Goal: Information Seeking & Learning: Learn about a topic

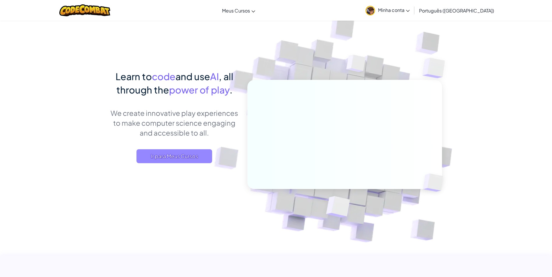
click at [174, 157] on span "Ir para Meus Cursos" at bounding box center [174, 156] width 76 height 14
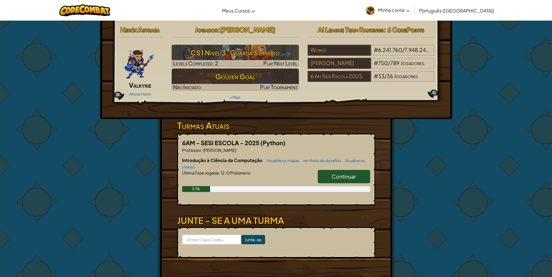
drag, startPoint x: 351, startPoint y: 180, endPoint x: 316, endPoint y: 182, distance: 34.9
click at [349, 180] on link "Continuar" at bounding box center [343, 176] width 52 height 13
select select "pt-BR"
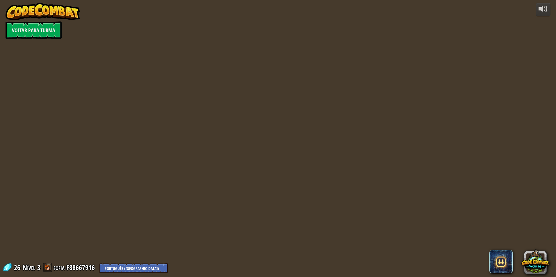
select select "pt-BR"
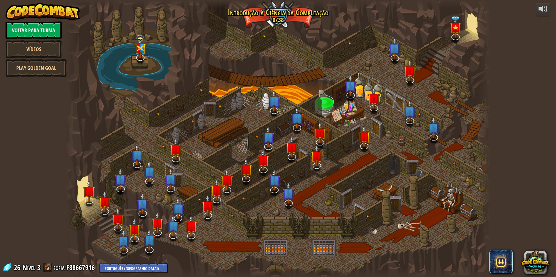
select select "pt-BR"
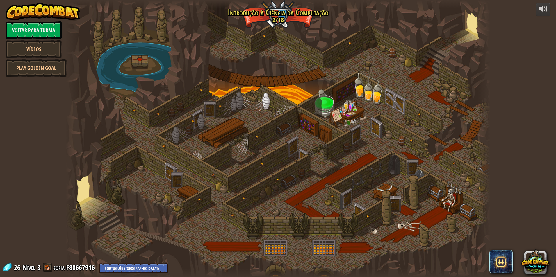
select select "pt-BR"
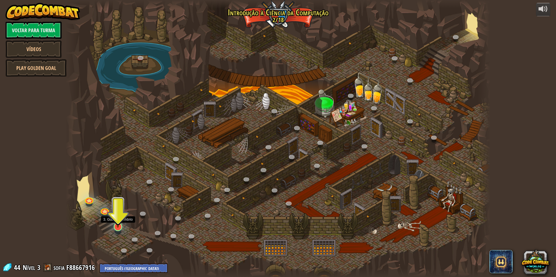
click at [116, 224] on img at bounding box center [117, 214] width 11 height 26
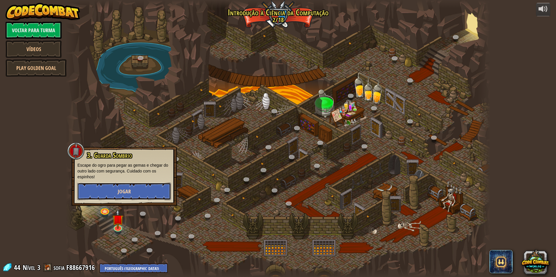
click at [122, 188] on span "Jogar" at bounding box center [124, 191] width 13 height 7
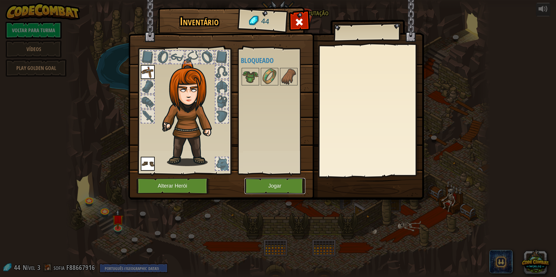
click at [275, 187] on button "Jogar" at bounding box center [275, 186] width 61 height 16
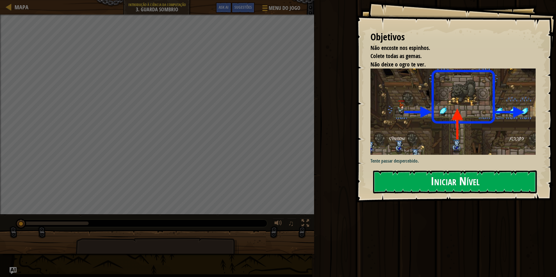
click at [468, 181] on button "Iniciar Nível" at bounding box center [455, 182] width 164 height 23
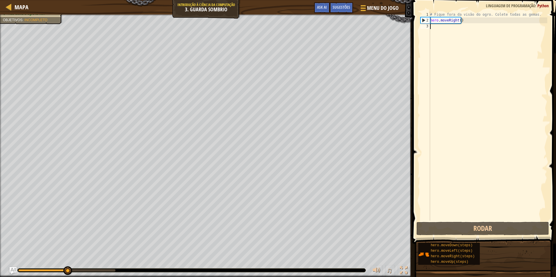
click at [432, 26] on div "# Fique fora da visão do ogro. Colete todas as gemas. hero . moveRight ( )" at bounding box center [488, 122] width 118 height 221
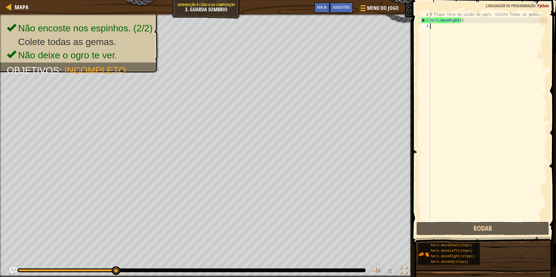
type textarea "h"
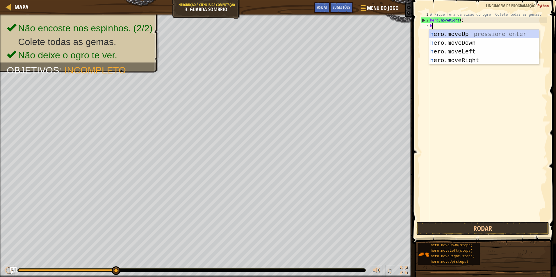
scroll to position [3, 0]
click at [458, 33] on div "h ero.moveUp pressione enter h ero.moveDown pressione enter h ero.moveLeft pres…" at bounding box center [484, 56] width 110 height 52
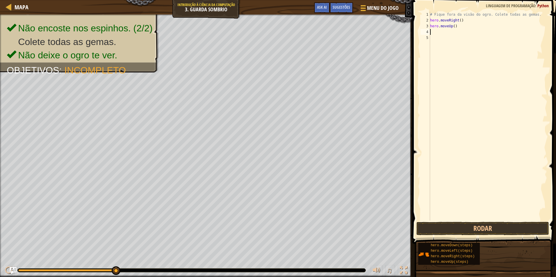
click at [438, 34] on div "# Fique fora da visão do ogro. Colete todas as gemas. hero . moveRight ( ) hero…" at bounding box center [488, 122] width 118 height 221
type textarea "h"
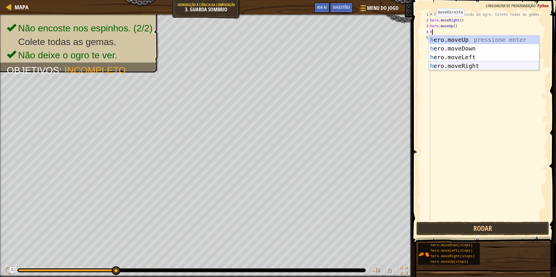
click at [474, 64] on div "h ero.moveUp pressione enter h ero.moveDown pressione enter h ero.moveLeft pres…" at bounding box center [484, 61] width 110 height 52
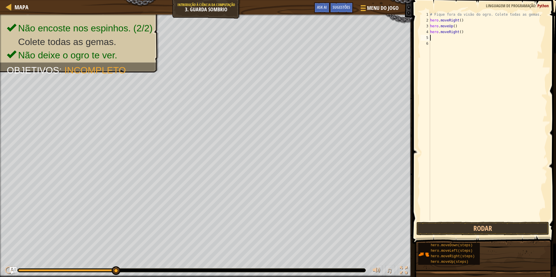
type textarea "h"
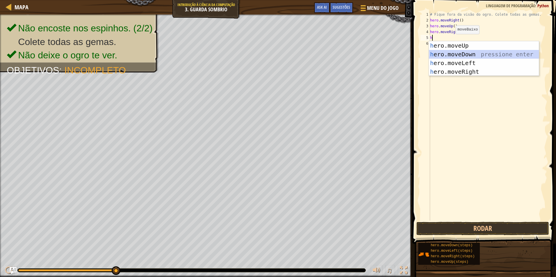
click at [467, 55] on div "h ero.moveUp pressione enter h ero.moveDown pressione enter h ero.moveLeft pres…" at bounding box center [484, 67] width 110 height 52
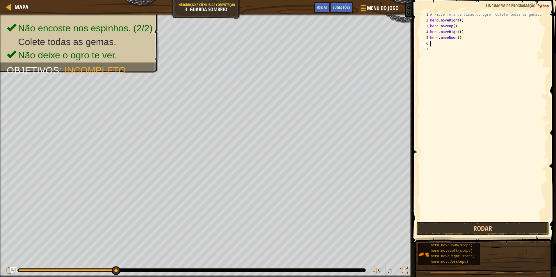
type textarea "h"
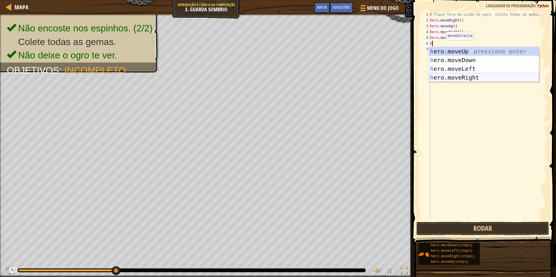
click at [470, 76] on div "h ero.moveUp pressione enter h ero.moveDown pressione enter h ero.moveLeft pres…" at bounding box center [484, 73] width 110 height 52
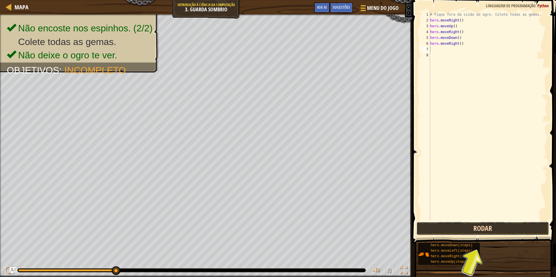
click at [461, 231] on button "Rodar" at bounding box center [482, 228] width 133 height 13
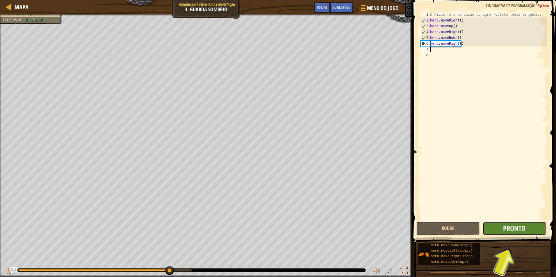
click at [511, 226] on span "Pronto" at bounding box center [514, 228] width 22 height 9
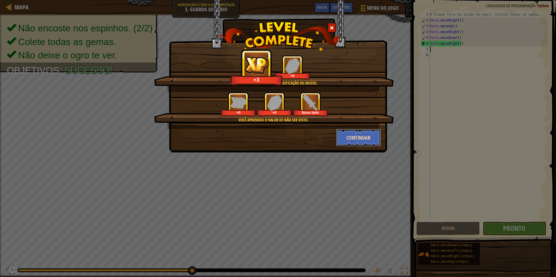
click at [369, 136] on button "Continuar" at bounding box center [358, 137] width 45 height 17
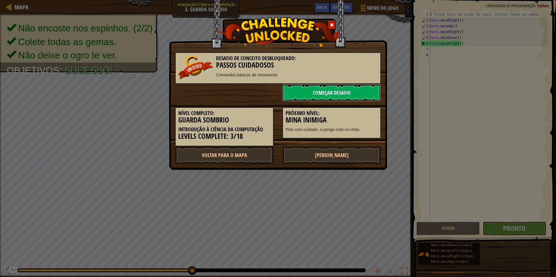
click at [352, 86] on link "Começar Desafio" at bounding box center [331, 92] width 99 height 17
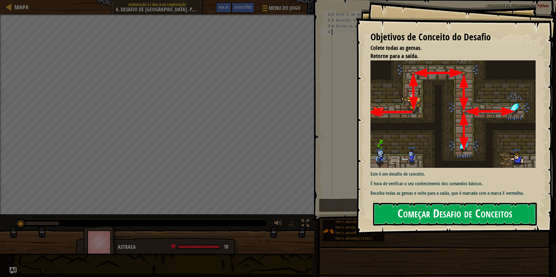
click at [420, 208] on button "Começar Desafio de Conceitos" at bounding box center [455, 214] width 164 height 23
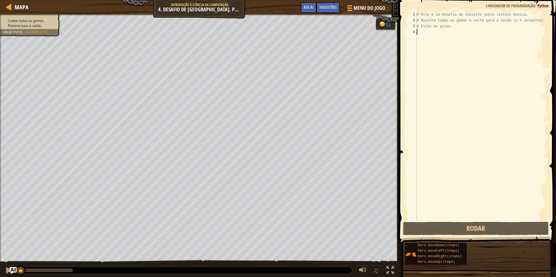
click at [421, 33] on div "# Este é um desafio de Conceito sobre sintaxe básica. # Recolha todas as gemas …" at bounding box center [481, 122] width 132 height 221
type textarea "h"
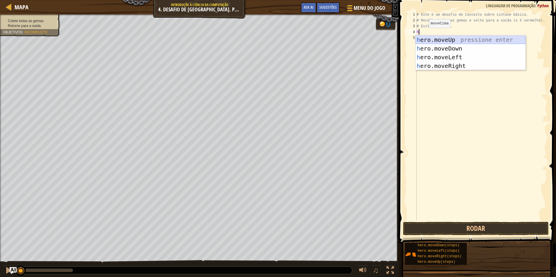
click at [424, 38] on div "h ero.moveUp pressione enter h ero.moveDown pressione enter h ero.moveLeft pres…" at bounding box center [470, 61] width 110 height 52
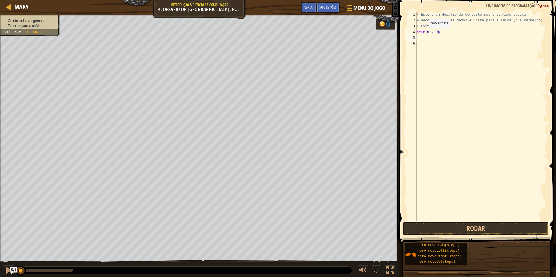
type textarea "h"
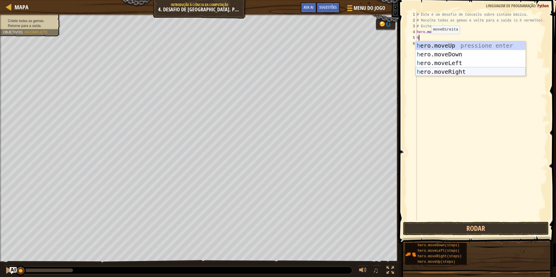
click at [444, 70] on div "h ero.moveUp pressione enter h ero.moveDown pressione enter h ero.moveLeft pres…" at bounding box center [470, 67] width 110 height 52
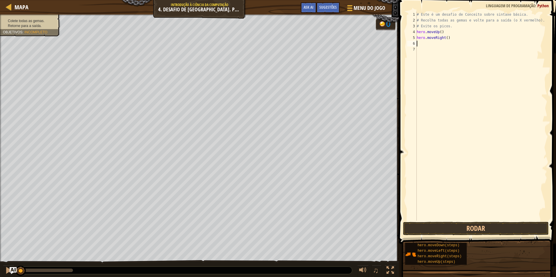
type textarea "h"
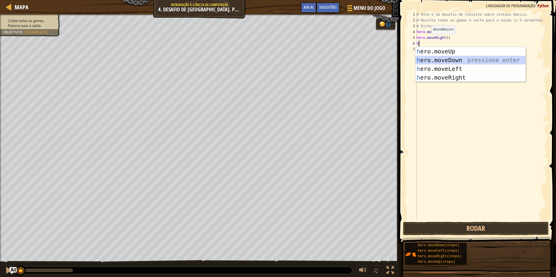
click at [443, 58] on div "h ero.moveUp pressione enter h ero.moveDown pressione enter h ero.moveLeft pres…" at bounding box center [470, 73] width 110 height 52
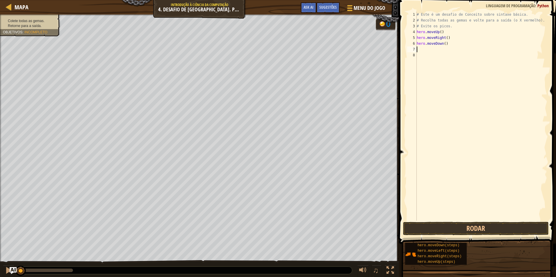
type textarea "h"
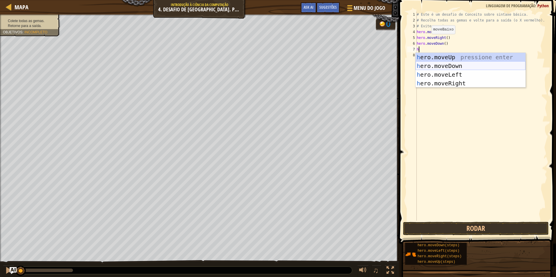
click at [448, 66] on div "h ero.moveUp pressione enter h ero.moveDown pressione enter h ero.moveLeft pres…" at bounding box center [470, 79] width 110 height 52
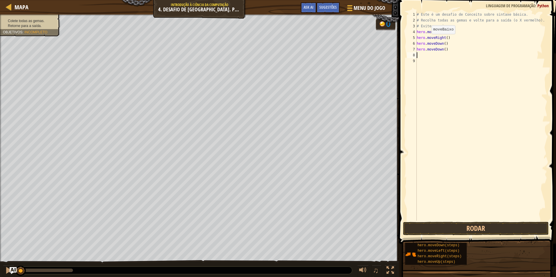
type textarea "h"
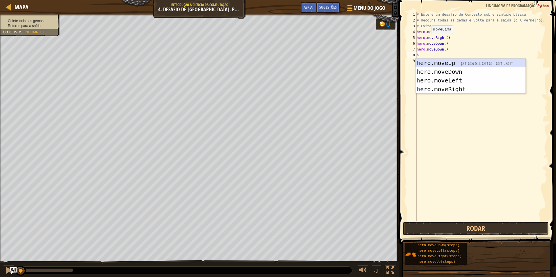
click at [447, 63] on div "h ero.moveUp pressione enter h ero.moveDown pressione enter h ero.moveLeft pres…" at bounding box center [470, 85] width 110 height 52
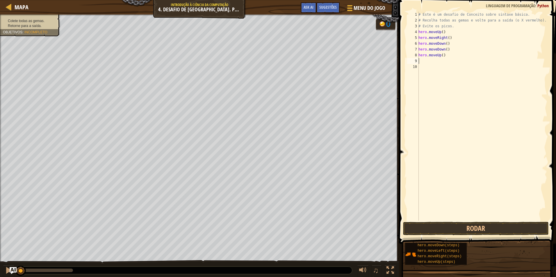
type textarea "h"
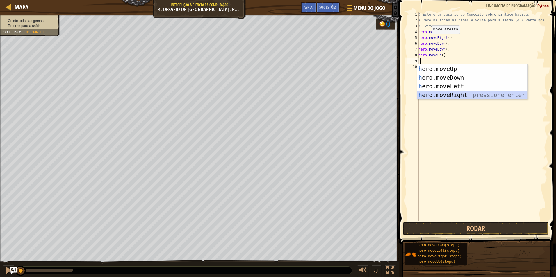
click at [460, 92] on div "h ero.moveUp pressione enter h ero.moveDown pressione enter h ero.moveLeft pres…" at bounding box center [472, 91] width 110 height 52
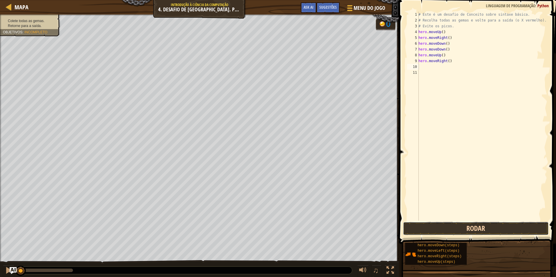
click at [456, 231] on button "Rodar" at bounding box center [476, 228] width 146 height 13
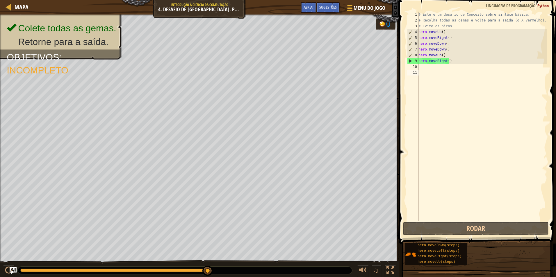
click at [424, 70] on div "# Este é um desafio de Conceito sobre sintaxe básica. # Recolha todas as gemas …" at bounding box center [482, 122] width 130 height 221
click at [424, 68] on div "# Este é um desafio de Conceito sobre sintaxe básica. # Recolha todas as gemas …" at bounding box center [482, 122] width 130 height 221
type textarea "h"
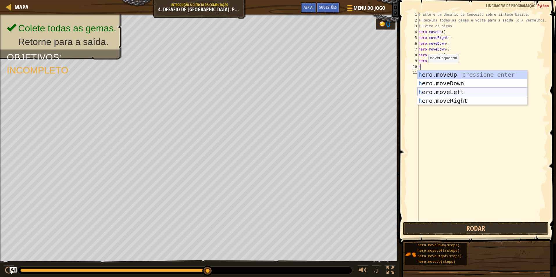
click at [446, 90] on div "h ero.moveUp pressione enter h ero.moveDown pressione enter h ero.moveLeft pres…" at bounding box center [472, 96] width 110 height 52
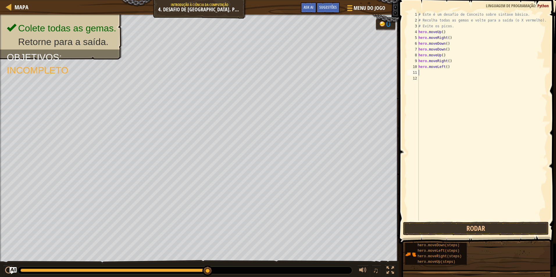
type textarea "h"
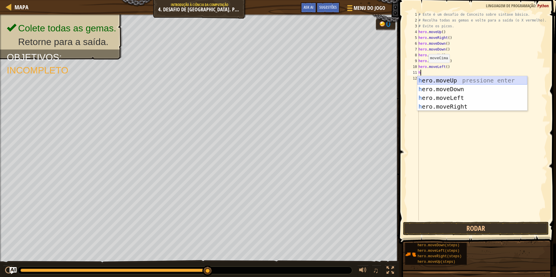
click at [446, 79] on div "h ero.moveUp pressione enter h ero.moveDown pressione enter h ero.moveLeft pres…" at bounding box center [472, 102] width 110 height 52
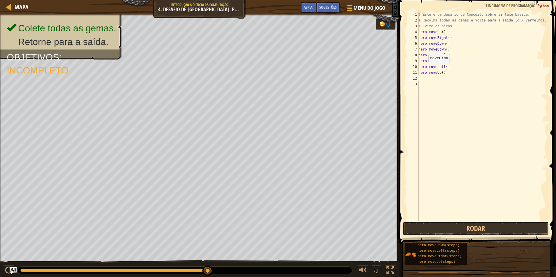
type textarea "h"
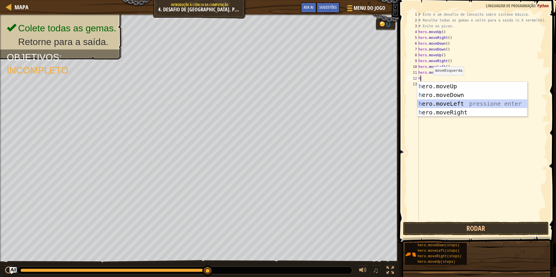
click at [442, 101] on div "h ero.moveUp pressione enter h ero.moveDown pressione enter h ero.moveLeft pres…" at bounding box center [472, 108] width 110 height 52
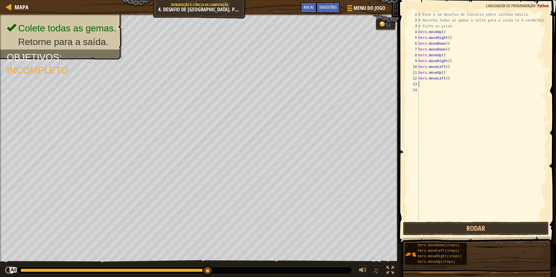
type textarea "h"
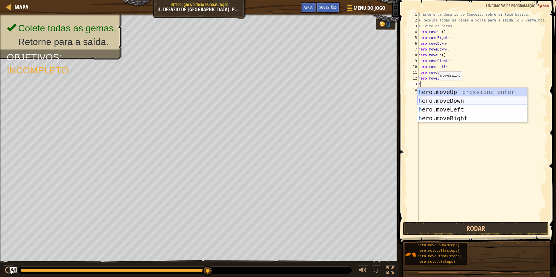
click at [447, 99] on div "h ero.moveUp pressione enter h ero.moveDown pressione enter h ero.moveLeft pres…" at bounding box center [472, 114] width 110 height 52
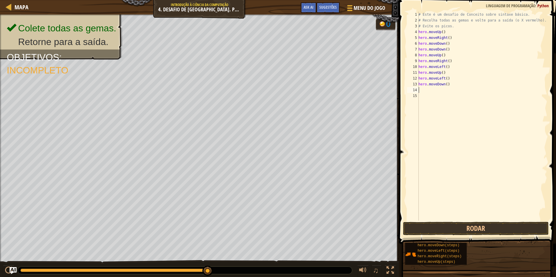
type textarea "u"
type textarea "h"
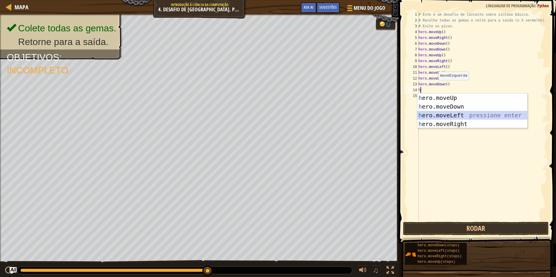
click at [446, 114] on div "h ero.moveUp pressione enter h ero.moveDown pressione enter h ero.moveLeft pres…" at bounding box center [472, 120] width 110 height 52
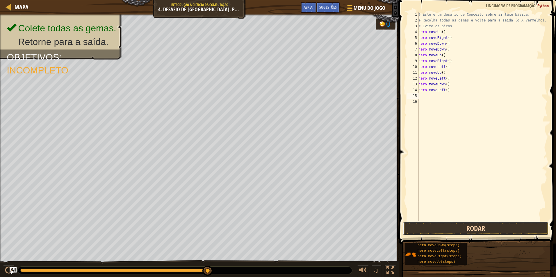
click at [433, 223] on button "Rodar" at bounding box center [476, 228] width 146 height 13
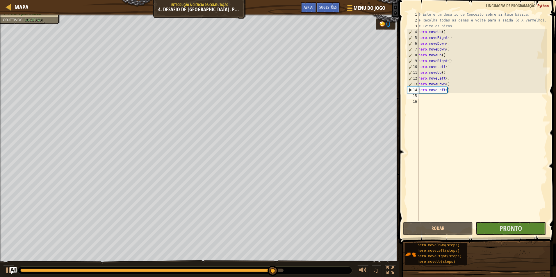
click at [515, 222] on span at bounding box center [478, 113] width 162 height 261
click at [515, 225] on span "Pronto" at bounding box center [511, 228] width 22 height 9
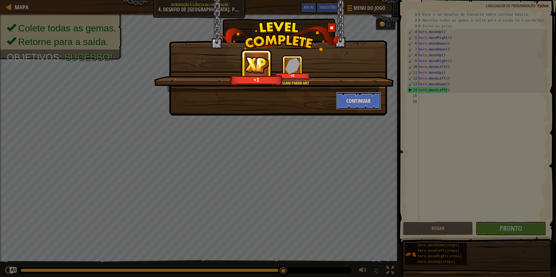
click at [365, 98] on button "Continuar" at bounding box center [358, 100] width 45 height 17
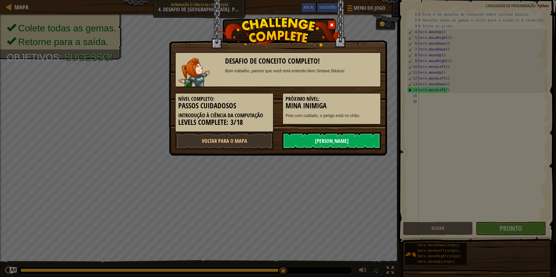
click at [341, 139] on link "[PERSON_NAME]" at bounding box center [331, 140] width 99 height 17
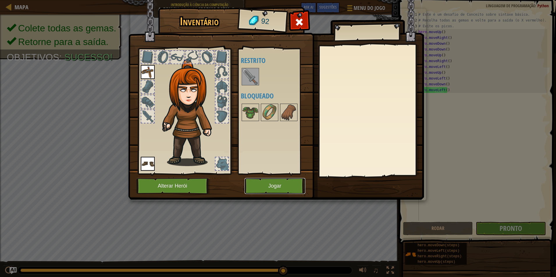
click at [265, 190] on button "Jogar" at bounding box center [275, 186] width 61 height 16
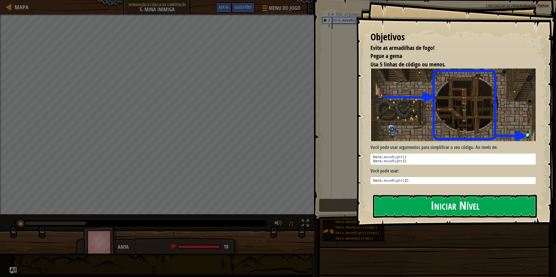
click at [474, 206] on button "Iniciar Nível" at bounding box center [455, 206] width 164 height 23
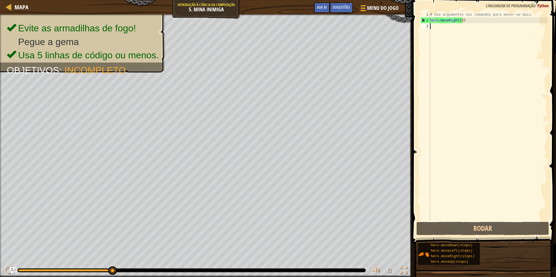
type textarea "h"
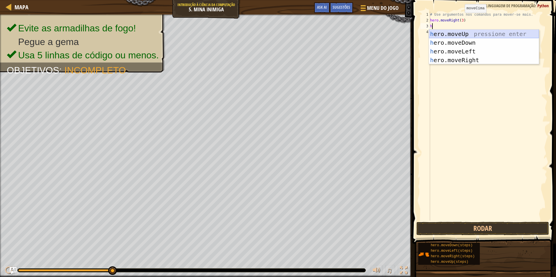
click at [448, 35] on div "h ero.moveUp pressione enter h ero.moveDown pressione enter h ero.moveLeft pres…" at bounding box center [484, 56] width 110 height 52
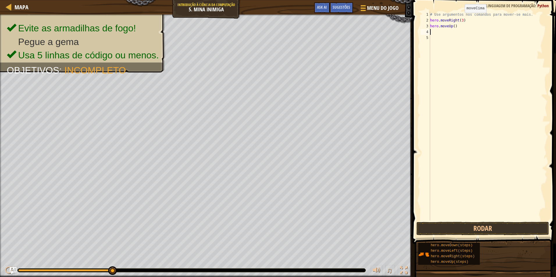
type textarea "h"
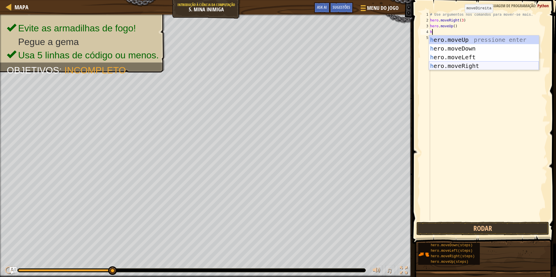
click at [460, 64] on div "h ero.moveUp pressione enter h ero.moveDown pressione enter h ero.moveLeft pres…" at bounding box center [484, 61] width 110 height 52
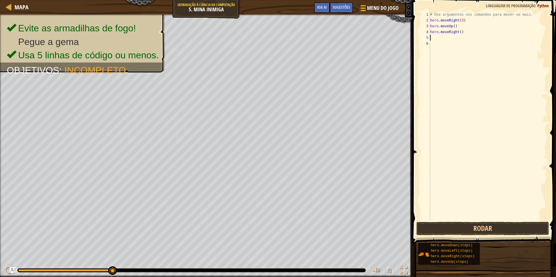
type textarea "h"
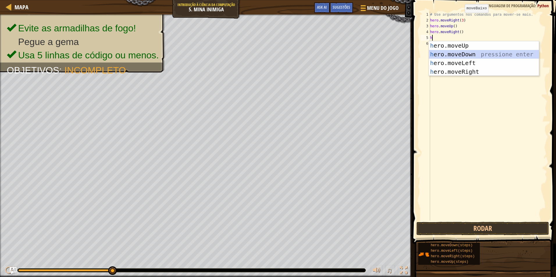
click at [456, 53] on div "h ero.moveUp pressione enter h ero.moveDown pressione enter h ero.moveLeft pres…" at bounding box center [484, 67] width 110 height 52
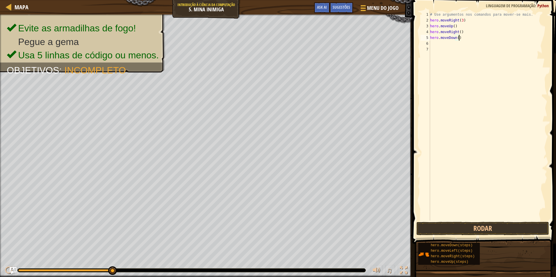
click at [463, 38] on div "# Use argumentos nos comandos para mover-se mais. hero . moveRight ( 3 ) hero .…" at bounding box center [488, 122] width 118 height 221
type textarea "hero.moveDown(3)"
click at [432, 44] on div "# Use argumentos nos comandos para mover-se mais. hero . moveRight ( 3 ) hero .…" at bounding box center [488, 122] width 118 height 221
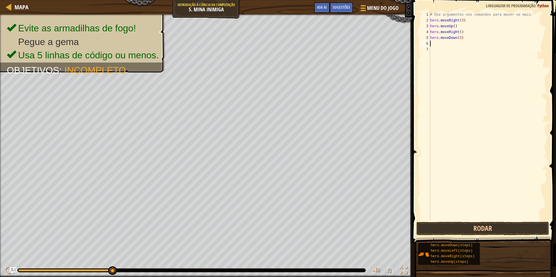
scroll to position [3, 0]
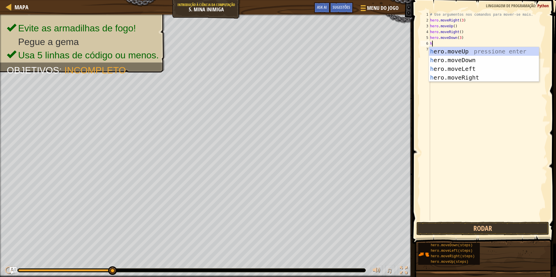
type textarea "h"
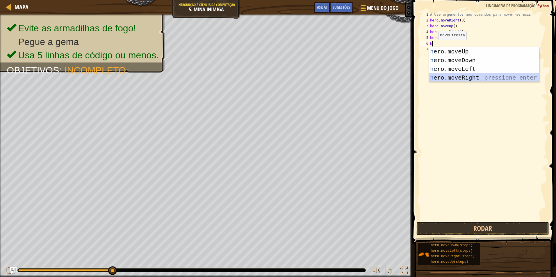
click at [455, 75] on div "h ero.moveUp pressione enter h ero.moveDown pressione enter h ero.moveLeft pres…" at bounding box center [484, 73] width 110 height 52
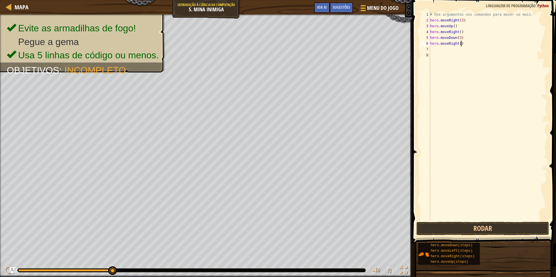
click at [466, 44] on div "# Use argumentos nos comandos para mover-se mais. hero . moveRight ( 3 ) hero .…" at bounding box center [488, 122] width 118 height 221
type textarea "hero.moveRight(2)"
click at [438, 223] on button "Rodar" at bounding box center [482, 228] width 133 height 13
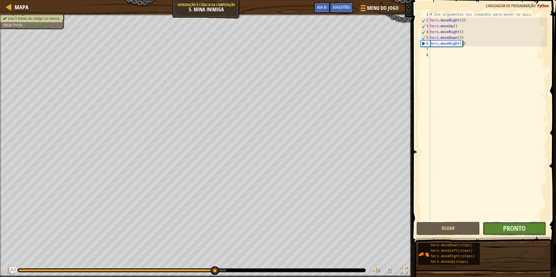
click at [527, 225] on button "Pronto" at bounding box center [514, 228] width 63 height 13
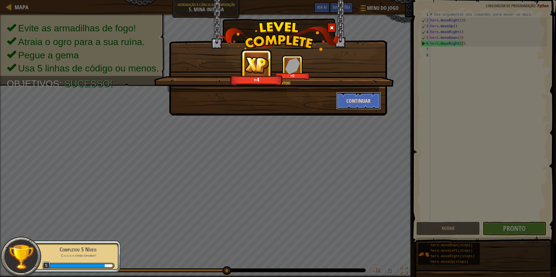
click at [356, 97] on button "Continuar" at bounding box center [358, 100] width 45 height 17
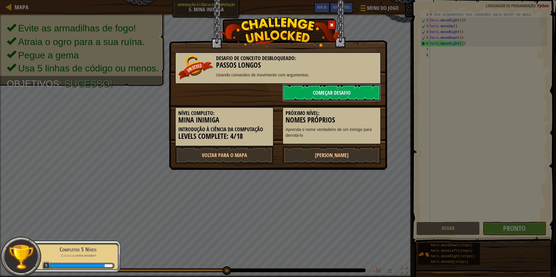
click at [337, 92] on link "Começar Desafio" at bounding box center [331, 92] width 99 height 17
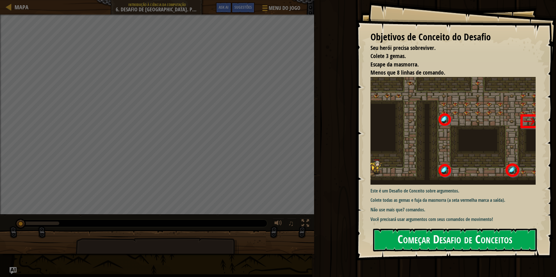
click at [466, 247] on button "Começar Desafio de Conceitos" at bounding box center [455, 240] width 164 height 23
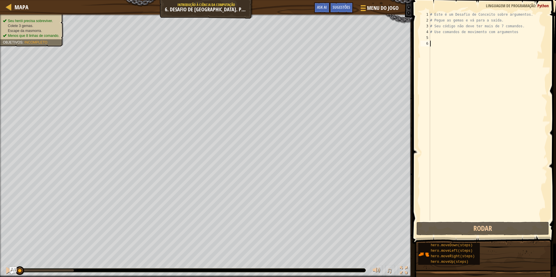
click at [515, 33] on div "# Este é um Desafio de Conceito sobre argumentos. # Pegue as gemas e vá para a …" at bounding box center [488, 122] width 118 height 221
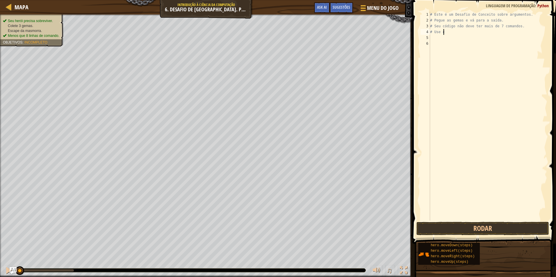
type textarea "#"
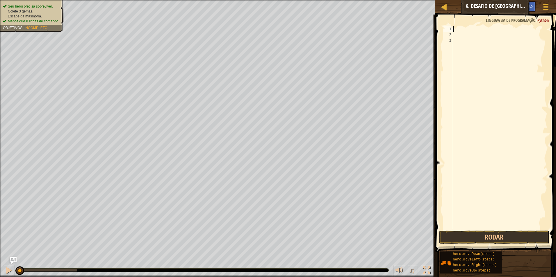
type textarea "h"
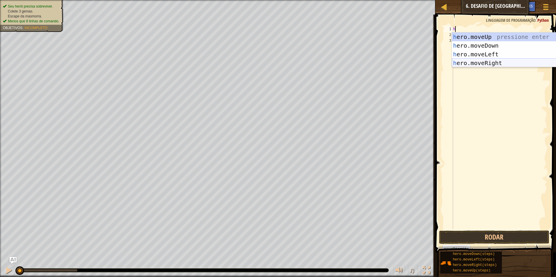
click at [504, 65] on div "h ero.moveUp pressione enter h ero.moveDown pressione enter h ero.moveLeft pres…" at bounding box center [507, 59] width 110 height 52
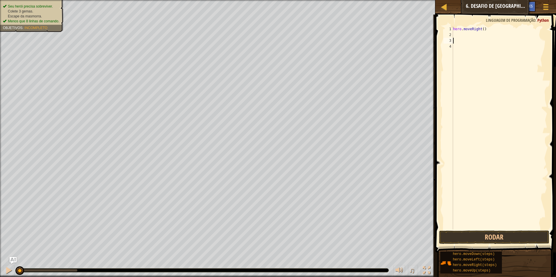
click at [456, 38] on div "hero . moveRight ( )" at bounding box center [499, 133] width 95 height 215
click at [456, 35] on div "hero . moveRight ( )" at bounding box center [499, 133] width 95 height 215
type textarea "h"
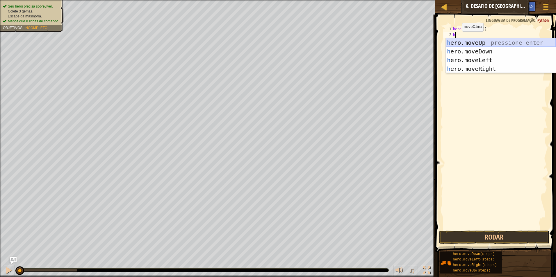
click at [460, 40] on div "h ero.moveUp pressione enter h ero.moveDown pressione enter h ero.moveLeft pres…" at bounding box center [501, 64] width 110 height 52
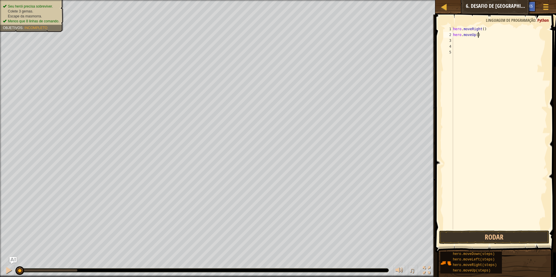
click at [483, 36] on div "hero . moveRight ( ) hero . moveUp ( )" at bounding box center [499, 133] width 95 height 215
type textarea "hero.moveUp(3)"
click at [454, 39] on div "hero . moveRight ( ) hero . moveUp ( 3 )" at bounding box center [499, 133] width 95 height 215
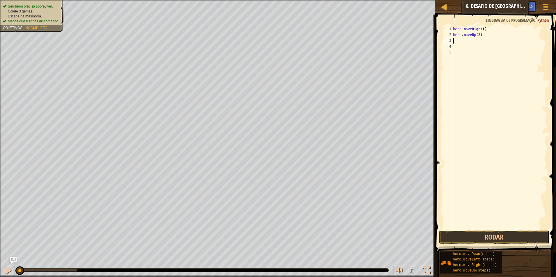
type textarea "h"
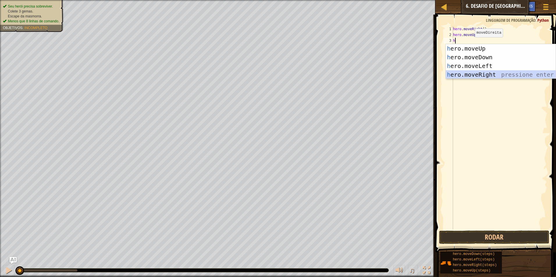
click at [494, 74] on div "h ero.moveUp pressione enter h ero.moveDown pressione enter h ero.moveLeft pres…" at bounding box center [501, 70] width 110 height 52
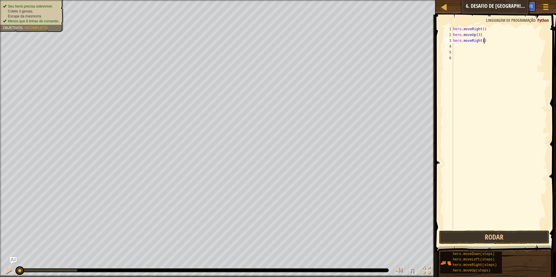
click at [486, 40] on div "hero . moveRight ( ) hero . moveUp ( 3 ) hero . moveRight ( )" at bounding box center [499, 133] width 95 height 215
type textarea "hero.moveRight(2)"
click at [455, 47] on div "hero . moveRight ( ) hero . moveUp ( 3 ) hero . moveRight ( 2 )" at bounding box center [499, 133] width 95 height 215
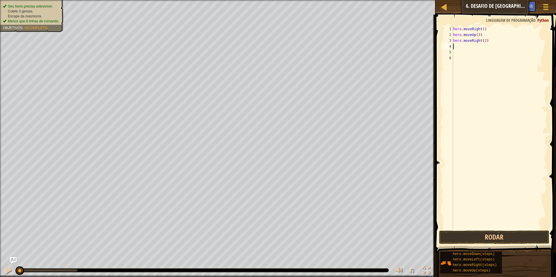
scroll to position [3, 0]
click at [459, 236] on button "Rodar" at bounding box center [494, 237] width 110 height 13
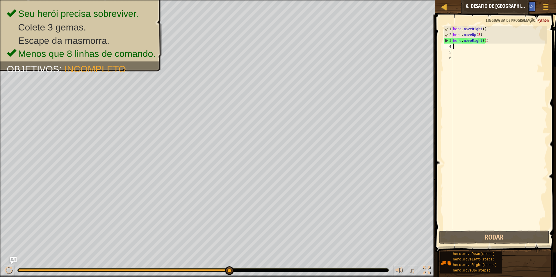
click at [459, 47] on div "hero . moveRight ( ) hero . moveUp ( 3 ) hero . moveRight ( 2 )" at bounding box center [499, 133] width 95 height 215
type textarea "h"
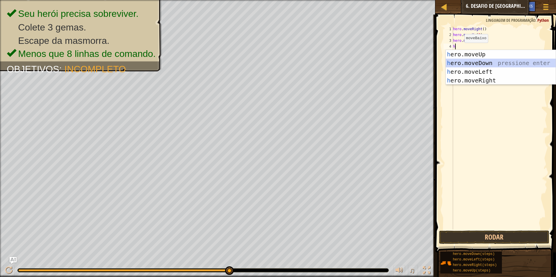
click at [458, 59] on div "h ero.moveUp pressione enter h ero.moveDown pressione enter h ero.moveLeft pres…" at bounding box center [501, 76] width 110 height 52
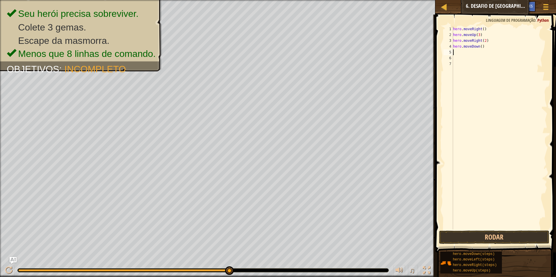
click at [483, 47] on div "hero . moveRight ( ) hero . moveUp ( 3 ) hero . moveRight ( 2 ) hero . moveDown…" at bounding box center [499, 133] width 95 height 215
type textarea "hero.moveDown(3)"
click at [452, 51] on div "5" at bounding box center [448, 52] width 10 height 6
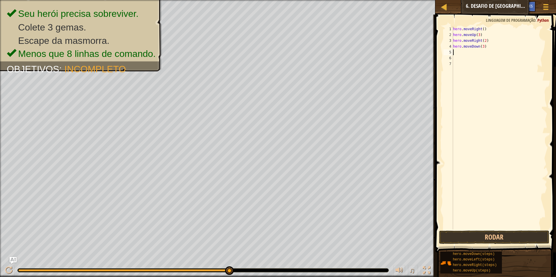
type textarea "h"
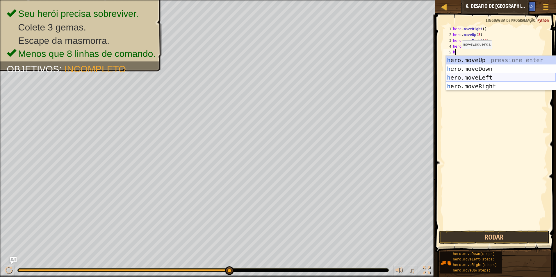
click at [469, 76] on div "h ero.moveUp pressione enter h ero.moveDown pressione enter h ero.moveLeft pres…" at bounding box center [501, 82] width 110 height 52
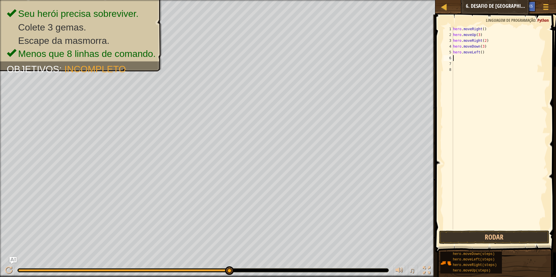
type textarea "h"
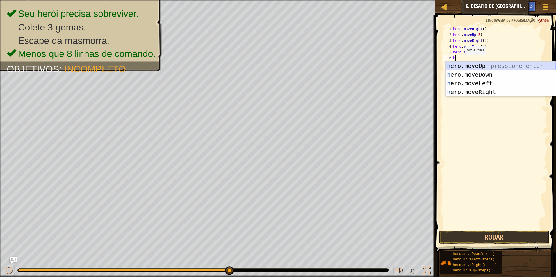
click at [462, 67] on div "h ero.moveUp pressione enter h ero.moveDown pressione enter h ero.moveLeft pres…" at bounding box center [501, 88] width 110 height 52
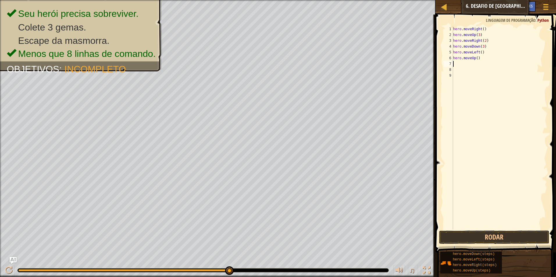
click at [478, 59] on div "hero . moveRight ( ) hero . moveUp ( 3 ) hero . moveRight ( 2 ) hero . moveDown…" at bounding box center [499, 133] width 95 height 215
type textarea "hero.moveUp(3)"
click at [453, 65] on div "hero . moveRight ( ) hero . moveUp ( 3 ) hero . moveRight ( 2 ) hero . moveDown…" at bounding box center [499, 133] width 95 height 215
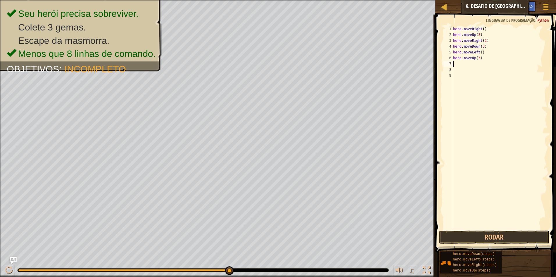
type textarea "h"
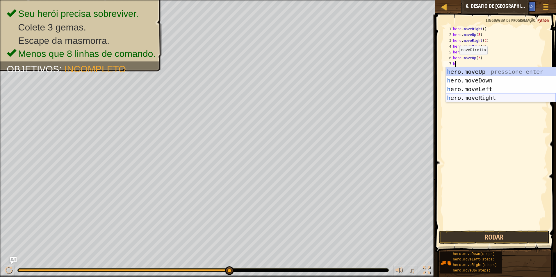
click at [468, 97] on div "h ero.moveUp pressione enter h ero.moveDown pressione enter h ero.moveLeft pres…" at bounding box center [501, 93] width 110 height 52
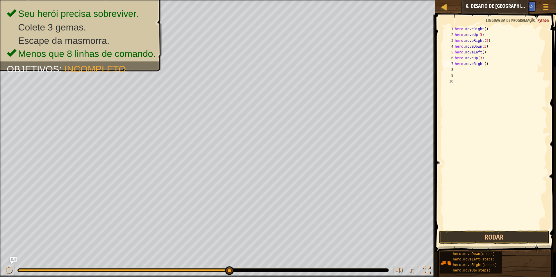
click at [486, 63] on div "hero . moveRight ( ) hero . moveUp ( 3 ) hero . moveRight ( 2 ) hero . moveDown…" at bounding box center [501, 133] width 94 height 215
click at [466, 242] on button "Rodar" at bounding box center [494, 237] width 110 height 13
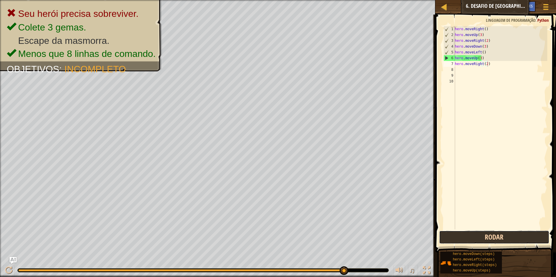
click at [466, 242] on button "Rodar" at bounding box center [494, 237] width 110 height 13
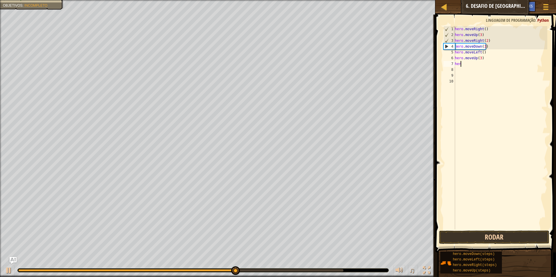
scroll to position [3, 0]
type textarea "h"
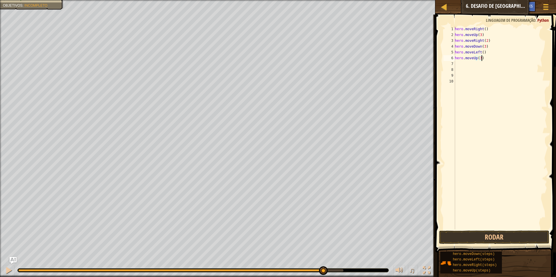
click at [487, 61] on div "hero . moveRight ( ) hero . moveUp ( 3 ) hero . moveRight ( 2 ) hero . moveDown…" at bounding box center [501, 133] width 94 height 215
type textarea "hero.moveUp(2)"
click at [456, 62] on div "hero . moveRight ( ) hero . moveUp ( 3 ) hero . moveRight ( 2 ) hero . moveDown…" at bounding box center [501, 133] width 94 height 215
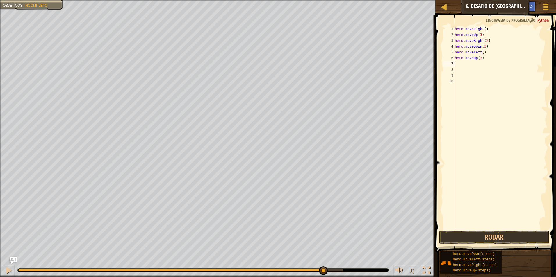
type textarea "h"
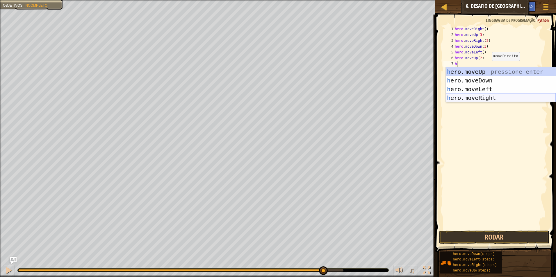
click at [495, 97] on div "h ero.moveUp pressione enter h ero.moveDown pressione enter h ero.moveLeft pres…" at bounding box center [501, 93] width 110 height 52
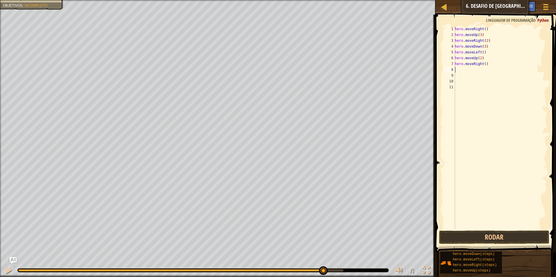
click at [491, 65] on div "hero . moveRight ( ) hero . moveUp ( 3 ) hero . moveRight ( 2 ) hero . moveDown…" at bounding box center [501, 133] width 94 height 215
type textarea "hero.moveRight(2)"
click at [470, 232] on button "Rodar" at bounding box center [494, 237] width 110 height 13
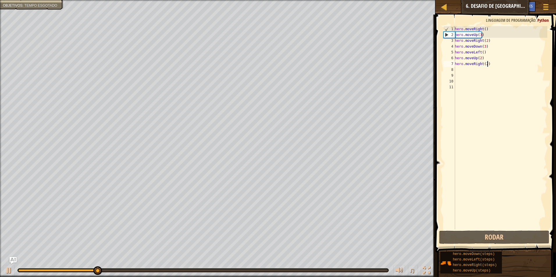
click at [488, 67] on div "hero . moveRight ( ) hero . moveUp ( 3 ) hero . moveRight ( 2 ) hero . moveDown…" at bounding box center [501, 133] width 94 height 215
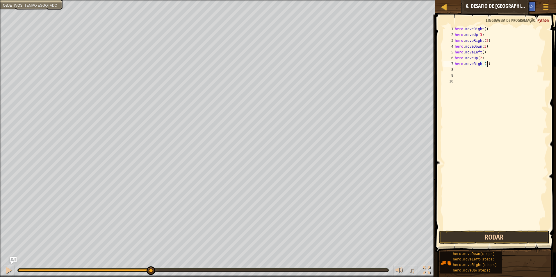
type textarea "hero.moveRight(3)"
click at [468, 237] on button "Rodar" at bounding box center [494, 237] width 110 height 13
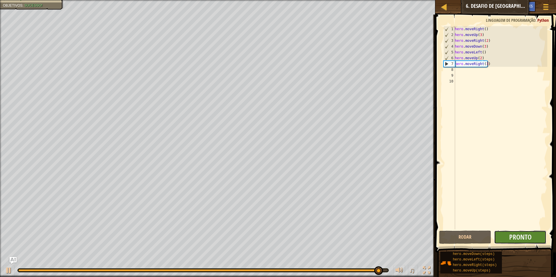
click at [510, 231] on button "Pronto" at bounding box center [520, 237] width 52 height 13
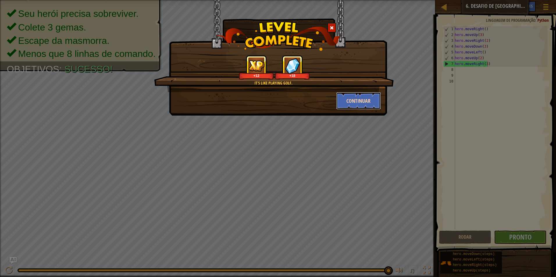
click at [350, 98] on button "Continuar" at bounding box center [358, 100] width 45 height 17
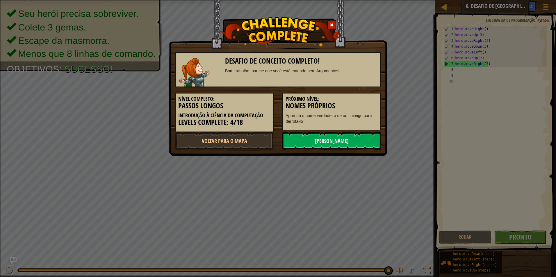
click at [330, 140] on link "[PERSON_NAME]" at bounding box center [331, 140] width 99 height 17
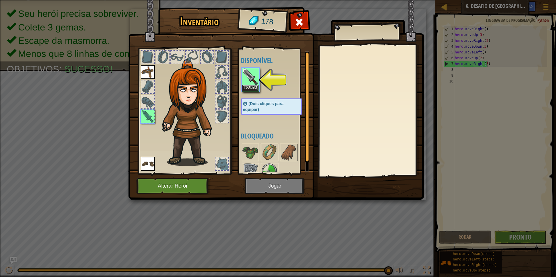
click at [253, 80] on img at bounding box center [250, 77] width 16 height 16
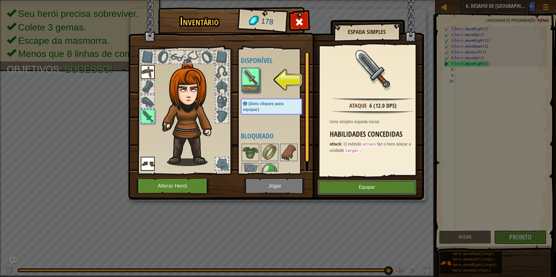
click at [355, 188] on button "Equipar" at bounding box center [367, 187] width 98 height 15
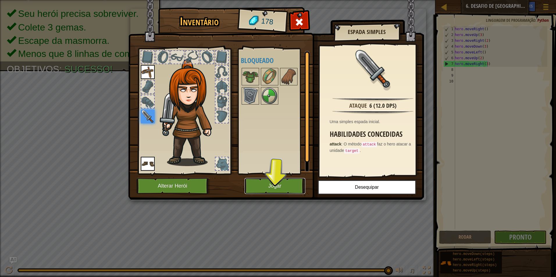
drag, startPoint x: 275, startPoint y: 185, endPoint x: 274, endPoint y: 182, distance: 3.4
click at [274, 182] on button "Jogar" at bounding box center [275, 186] width 61 height 16
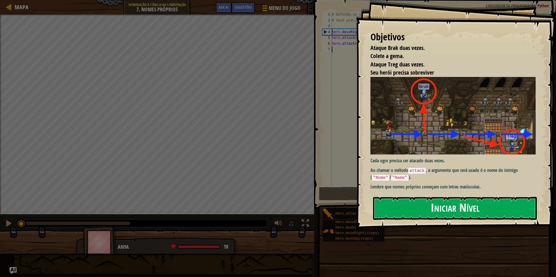
click at [443, 200] on button "Iniciar Nível" at bounding box center [455, 208] width 164 height 23
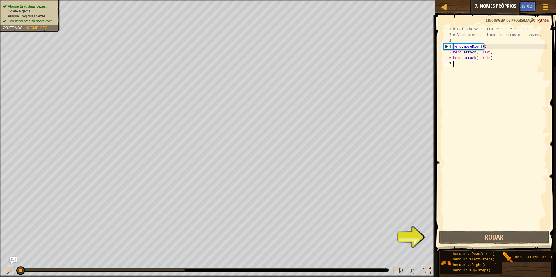
click at [456, 63] on div "# Defenda-se contra "Brak" e "Treg"! # Você precisa atacar os ogros duas vezes.…" at bounding box center [499, 133] width 95 height 215
type textarea "h"
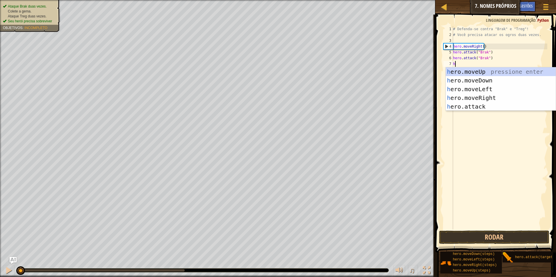
scroll to position [3, 0]
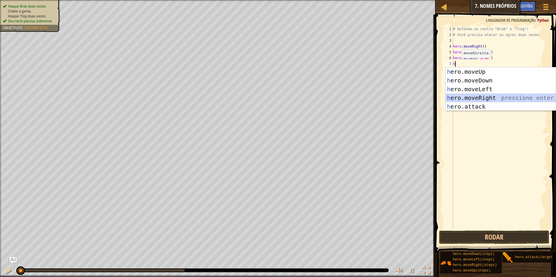
click at [487, 98] on div "h ero.moveUp pressione enter h ero.moveDown pressione enter h ero.moveLeft pres…" at bounding box center [501, 97] width 110 height 61
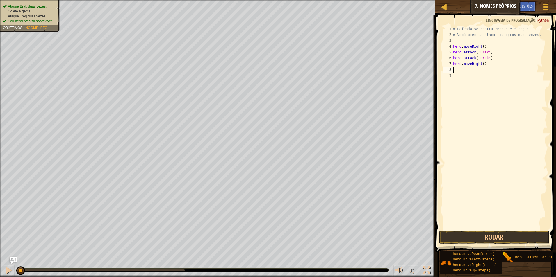
click at [456, 70] on div "# Defenda-se contra "Brak" e "Treg"! # Você precisa atacar os ogros duas vezes.…" at bounding box center [499, 133] width 95 height 215
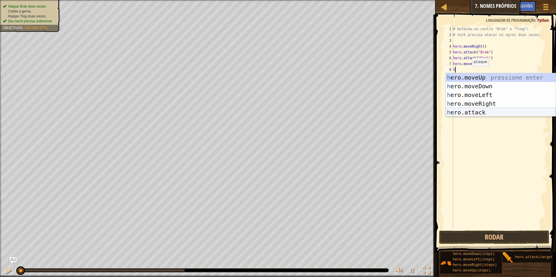
click at [467, 110] on div "h ero.moveUp pressione enter h ero.moveDown pressione enter h ero.moveLeft pres…" at bounding box center [501, 103] width 110 height 61
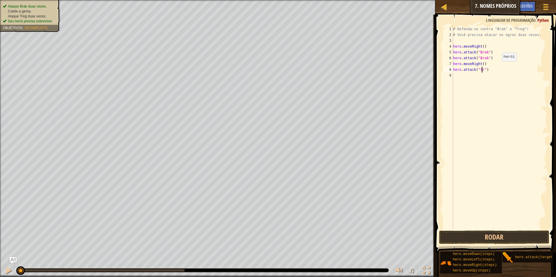
scroll to position [3, 2]
type textarea "hero.attack("treg")"
click at [453, 76] on div "hero.attack("treg") 1 2 3 4 5 6 7 8 9 # Defenda-se contra "Brak" e "Treg"! # Vo…" at bounding box center [494, 128] width 105 height 204
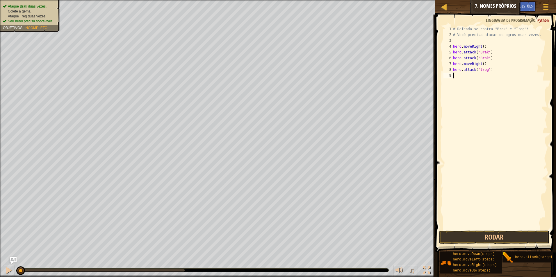
type textarea "h"
click at [463, 124] on div "# Defenda-se contra "Brak" e "Treg"! # Você precisa atacar os ogros duas vezes.…" at bounding box center [501, 133] width 94 height 215
click at [460, 76] on div "# Defenda-se contra "Brak" e "Treg"! # Você precisa atacar os ogros duas vezes.…" at bounding box center [501, 133] width 94 height 215
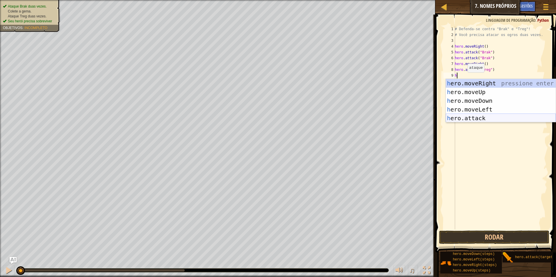
click at [472, 117] on div "h ero.moveRight pressione enter h ero.moveUp pressione enter h ero.moveDown pre…" at bounding box center [501, 109] width 110 height 61
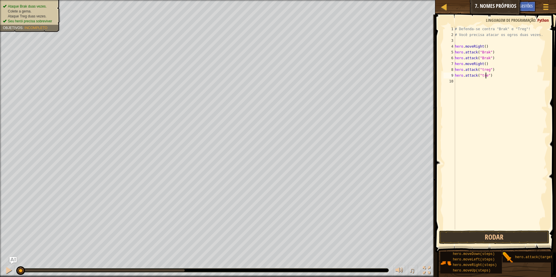
scroll to position [3, 3]
click at [486, 234] on button "Rodar" at bounding box center [494, 237] width 110 height 13
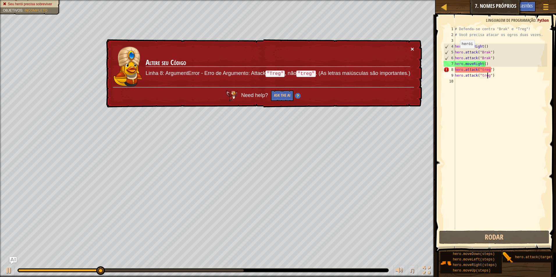
click at [413, 47] on button "×" at bounding box center [412, 49] width 3 height 6
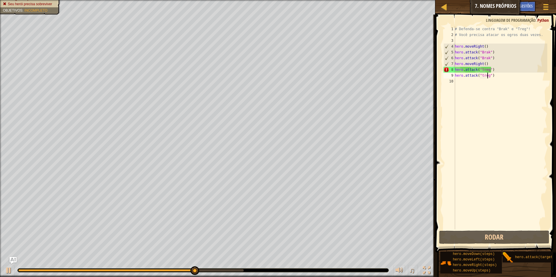
click at [496, 69] on div "# Defenda-se contra "Brak" e "Treg"! # Você precisa atacar os ogros duas vezes.…" at bounding box center [501, 133] width 94 height 215
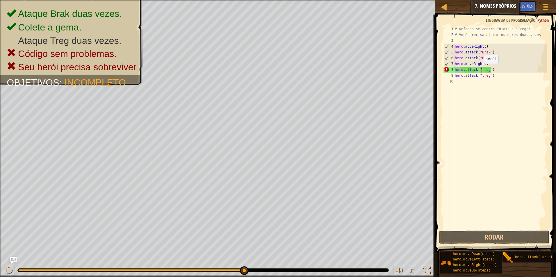
click at [481, 69] on div "# Defenda-se contra "Brak" e "Treg"! # Você precisa atacar os ogros duas vezes.…" at bounding box center [501, 133] width 94 height 215
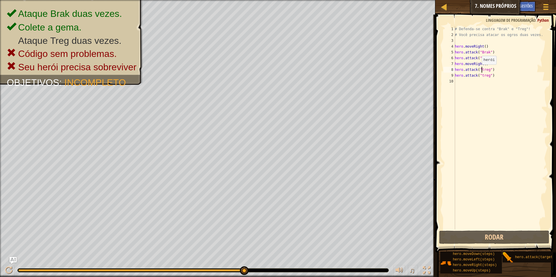
scroll to position [3, 2]
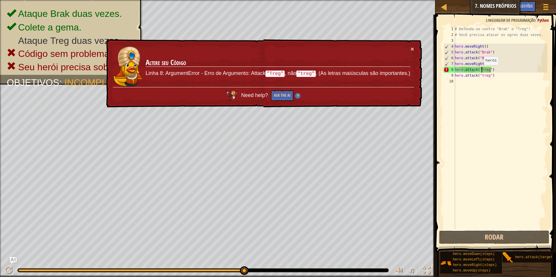
click at [481, 71] on div "# Defenda-se contra "Brak" e "Treg"! # Você precisa atacar os ogros duas vezes.…" at bounding box center [501, 133] width 94 height 215
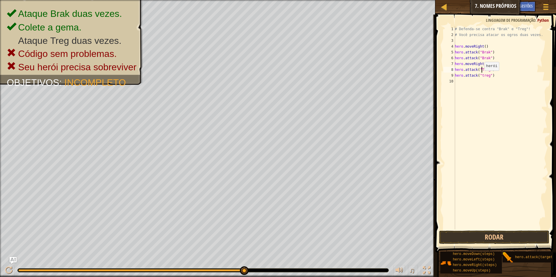
click at [481, 76] on div "# Defenda-se contra "Brak" e "Treg"! # Você precisa atacar os ogros duas vezes.…" at bounding box center [501, 133] width 94 height 215
type textarea "hero.attack("Treg")"
click at [495, 233] on button "Rodar" at bounding box center [494, 237] width 110 height 13
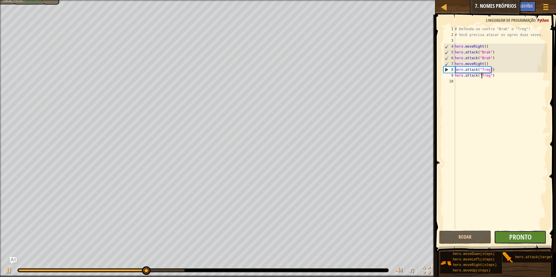
click at [523, 232] on button "Pronto" at bounding box center [520, 237] width 52 height 13
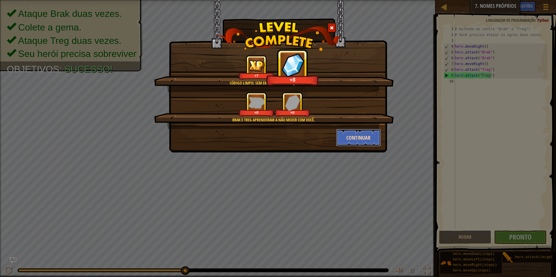
click at [357, 133] on button "Continuar" at bounding box center [358, 137] width 45 height 17
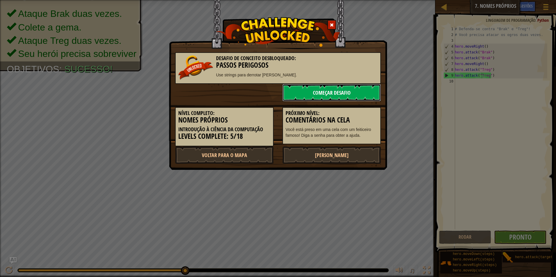
click at [344, 84] on link "Começar Desafio" at bounding box center [331, 92] width 99 height 17
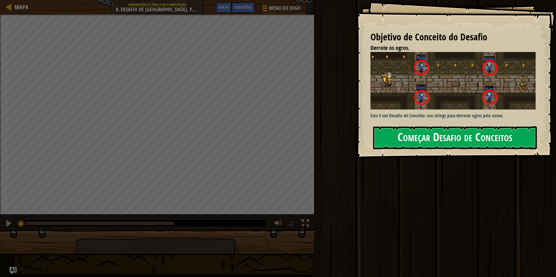
click at [398, 136] on button "Começar Desafio de Conceitos" at bounding box center [455, 137] width 164 height 23
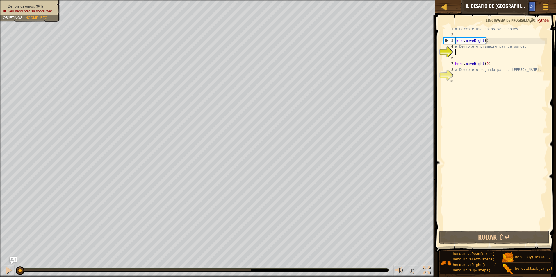
click at [532, 72] on div "# Derrote usando os seus nomes. hero . moveRight ( ) # Derrote o primeiro par d…" at bounding box center [500, 133] width 93 height 215
type textarea "#"
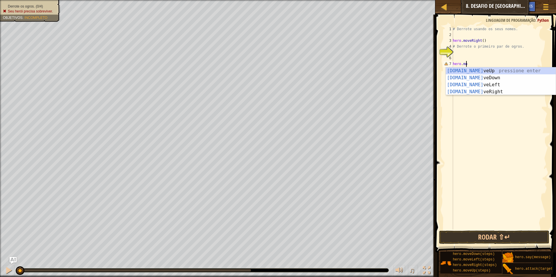
type textarea "h"
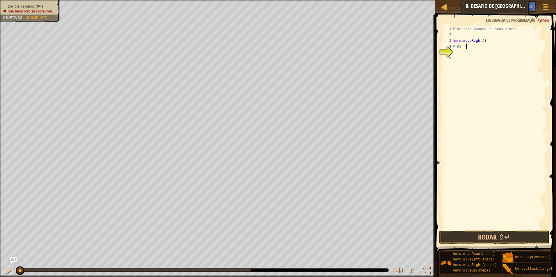
type textarea "#"
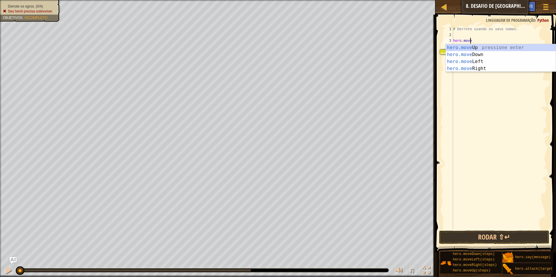
type textarea "h"
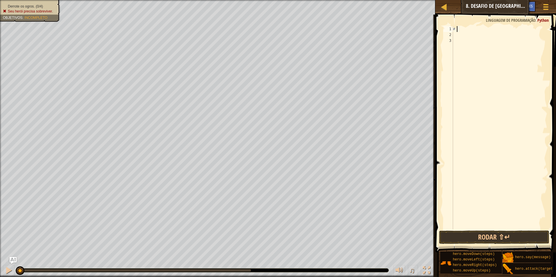
type textarea "#"
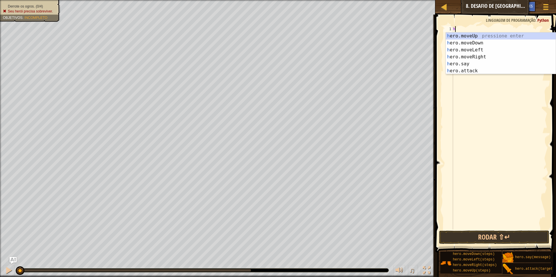
scroll to position [3, 0]
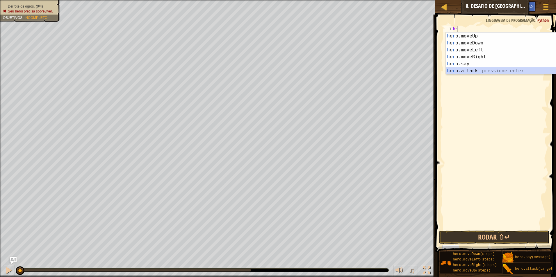
click at [465, 72] on div "h e r o.moveUp pressione enter h e r o.moveDown pressione enter h e r o.moveLef…" at bounding box center [501, 61] width 110 height 56
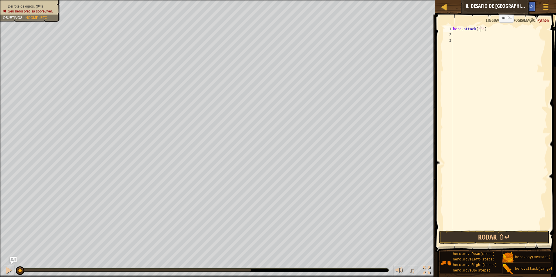
scroll to position [3, 2]
type textarea "hero.attack("Sog")"
click at [454, 37] on div "hero . attack ( "Sog" )" at bounding box center [499, 133] width 95 height 215
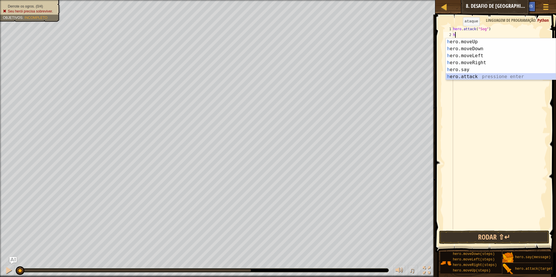
click at [462, 73] on div "h ero.moveUp pressione enter h ero.moveDown pressione enter h ero.moveLeft pres…" at bounding box center [501, 66] width 110 height 56
type textarea "hero.attack("Enemy Name")"
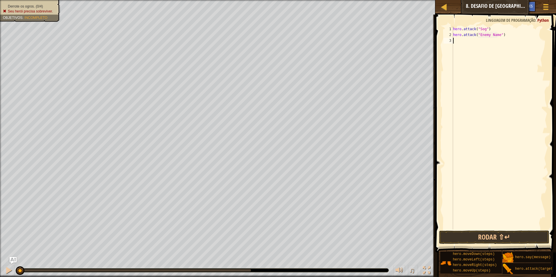
click at [456, 44] on div "hero . attack ( "Sog" ) hero . attack ( "Enemy Name" )" at bounding box center [499, 133] width 95 height 215
click at [496, 34] on div "hero . attack ( "Sog" ) hero . attack ( "Enemy Name" )" at bounding box center [499, 133] width 95 height 215
type textarea "hero.attack("Gos")"
click at [485, 241] on button "Rodar ⇧↵" at bounding box center [494, 237] width 110 height 13
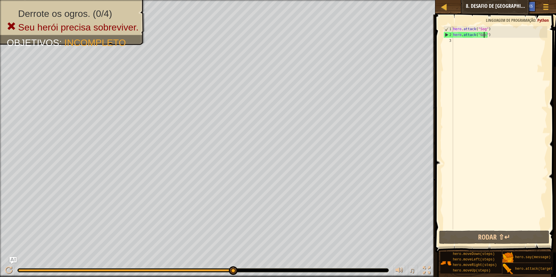
click at [459, 41] on div "hero . attack ( "Sog" ) hero . attack ( "Gos" )" at bounding box center [499, 133] width 95 height 215
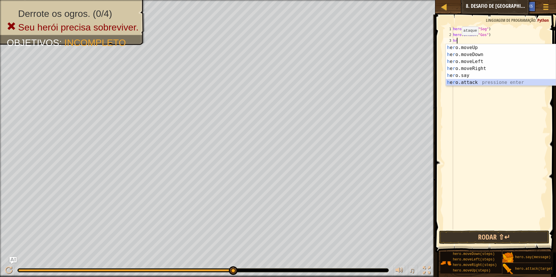
click at [473, 81] on div "h e r o.moveUp pressione enter h e r o.moveDown pressione enter h e r o.moveLef…" at bounding box center [501, 72] width 110 height 56
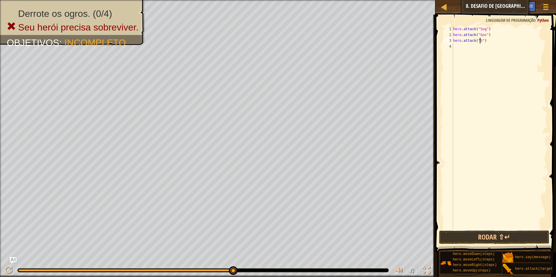
scroll to position [3, 2]
type textarea "hero.attack("Sog")"
click at [454, 46] on div "hero . attack ( "Sog" ) hero . attack ( "Gos" ) hero . attack ( "Sog" )" at bounding box center [499, 133] width 95 height 215
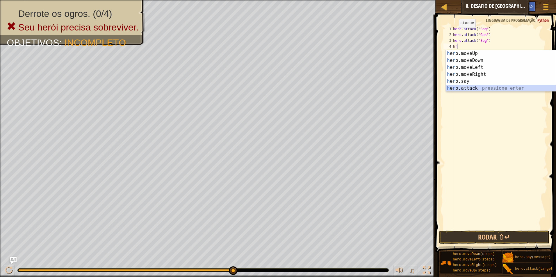
click at [459, 88] on div "h e r o.moveUp pressione enter h e r o.moveDown pressione enter h e r o.moveLef…" at bounding box center [501, 78] width 110 height 56
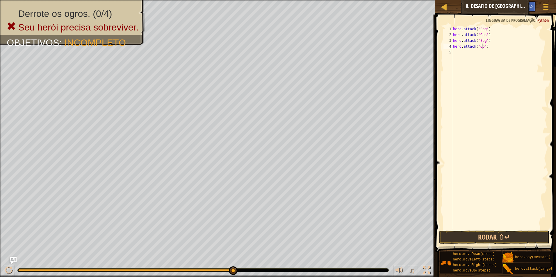
scroll to position [3, 2]
type textarea "hero.attack("Gos")"
click at [524, 238] on button "Rodar ⇧↵" at bounding box center [494, 237] width 110 height 13
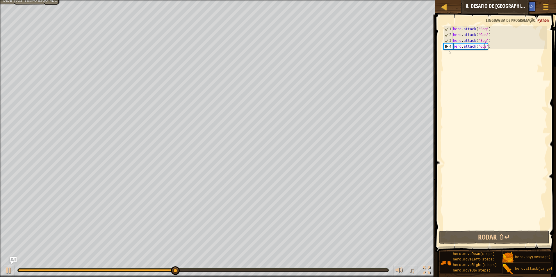
click at [484, 53] on div "hero . attack ( "Sog" ) hero . attack ( "Gos" ) hero . attack ( "Sog" ) hero . …" at bounding box center [499, 133] width 95 height 215
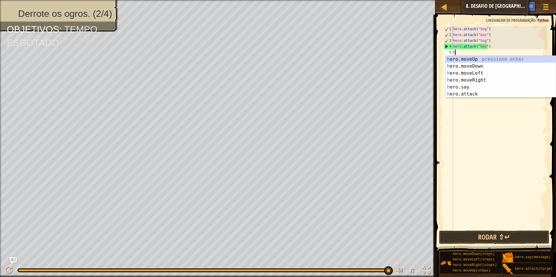
type textarea "hr"
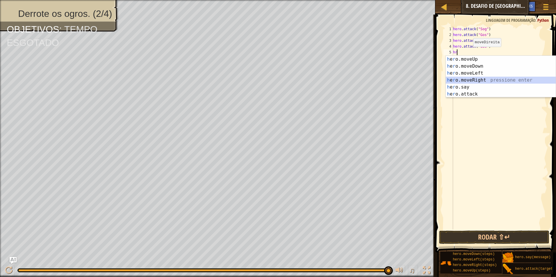
click at [476, 80] on div "h e r o.moveUp pressione enter h e r o.moveDown pressione enter h e r o.moveLef…" at bounding box center [501, 84] width 110 height 56
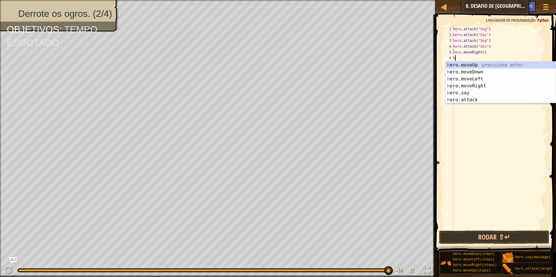
type textarea "hr"
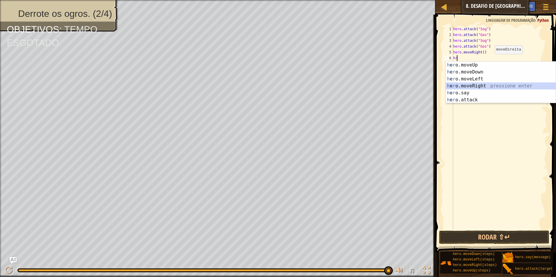
click at [490, 86] on div "h e r o.moveUp pressione enter h e r o.moveDown pressione enter h e r o.moveLef…" at bounding box center [501, 90] width 110 height 56
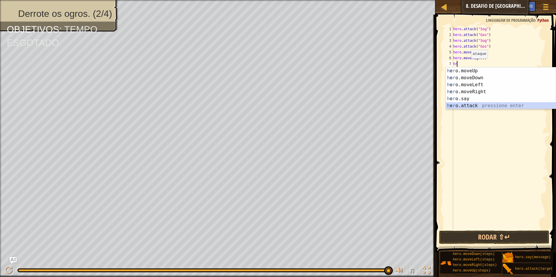
click at [486, 106] on div "h e r o.moveUp pressione enter h e r o.moveDown pressione enter h e r o.moveLef…" at bounding box center [501, 95] width 110 height 56
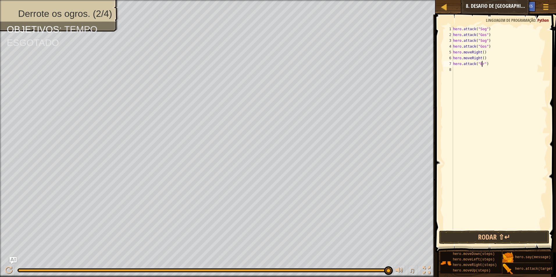
scroll to position [3, 2]
type textarea "hero.attack("Ergo")"
click at [454, 69] on div "hero . attack ( "Sog" ) hero . attack ( "Gos" ) hero . attack ( "Sog" ) hero . …" at bounding box center [499, 133] width 95 height 215
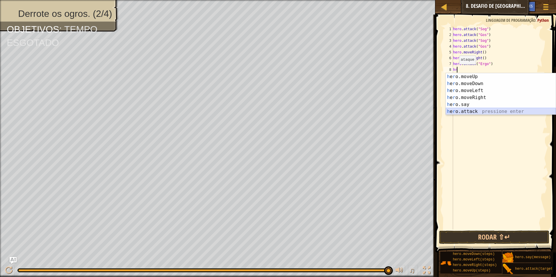
click at [460, 110] on div "h e r o.moveUp pressione enter h e r o.moveDown pressione enter h e r o.moveLef…" at bounding box center [501, 101] width 110 height 56
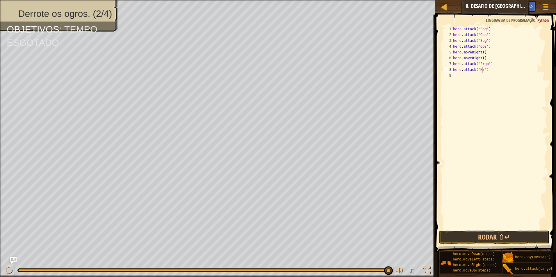
scroll to position [3, 2]
type textarea "hero.attack("Kro")"
click at [455, 76] on div "hero . attack ( "Sog" ) hero . attack ( "Gos" ) hero . attack ( "Sog" ) hero . …" at bounding box center [499, 133] width 95 height 215
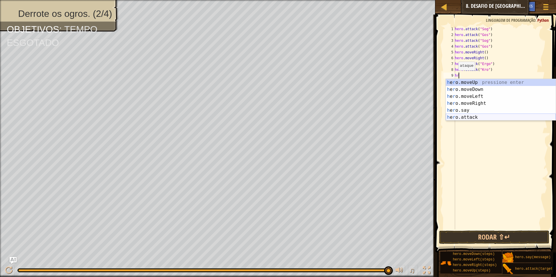
click at [450, 115] on div "h e r o.moveUp pressione enter h e r o.moveDown pressione enter h e r o.moveLef…" at bounding box center [501, 107] width 110 height 56
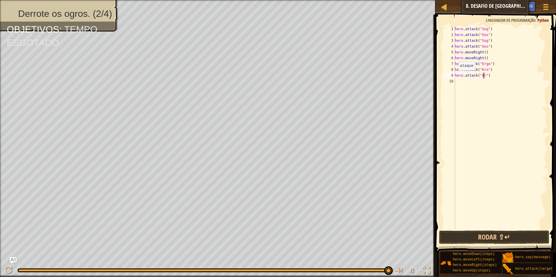
scroll to position [3, 2]
type textarea "hero.attack("Ergo")"
click at [457, 80] on div "hero . attack ( "Sog" ) hero . attack ( "Gos" ) hero . attack ( "Sog" ) hero . …" at bounding box center [501, 133] width 94 height 215
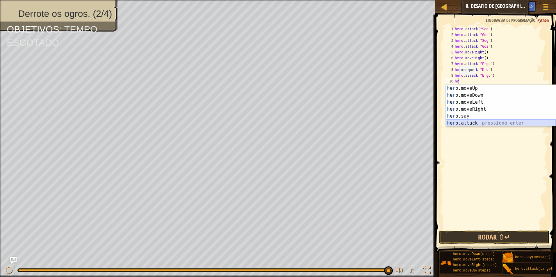
click at [479, 121] on div "h e r o.moveUp pressione enter h e r o.moveDown pressione enter h e r o.moveLef…" at bounding box center [501, 113] width 110 height 56
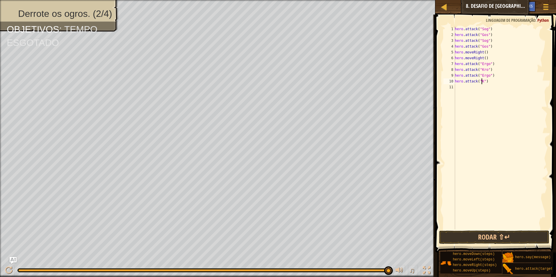
scroll to position [3, 2]
type textarea "hero.attack("Kro")"
click at [514, 235] on button "Rodar ⇧↵" at bounding box center [494, 237] width 110 height 13
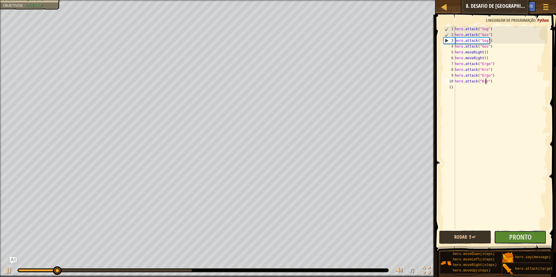
click at [514, 235] on span "Pronto" at bounding box center [520, 237] width 22 height 9
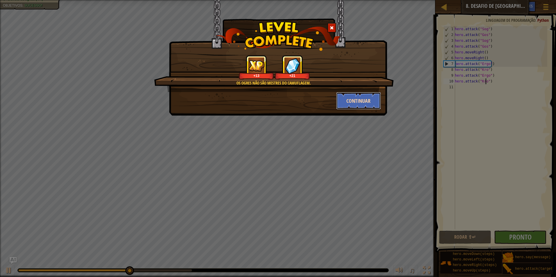
click at [350, 96] on button "Continuar" at bounding box center [358, 100] width 45 height 17
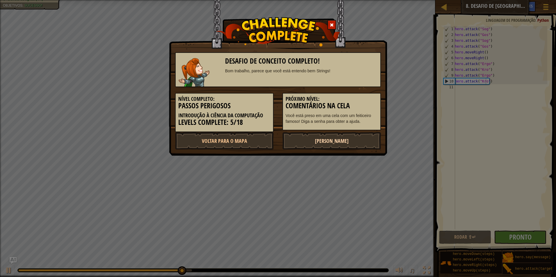
click at [317, 136] on link "[PERSON_NAME]" at bounding box center [331, 140] width 99 height 17
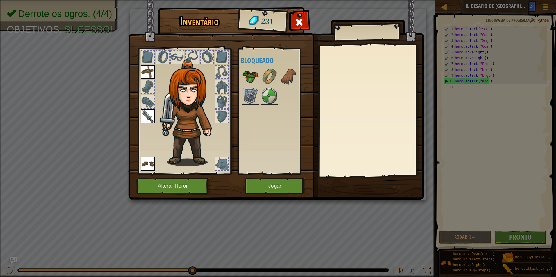
click at [249, 73] on img at bounding box center [250, 77] width 16 height 16
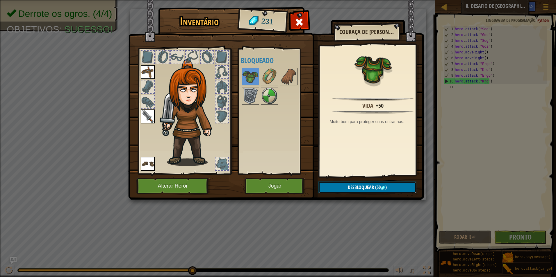
click at [346, 183] on button "Desbloquear (50 )" at bounding box center [367, 188] width 98 height 12
click at [340, 189] on button "Confirmar" at bounding box center [367, 188] width 98 height 12
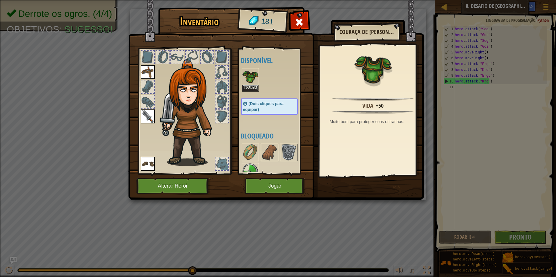
click at [251, 82] on img at bounding box center [250, 77] width 16 height 16
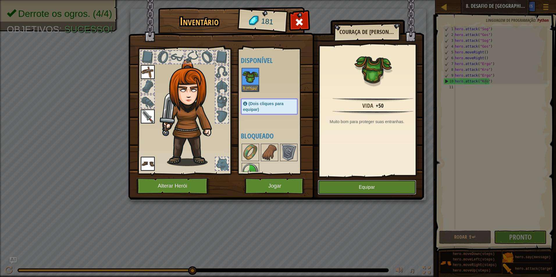
click at [330, 192] on button "Equipar" at bounding box center [367, 187] width 98 height 15
drag, startPoint x: 330, startPoint y: 192, endPoint x: 328, endPoint y: 177, distance: 14.8
click at [0, 0] on button "Desequipar" at bounding box center [0, 0] width 0 height 0
click at [251, 150] on img at bounding box center [250, 153] width 16 height 16
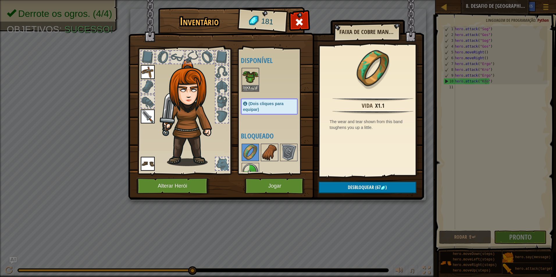
click at [263, 153] on img at bounding box center [269, 153] width 16 height 16
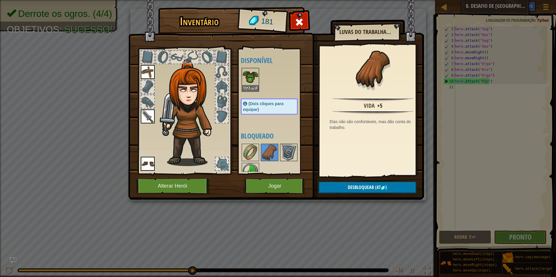
click at [281, 153] on img at bounding box center [289, 153] width 16 height 16
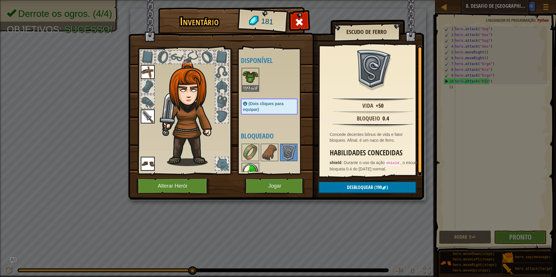
click at [250, 167] on img at bounding box center [250, 172] width 16 height 16
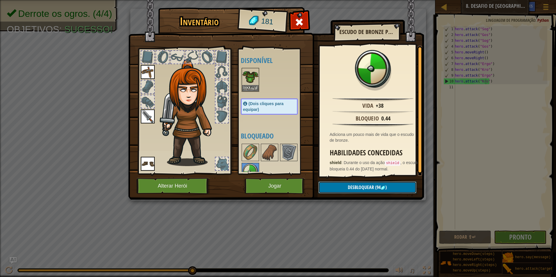
click at [336, 183] on button "Desbloquear (94 )" at bounding box center [367, 188] width 98 height 12
click at [327, 184] on button "Confirmar" at bounding box center [367, 188] width 98 height 12
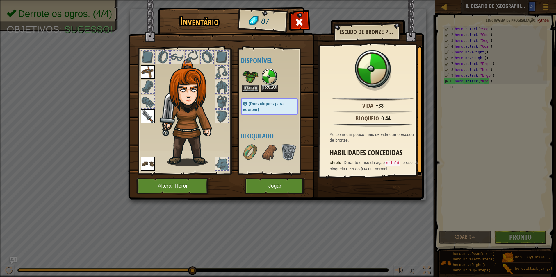
click at [270, 81] on img at bounding box center [269, 77] width 16 height 16
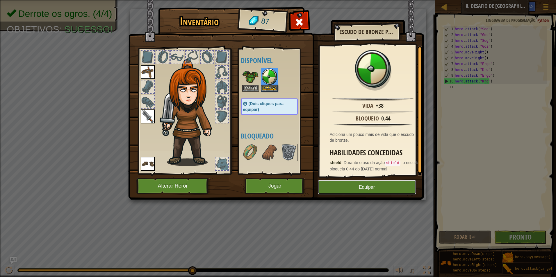
drag, startPoint x: 337, startPoint y: 182, endPoint x: 338, endPoint y: 179, distance: 3.9
click at [338, 182] on button "Equipar" at bounding box center [367, 187] width 98 height 15
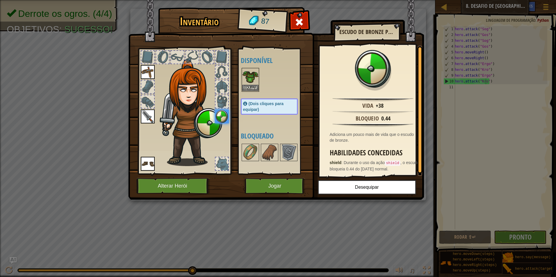
click at [243, 81] on img at bounding box center [250, 77] width 16 height 16
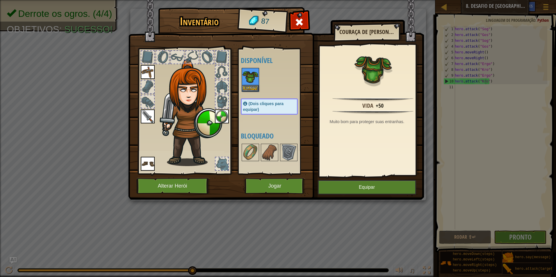
drag, startPoint x: 312, startPoint y: 155, endPoint x: 346, endPoint y: 180, distance: 42.5
click at [346, 179] on div "Inventário 87 Disponível [GEOGRAPHIC_DATA] [GEOGRAPHIC_DATA] [GEOGRAPHIC_DATA] …" at bounding box center [278, 105] width 296 height 192
click at [348, 184] on button "Equipar" at bounding box center [367, 187] width 98 height 15
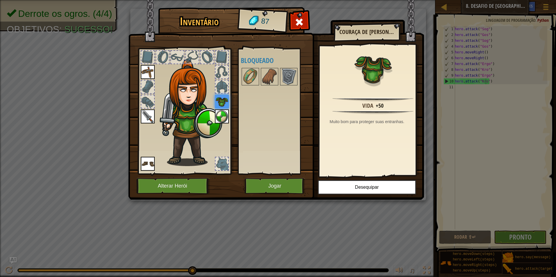
click at [358, 38] on div "Couraça de [PERSON_NAME]" at bounding box center [366, 32] width 66 height 15
click at [301, 25] on span at bounding box center [299, 21] width 9 height 9
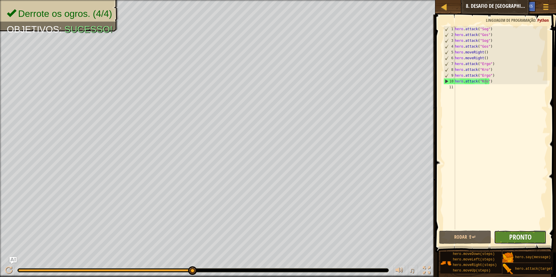
drag, startPoint x: 511, startPoint y: 232, endPoint x: 512, endPoint y: 236, distance: 3.4
click at [512, 236] on button "Pronto" at bounding box center [520, 237] width 52 height 13
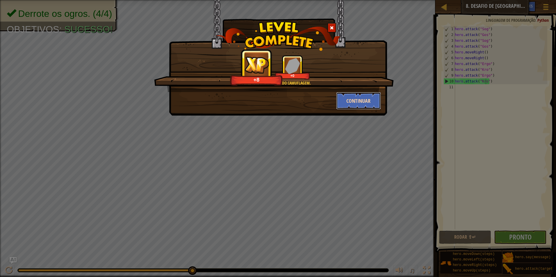
click at [364, 99] on button "Continuar" at bounding box center [358, 100] width 45 height 17
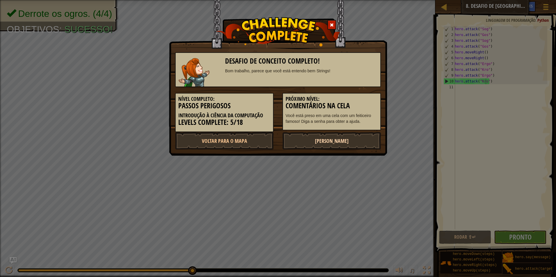
click at [336, 137] on link "[PERSON_NAME]" at bounding box center [331, 140] width 99 height 17
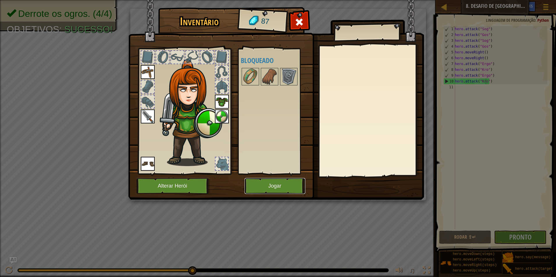
click at [277, 186] on button "Jogar" at bounding box center [275, 186] width 61 height 16
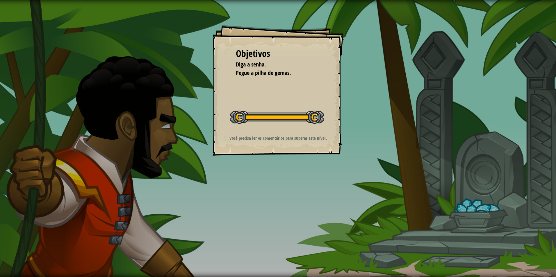
click at [293, 115] on div at bounding box center [277, 117] width 94 height 13
click at [285, 115] on div at bounding box center [277, 117] width 94 height 13
drag, startPoint x: 322, startPoint y: 137, endPoint x: 302, endPoint y: 123, distance: 24.4
click at [302, 123] on div at bounding box center [277, 117] width 94 height 13
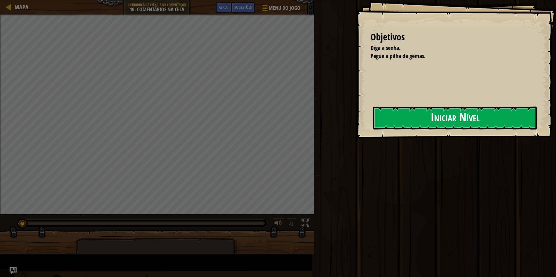
click at [373, 119] on button "Iniciar Nível" at bounding box center [455, 118] width 164 height 23
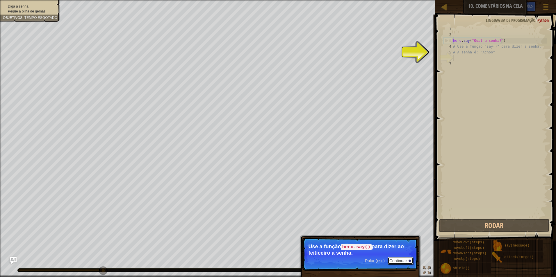
click at [401, 258] on button "Continuar" at bounding box center [401, 261] width 26 height 8
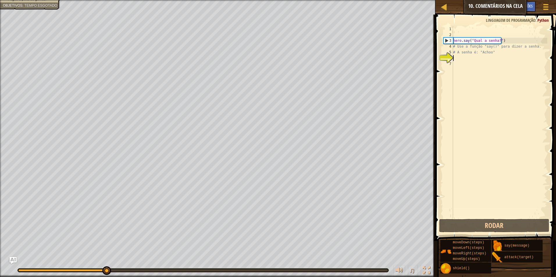
scroll to position [3, 0]
click at [534, 46] on div "hero . say ( "Qual a senha?" ) # Use a função "say()" para dizer a senha. # A s…" at bounding box center [499, 128] width 95 height 204
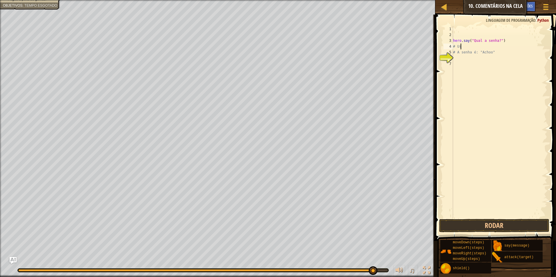
type textarea "#"
click at [492, 53] on div "hero . say ( "Qual a senha?" ) # A senha é: "Achoo"" at bounding box center [499, 128] width 95 height 204
type textarea "#"
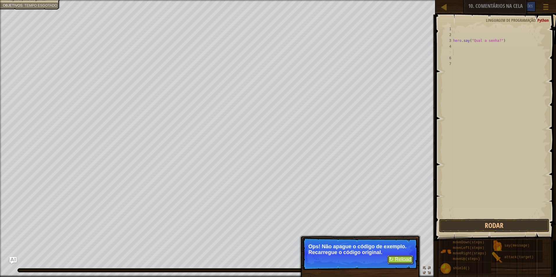
click at [398, 259] on button "↻ Reload" at bounding box center [400, 260] width 26 height 9
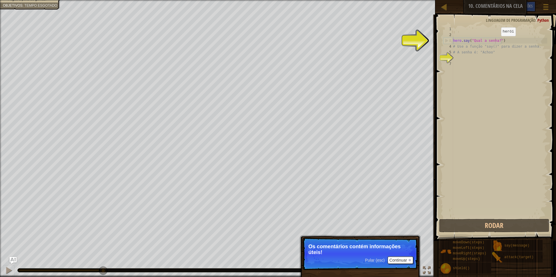
click at [496, 42] on div "hero . say ( "Qual a senha?" ) # Use a função "say()" para dizer a senha. # A s…" at bounding box center [499, 128] width 95 height 204
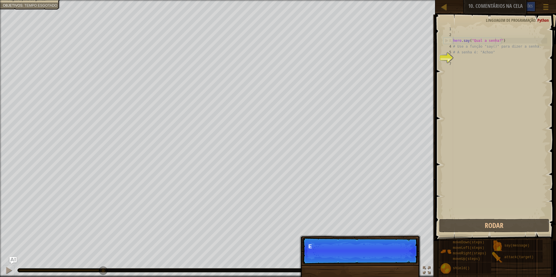
click at [392, 257] on p "Pular (esc) Continuar E" at bounding box center [359, 251] width 115 height 27
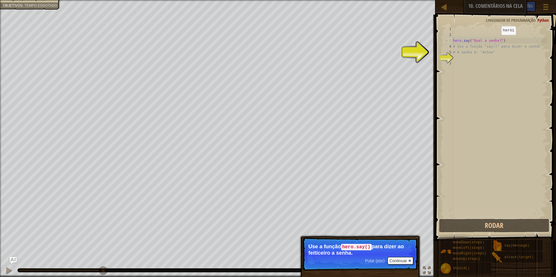
click at [496, 41] on div "hero . say ( "Qual a senha?" ) # Use a função "say()" para dizer a senha. # A s…" at bounding box center [499, 128] width 95 height 204
click at [399, 261] on button "Continuar" at bounding box center [401, 261] width 26 height 8
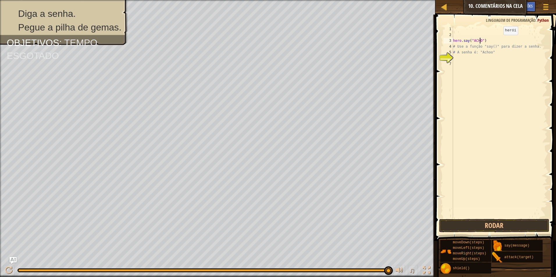
scroll to position [3, 2]
drag, startPoint x: 476, startPoint y: 36, endPoint x: 466, endPoint y: 44, distance: 12.8
click at [468, 44] on div "hero . say ( "ACHOO" ) # Use a função "say()" para dizer a senha. # A senha é: …" at bounding box center [499, 128] width 95 height 204
type textarea "hero.say("ACHOO") # Use a função "say()" para dizer a senha."
click at [456, 61] on div "hero . say ( "ACHOO" ) # Use a função "say()" para dizer a senha. # A senha é: …" at bounding box center [499, 128] width 95 height 204
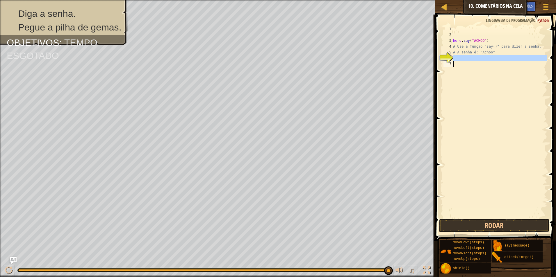
scroll to position [3, 0]
click at [522, 60] on div "hero . say ( "ACHOO" ) # Use a função "say()" para dizer a senha. # A senha é: …" at bounding box center [499, 122] width 95 height 192
click at [454, 59] on div "hero . say ( "ACHOO" ) # Use a função "say()" para dizer a senha. # A senha é: …" at bounding box center [499, 128] width 95 height 204
type textarea "H"
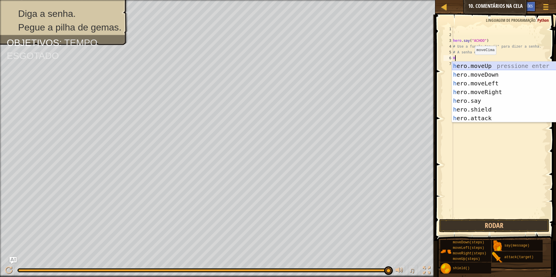
click at [469, 67] on div "h ero.moveUp pressione enter h ero.moveDown pressione enter h ero.moveLeft pres…" at bounding box center [507, 101] width 110 height 79
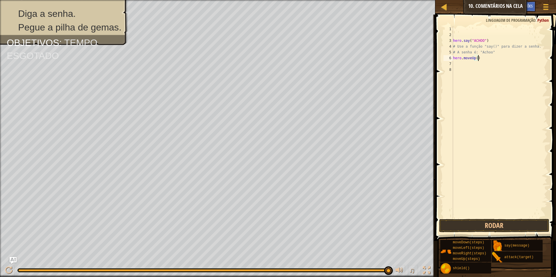
click at [479, 60] on div "hero . say ( "ACHOO" ) # Use a função "say()" para dizer a senha. # A senha é: …" at bounding box center [499, 128] width 95 height 204
click at [468, 221] on button "Rodar" at bounding box center [494, 225] width 110 height 13
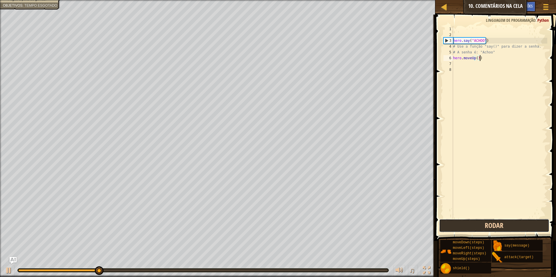
click at [462, 223] on button "Rodar" at bounding box center [494, 225] width 110 height 13
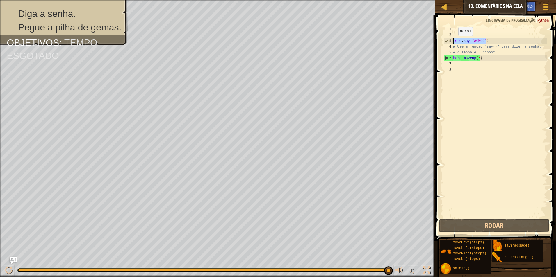
drag, startPoint x: 488, startPoint y: 41, endPoint x: 446, endPoint y: 42, distance: 41.3
click at [446, 42] on div "hero.moveUp(3) 1 2 3 4 5 6 7 8 hero . say ( "ACHOO" ) # Use a função "say()" pa…" at bounding box center [494, 122] width 105 height 192
type textarea "hero.say("ACHOO")"
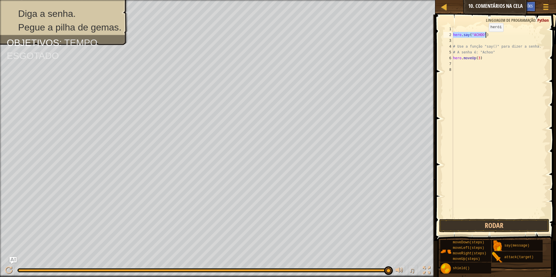
type textarea "# Use a função "say()" para dizer a senha."
type textarea "hero.say("ACHOO")"
click at [479, 58] on div "# Use a função "say()" para dizer a senha. # A senha é: "Achoo" hero . moveUher…" at bounding box center [499, 122] width 95 height 192
click at [455, 59] on div "# Use a função "say()" para dizer a senha. # A senha é: "Achoo" . say ( "ACHOO"…" at bounding box center [499, 128] width 95 height 204
type textarea "say("ACHOO")p(3)"
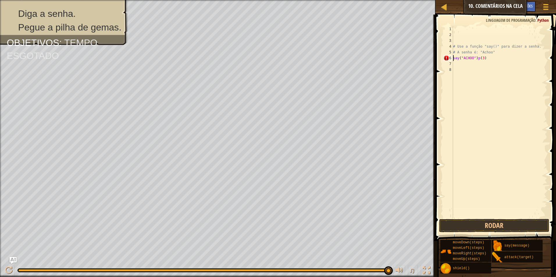
click at [456, 42] on div "# Use a função "say()" para dizer a senha. # A senha é: "Achoo" say ( "ACHOO" )…" at bounding box center [499, 128] width 95 height 204
type textarea "H"
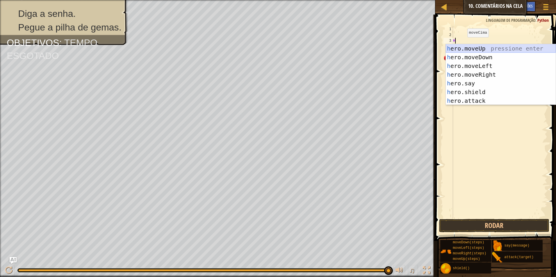
click at [477, 45] on div "h ero.moveUp pressione enter h ero.moveDown pressione enter h ero.moveLeft pres…" at bounding box center [501, 83] width 110 height 79
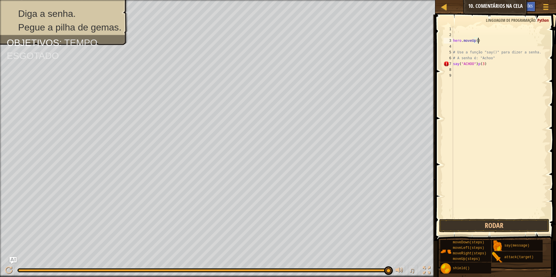
click at [479, 40] on div "hero . moveUp ( ) # Use a função "say()" para dizer a senha. # A senha é: "Acho…" at bounding box center [499, 128] width 95 height 204
type textarea "hero.moveUp(3)"
click at [412, 104] on div "Mapa Introdução à Ciência da Computação 10. Comentários na Cela Menu do Jogo Pr…" at bounding box center [278, 138] width 556 height 277
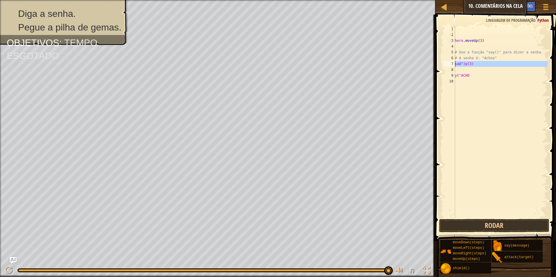
click at [452, 63] on div "7" at bounding box center [449, 64] width 12 height 6
click at [449, 63] on div "7" at bounding box center [449, 64] width 12 height 6
type textarea "y("ACHO"
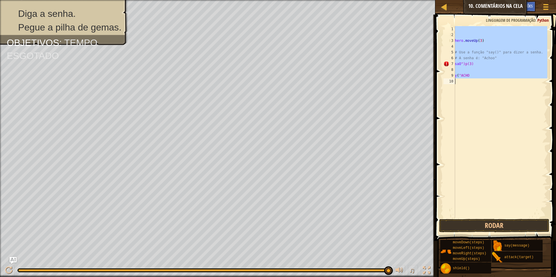
click at [451, 63] on div "7" at bounding box center [449, 64] width 12 height 6
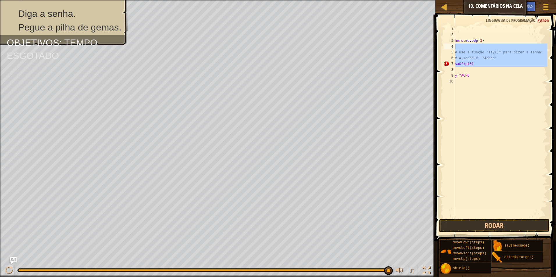
drag, startPoint x: 451, startPoint y: 62, endPoint x: 452, endPoint y: 46, distance: 16.7
type textarea "# Use a função "say()" para dizer a senha."
click at [452, 46] on div "4" at bounding box center [449, 47] width 12 height 6
type textarea "# Use a função "say()" para dizer a senha."
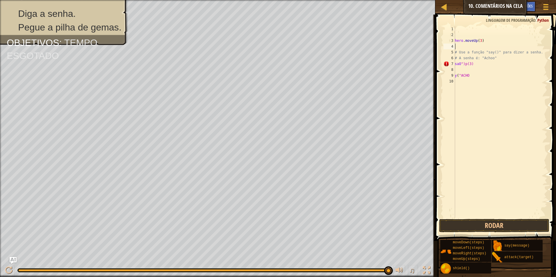
click at [452, 46] on div "4" at bounding box center [449, 47] width 12 height 6
type textarea "# Use a função "say()" para dizer a senha."
drag, startPoint x: 470, startPoint y: 78, endPoint x: 451, endPoint y: 79, distance: 18.6
click at [451, 79] on div "1 2 3 4 5 6 7 8 9 10 hero . moveUp ( 3 ) # Use a função "say()" para dizer a se…" at bounding box center [494, 122] width 105 height 192
type textarea "y("ACHO"
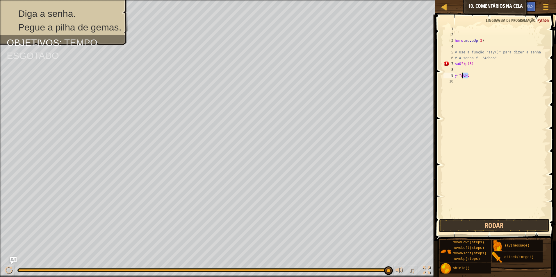
click at [451, 79] on div "10" at bounding box center [449, 82] width 12 height 6
click at [465, 77] on div "hero . moveUp ( 3 ) # Use a função "say()" para dizer a senha. # A senha é: "Ac…" at bounding box center [501, 128] width 94 height 204
click at [469, 77] on div "hero . moveUp ( 3 ) # Use a função "say()" para dizer a senha. # A senha é: "Ac…" at bounding box center [501, 128] width 94 height 204
type textarea "y"
click at [471, 64] on div "hero . moveUp ( 3 ) # Use a função "say()" para dizer a senha. # A senha é: "Ac…" at bounding box center [501, 128] width 94 height 204
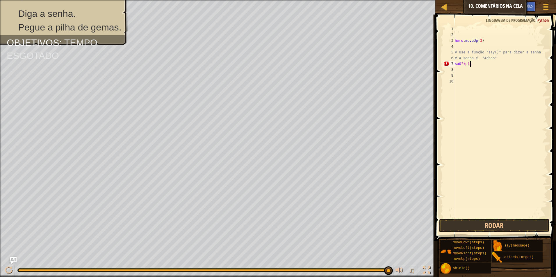
type textarea "s"
click at [456, 46] on div "hero . moveUp ( 3 ) # Use a função "say()" para dizer a senha. # A senha é: "Ac…" at bounding box center [501, 128] width 94 height 204
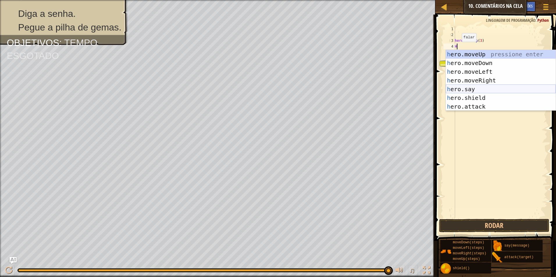
click at [476, 89] on div "h ero.moveUp pressione enter h ero.moveDown pressione enter h ero.moveLeft pres…" at bounding box center [501, 89] width 110 height 79
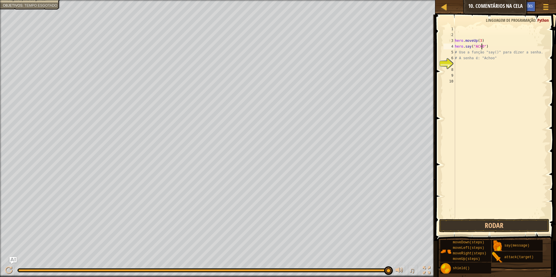
scroll to position [3, 2]
click at [501, 221] on button "Rodar" at bounding box center [494, 225] width 110 height 13
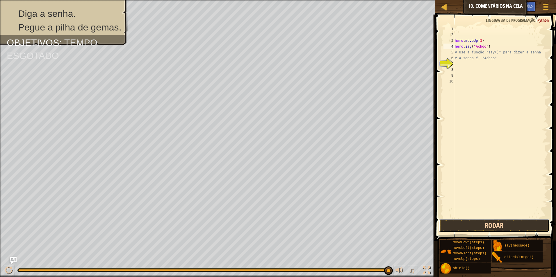
click at [480, 222] on button "Rodar" at bounding box center [494, 225] width 110 height 13
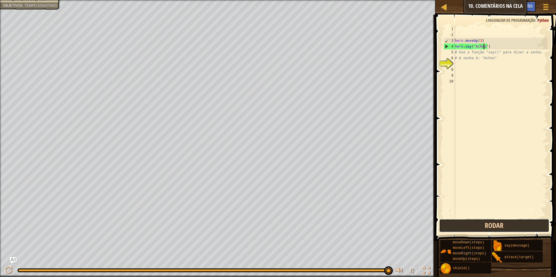
click at [481, 224] on button "Rodar" at bounding box center [494, 225] width 110 height 13
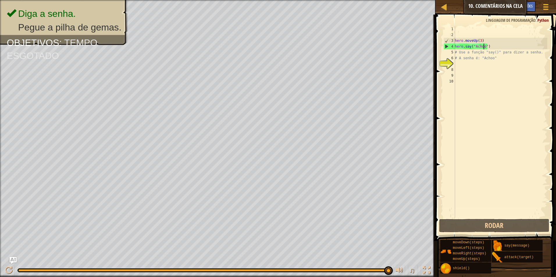
click at [482, 40] on div "hero . moveUp ( 3 ) hero . say ( "Achoo" ) # Use a função "say()" para dizer a …" at bounding box center [501, 128] width 94 height 204
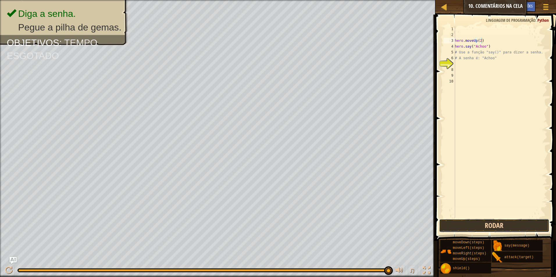
click at [467, 226] on button "Rodar" at bounding box center [494, 225] width 110 height 13
click at [453, 228] on button "Rodar" at bounding box center [494, 225] width 110 height 13
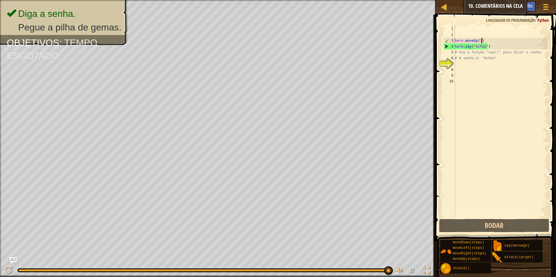
click at [486, 41] on div "hero . moveUp ( 2 ) hero . say ( "Achoo" ) # Use a função "say()" para dizer a …" at bounding box center [501, 128] width 94 height 204
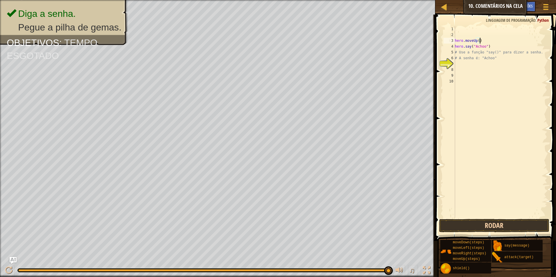
type textarea "hero.moveUp()"
click at [480, 222] on button "Rodar" at bounding box center [494, 225] width 110 height 13
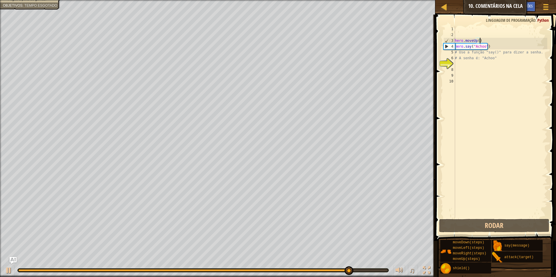
click at [458, 65] on div "hero . moveUp ( ) hero . say ( "Achoo" ) # Use a função "say()" para dizer a se…" at bounding box center [501, 128] width 94 height 204
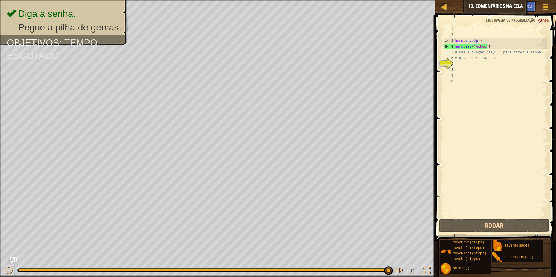
type textarea "h"
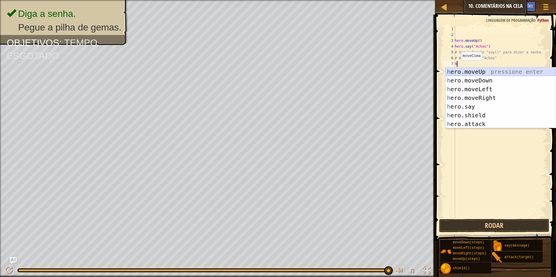
click at [486, 69] on div "h ero.moveUp pressione enter h ero.moveDown pressione enter h ero.moveLeft pres…" at bounding box center [501, 106] width 110 height 79
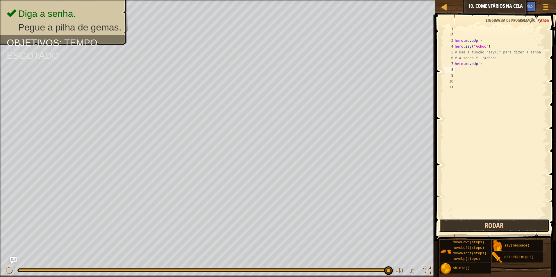
click at [478, 229] on button "Rodar" at bounding box center [494, 225] width 110 height 13
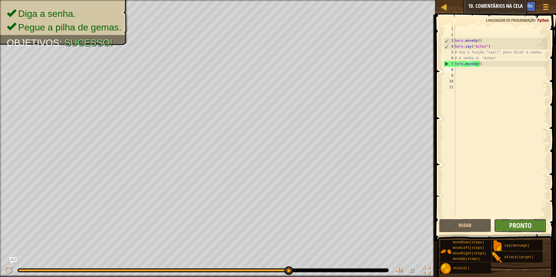
click at [513, 223] on span "Pronto" at bounding box center [520, 225] width 22 height 9
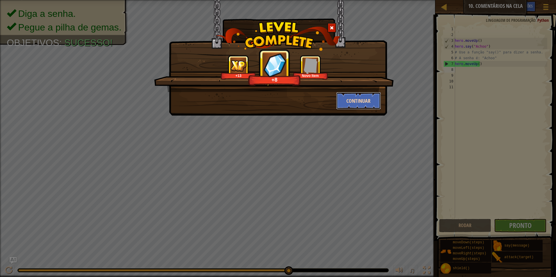
click at [364, 102] on button "Continuar" at bounding box center [358, 100] width 45 height 17
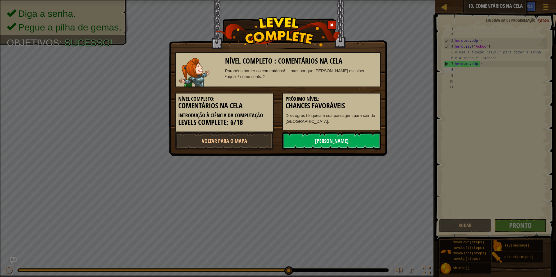
drag, startPoint x: 338, startPoint y: 138, endPoint x: 337, endPoint y: 145, distance: 7.4
click at [337, 145] on link "[PERSON_NAME]" at bounding box center [331, 140] width 99 height 17
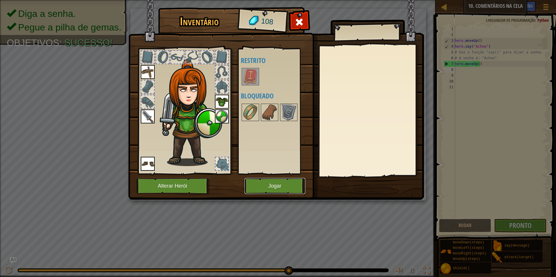
click at [258, 178] on button "Jogar" at bounding box center [275, 186] width 61 height 16
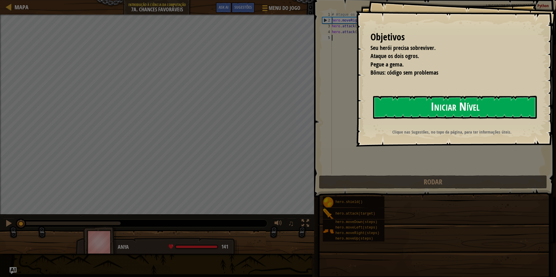
click at [403, 105] on button "Iniciar Nível" at bounding box center [455, 107] width 164 height 23
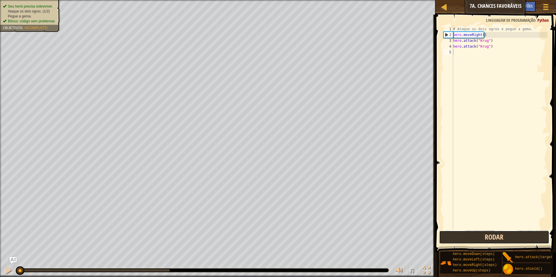
click at [481, 237] on button "Rodar" at bounding box center [494, 237] width 110 height 13
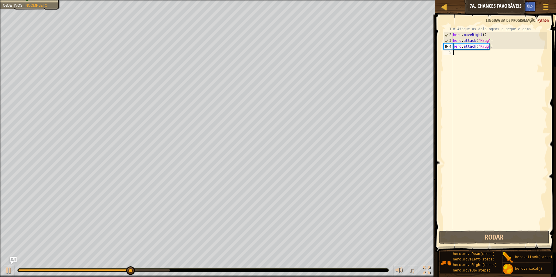
click at [457, 55] on div "# Ataque os dois ogros e pegue a gema. hero . moveRight ( ) hero . attack ( "Kr…" at bounding box center [499, 133] width 95 height 215
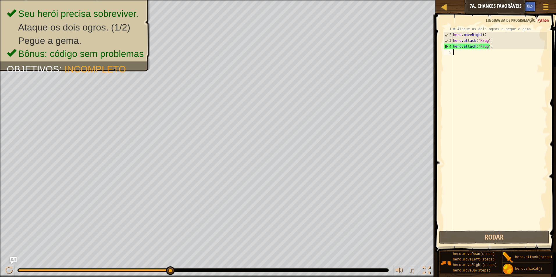
type textarea "h"
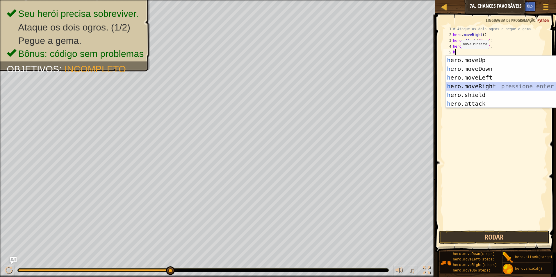
click at [482, 86] on div "h ero.moveUp pressione enter h ero.moveDown pressione enter h ero.moveLeft pres…" at bounding box center [501, 91] width 110 height 70
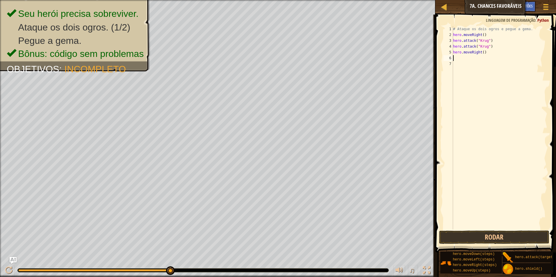
type textarea "h"
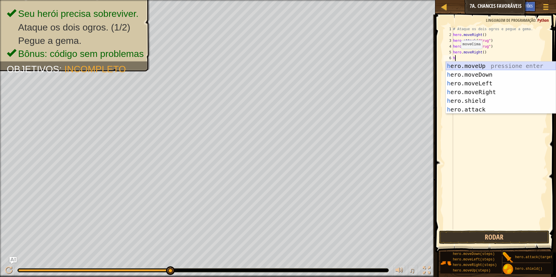
click at [474, 66] on div "h ero.moveUp pressione enter h ero.moveDown pressione enter h ero.moveLeft pres…" at bounding box center [501, 97] width 110 height 70
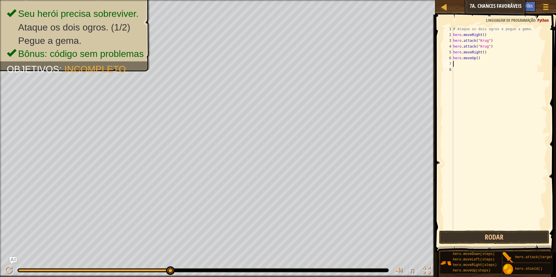
type textarea "h"
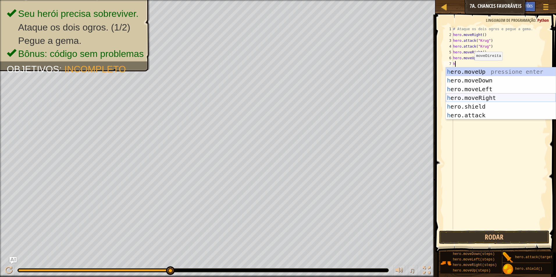
click at [485, 97] on div "h ero.moveUp pressione enter h ero.moveDown pressione enter h ero.moveLeft pres…" at bounding box center [501, 102] width 110 height 70
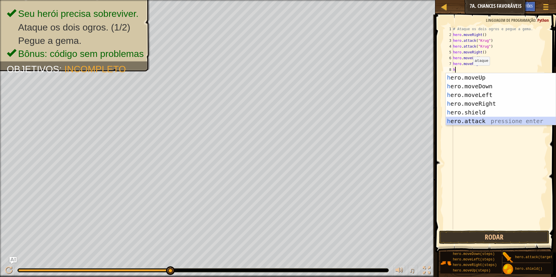
click at [481, 117] on div "h ero.moveUp pressione enter h ero.moveDown pressione enter h ero.moveLeft pres…" at bounding box center [501, 108] width 110 height 70
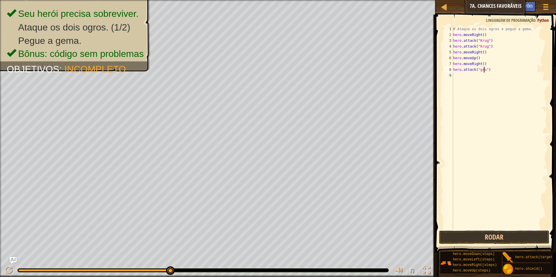
scroll to position [3, 3]
click at [479, 70] on div "# Ataque os dois ogros e pegue a gema. hero . moveRight ( ) hero . attack ( "Kr…" at bounding box center [499, 133] width 95 height 215
type textarea "hero.attack("Grump")"
click at [455, 75] on div "# Ataque os dois ogros e pegue a gema. hero . moveRight ( ) hero . attack ( "Kr…" at bounding box center [499, 133] width 95 height 215
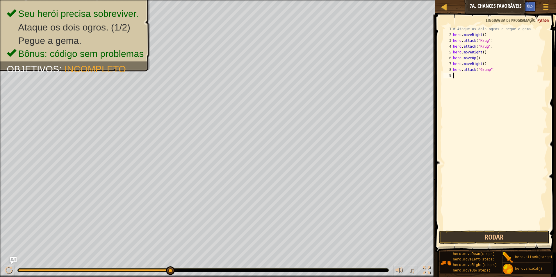
scroll to position [3, 0]
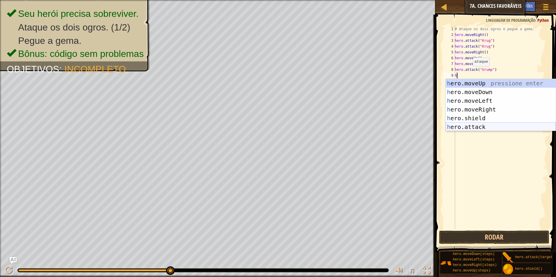
click at [484, 128] on div "h ero.moveUp pressione enter h ero.moveDown pressione enter h ero.moveLeft pres…" at bounding box center [501, 114] width 110 height 70
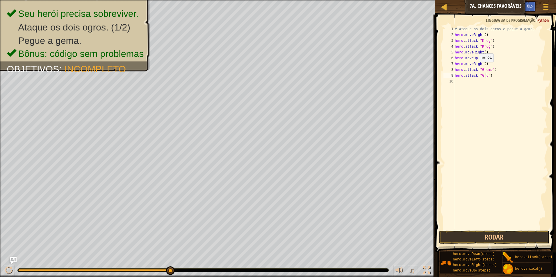
scroll to position [3, 3]
type textarea "hero.attack("Grump")"
click at [455, 80] on div "# Ataque os dois ogros e pegue a gema. hero . moveRight ( ) hero . attack ( "Kr…" at bounding box center [501, 133] width 94 height 215
type textarea "h"
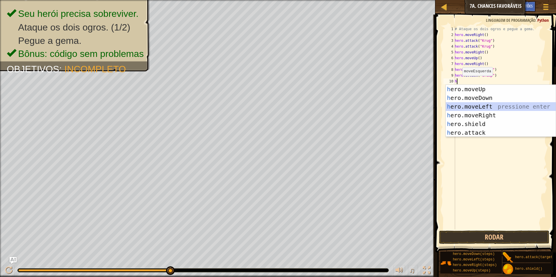
click at [474, 104] on div "h ero.moveUp pressione enter h ero.moveDown pressione enter h ero.moveLeft pres…" at bounding box center [501, 120] width 110 height 70
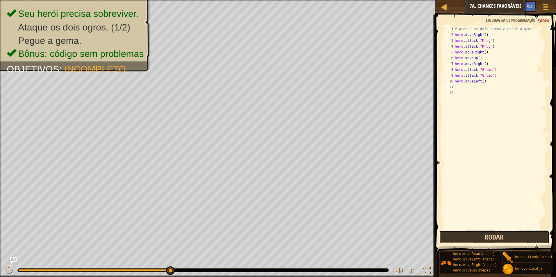
click at [472, 233] on button "Rodar" at bounding box center [494, 237] width 110 height 13
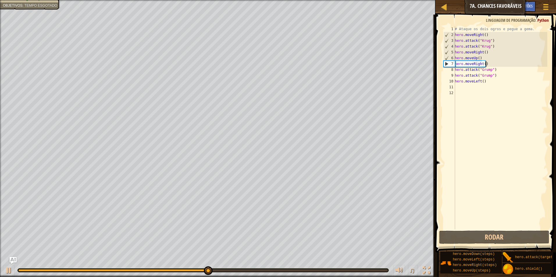
click at [490, 63] on div "# Ataque os dois ogros e pegue a gema. hero . moveRight ( ) hero . attack ( "Kr…" at bounding box center [501, 133] width 94 height 215
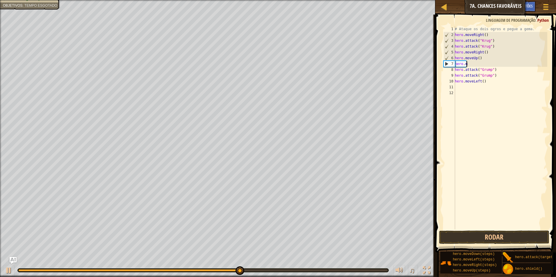
type textarea "h"
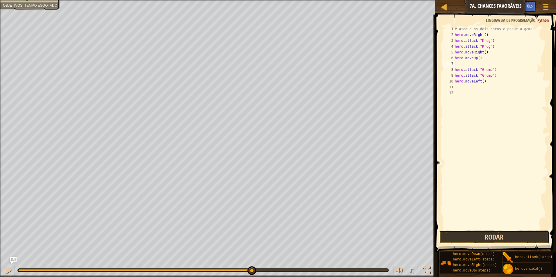
click at [484, 237] on button "Rodar" at bounding box center [494, 237] width 110 height 13
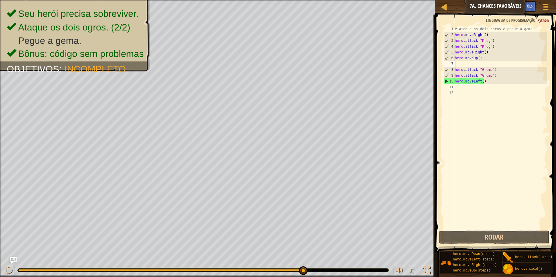
click at [458, 85] on div "# Ataque os dois ogros e pegue a gema. hero . moveRight ( ) hero . attack ( "Kr…" at bounding box center [501, 133] width 94 height 215
type textarea "h"
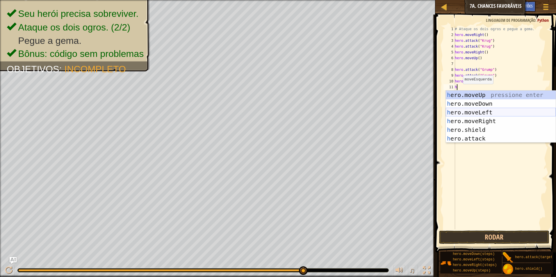
click at [477, 111] on div "h ero.moveUp pressione enter h ero.moveDown pressione enter h ero.moveLeft pres…" at bounding box center [501, 126] width 110 height 70
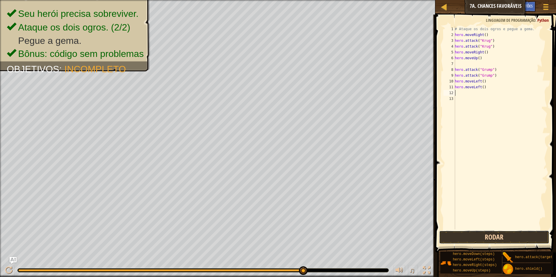
click at [472, 235] on button "Rodar" at bounding box center [494, 237] width 110 height 13
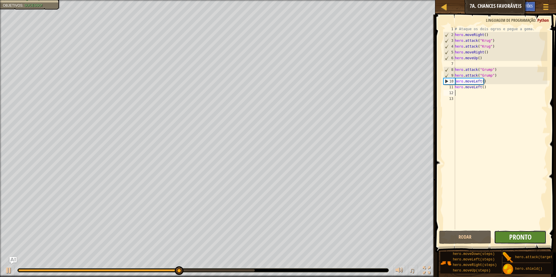
click at [527, 236] on span "Pronto" at bounding box center [520, 237] width 22 height 9
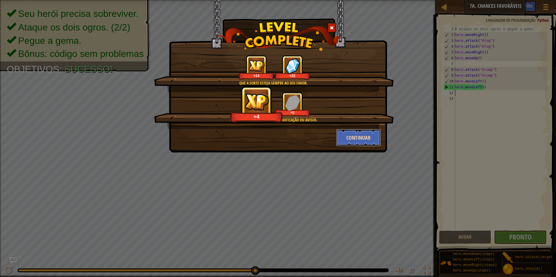
click at [357, 136] on button "Continuar" at bounding box center [358, 137] width 45 height 17
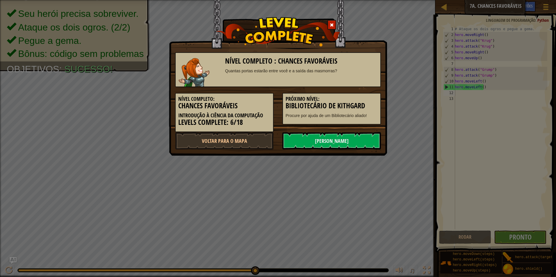
click at [354, 137] on link "[PERSON_NAME]" at bounding box center [331, 140] width 99 height 17
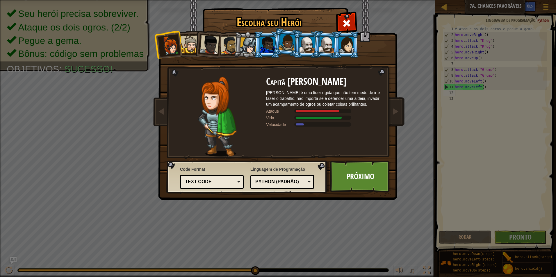
click at [354, 172] on link "Próximo" at bounding box center [360, 177] width 61 height 32
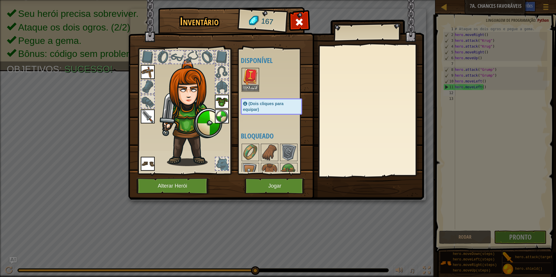
click at [251, 81] on img at bounding box center [250, 77] width 16 height 16
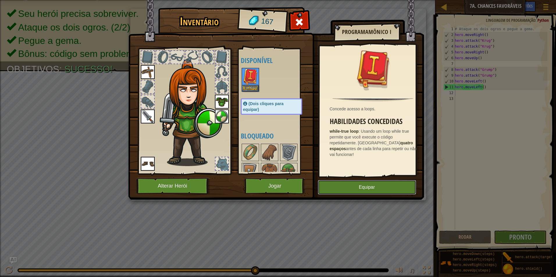
click at [348, 185] on button "Equipar" at bounding box center [367, 187] width 98 height 15
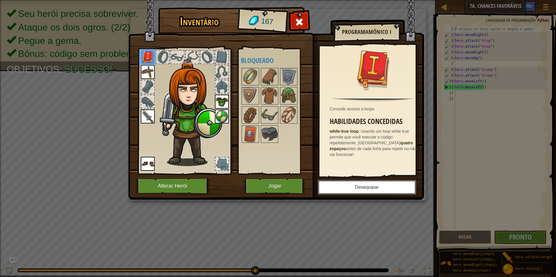
click at [346, 187] on button "Desequipar" at bounding box center [367, 187] width 98 height 15
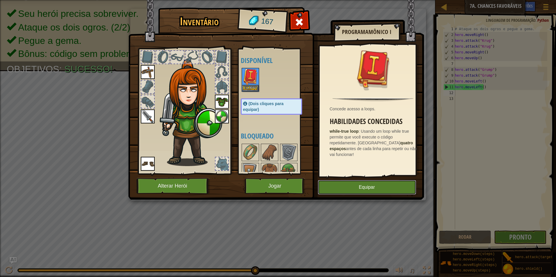
click at [332, 183] on button "Equipar" at bounding box center [367, 187] width 98 height 15
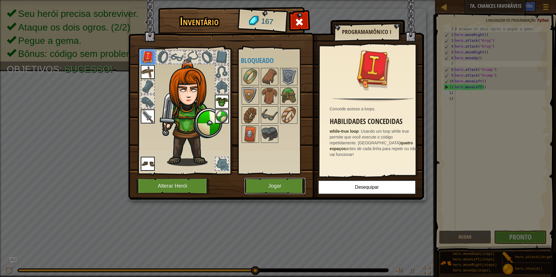
click at [274, 185] on button "Jogar" at bounding box center [275, 186] width 61 height 16
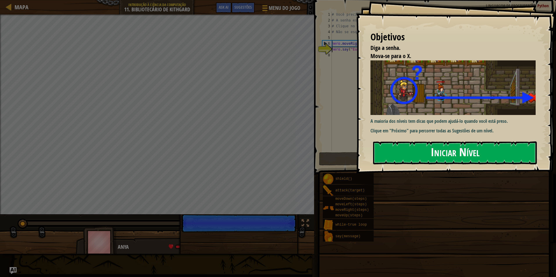
click at [435, 158] on button "Iniciar Nível" at bounding box center [455, 153] width 164 height 23
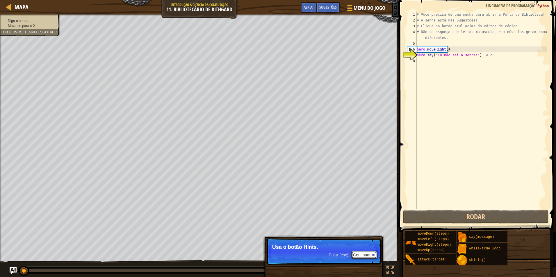
click at [356, 255] on button "Continuar" at bounding box center [364, 255] width 26 height 8
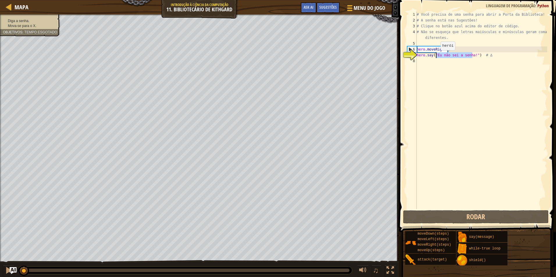
drag, startPoint x: 472, startPoint y: 56, endPoint x: 436, endPoint y: 56, distance: 35.8
click at [436, 56] on div "# Você precisa de uma senha para abrir a Porta da Biblioteca! # A senha está na…" at bounding box center [481, 116] width 132 height 209
click at [436, 56] on div "# Você precisa de uma senha para abrir a Porta da Biblioteca! # A senha está na…" at bounding box center [481, 111] width 132 height 198
click at [472, 56] on div "# Você precisa de uma senha para abrir a Porta da Biblioteca! # A senha está na…" at bounding box center [481, 116] width 132 height 209
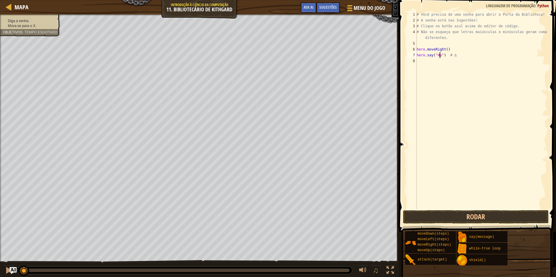
scroll to position [3, 2]
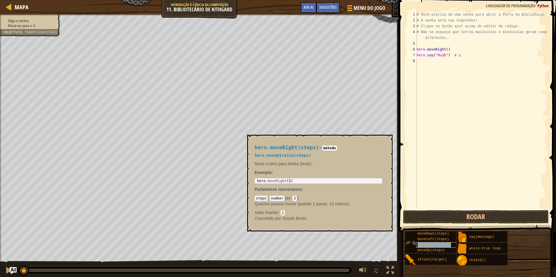
type textarea "moveRight(steps)"
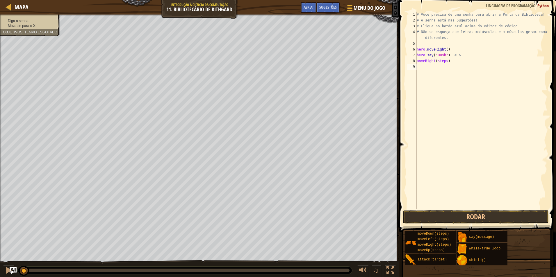
drag, startPoint x: 431, startPoint y: 133, endPoint x: 434, endPoint y: 101, distance: 33.0
click at [434, 105] on div "# Você precisa de uma senha para abrir a Porta da Biblioteca! # A senha está na…" at bounding box center [481, 116] width 132 height 209
drag, startPoint x: 433, startPoint y: 97, endPoint x: 434, endPoint y: 92, distance: 5.2
click at [434, 92] on div "# Você precisa de uma senha para abrir a Porta da Biblioteca! # A senha está na…" at bounding box center [481, 116] width 132 height 209
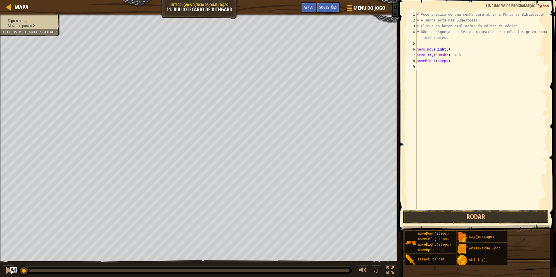
click at [434, 92] on div "# Você precisa de uma senha para abrir a Porta da Biblioteca! # A senha está na…" at bounding box center [481, 116] width 132 height 209
click at [417, 62] on div "# Você precisa de uma senha para abrir a Porta da Biblioteca! # A senha está na…" at bounding box center [481, 116] width 132 height 209
click at [417, 61] on div "# Você precisa de uma senha para abrir a Porta da Biblioteca! # A senha está na…" at bounding box center [481, 111] width 132 height 198
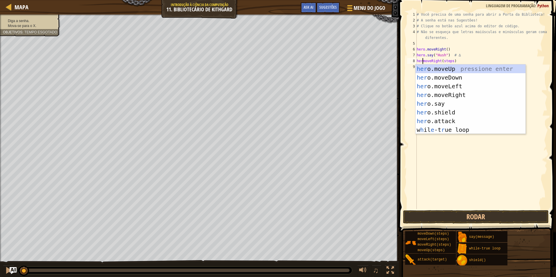
scroll to position [3, 1]
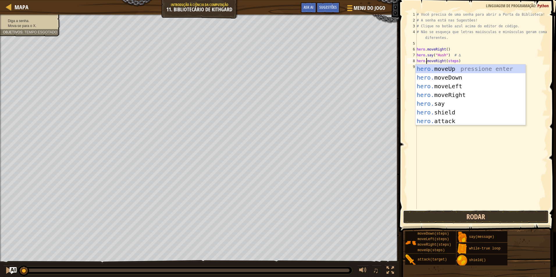
click at [458, 218] on button "Rodar" at bounding box center [476, 217] width 146 height 13
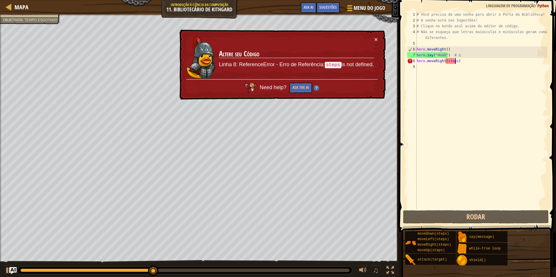
click at [454, 59] on div "# Você precisa de uma senha para abrir a Porta da Biblioteca! # A senha está na…" at bounding box center [481, 116] width 132 height 209
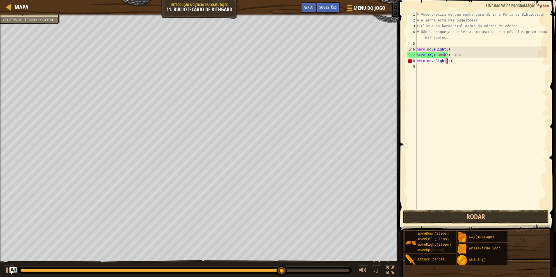
type textarea "hero.moveRight()"
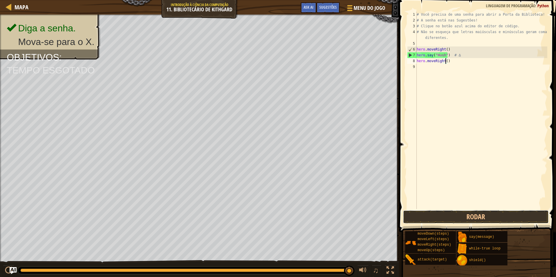
drag, startPoint x: 489, startPoint y: 213, endPoint x: 488, endPoint y: 210, distance: 3.2
click at [489, 212] on button "Rodar" at bounding box center [476, 217] width 146 height 13
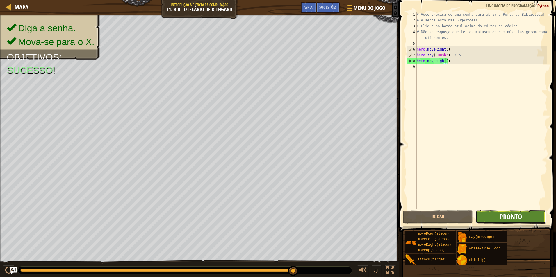
click at [509, 214] on span "Pronto" at bounding box center [511, 216] width 22 height 9
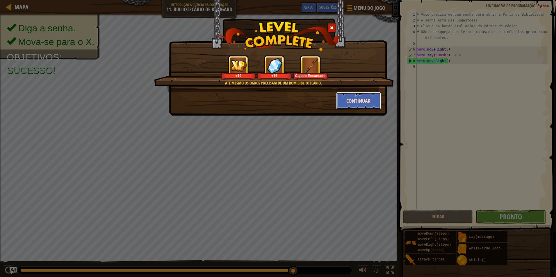
click at [358, 99] on button "Continuar" at bounding box center [358, 100] width 45 height 17
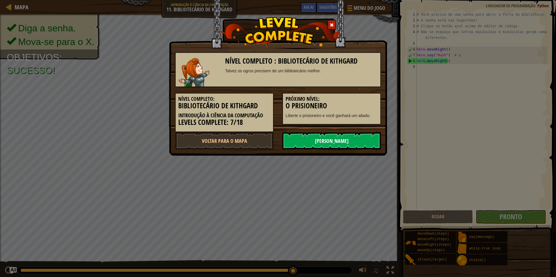
click at [331, 142] on link "[PERSON_NAME]" at bounding box center [331, 140] width 99 height 17
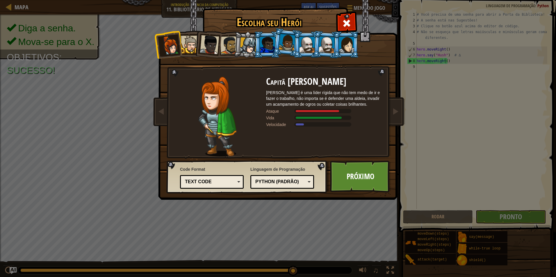
click at [193, 41] on div at bounding box center [190, 45] width 18 height 18
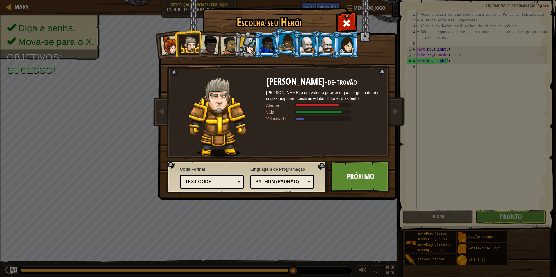
click at [202, 43] on div at bounding box center [209, 44] width 19 height 19
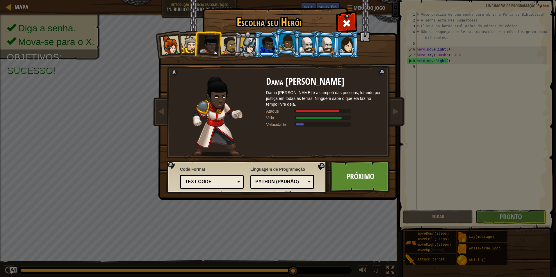
click at [358, 181] on link "Próximo" at bounding box center [360, 177] width 61 height 32
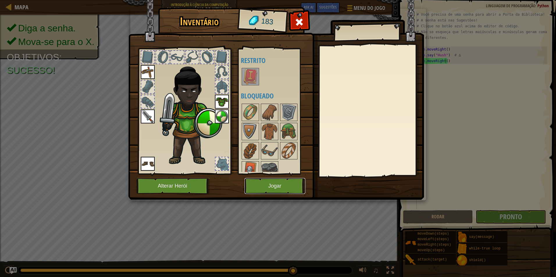
click at [283, 185] on button "Jogar" at bounding box center [275, 186] width 61 height 16
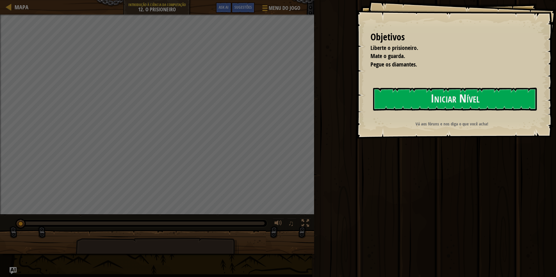
click at [401, 84] on div "Objetivos Liberte o prisioneiro. Mate o guarda. Pegue os diamantes. Iniciar Nív…" at bounding box center [456, 69] width 200 height 139
click at [435, 91] on button "Iniciar Nível" at bounding box center [455, 99] width 164 height 23
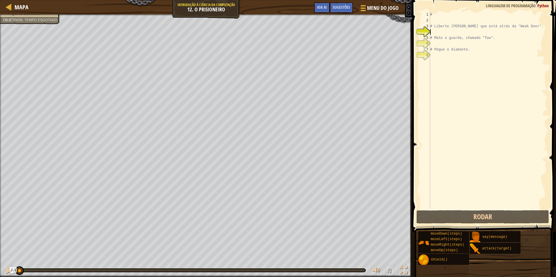
click at [436, 28] on div "# # Liberte [PERSON_NAME] que está atrás da "Weak Door". # Mate o guarda, chama…" at bounding box center [488, 116] width 118 height 209
type textarea "# Liberte [PERSON_NAME] que está atrás da "Weak Door"."
click at [434, 33] on div "# # Liberte [PERSON_NAME] que está atrás da "Weak Door". # Mate o guarda, chama…" at bounding box center [488, 116] width 118 height 209
type textarea "h"
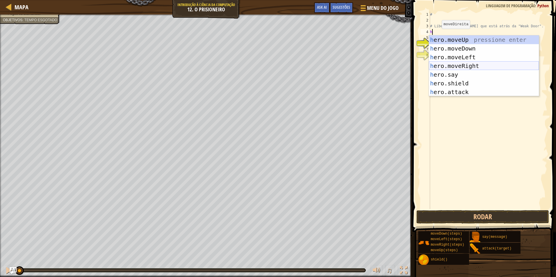
click at [465, 64] on div "h ero.moveUp pressione enter h ero.moveDown pressione enter h ero.moveLeft pres…" at bounding box center [484, 74] width 110 height 79
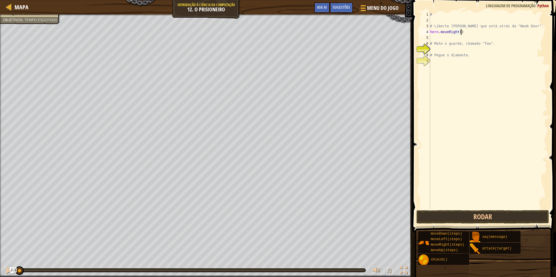
click at [463, 32] on div "# # Liberte [PERSON_NAME] que está atrás da "Weak Door". hero . moveRight ( ) #…" at bounding box center [488, 116] width 118 height 209
click at [429, 38] on div "5" at bounding box center [425, 38] width 10 height 6
type textarea "# Mate o guarda, chamado "Two"."
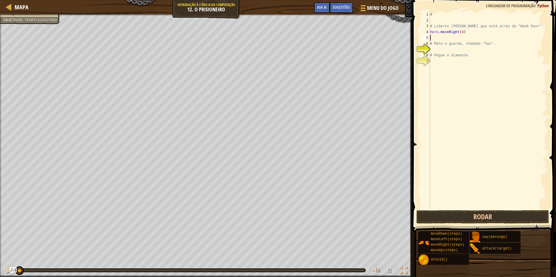
type textarea "h"
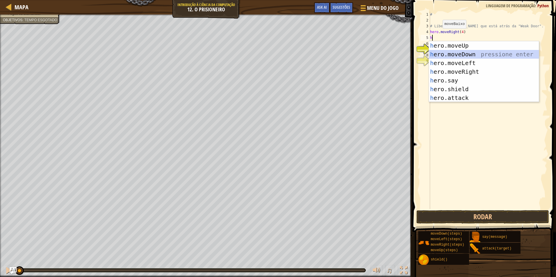
click at [459, 53] on div "h ero.moveUp pressione enter h ero.moveDown pressione enter h ero.moveLeft pres…" at bounding box center [484, 80] width 110 height 79
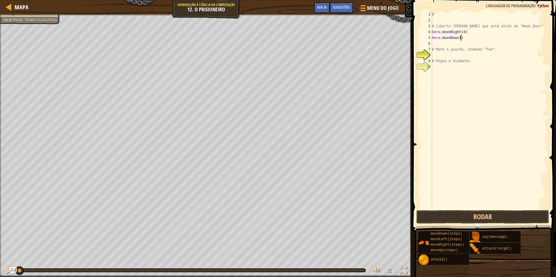
click at [461, 38] on div "# # Liberte [PERSON_NAME] que está atrás da "Weak Door". hero . moveRight ( 4 )…" at bounding box center [489, 116] width 117 height 209
type textarea "hero.moveDown(3)"
click at [435, 44] on div "# # Liberte [PERSON_NAME] que está atrás da "Weak Door". hero . moveRight ( 4 )…" at bounding box center [489, 116] width 117 height 209
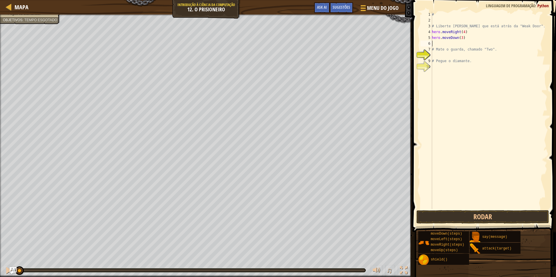
scroll to position [3, 0]
type textarea "h"
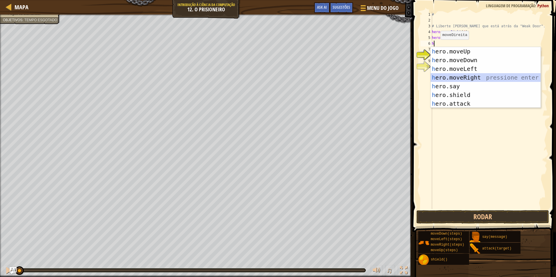
click at [470, 78] on div "h ero.moveUp pressione enter h ero.moveDown pressione enter h ero.moveLeft pres…" at bounding box center [486, 86] width 110 height 79
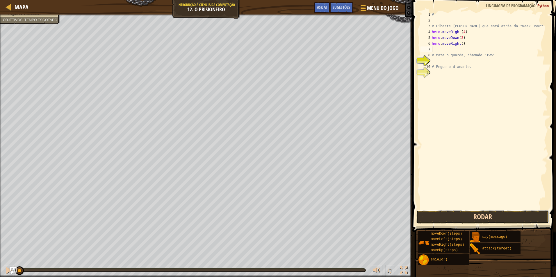
click at [466, 217] on button "Rodar" at bounding box center [482, 217] width 133 height 13
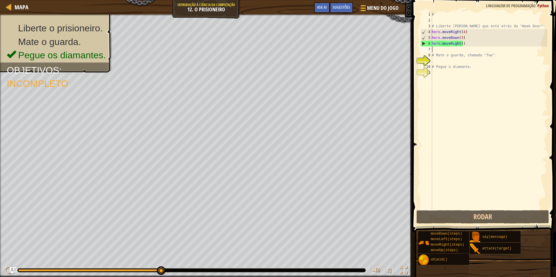
click at [435, 48] on div "# # Liberte [PERSON_NAME] que está atrás da "Weak Door". hero . moveRight ( 4 )…" at bounding box center [489, 116] width 117 height 209
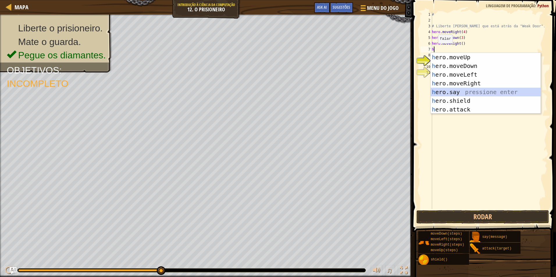
click at [446, 92] on div "h ero.moveUp pressione enter h ero.moveDown pressione enter h ero.moveLeft pres…" at bounding box center [486, 92] width 110 height 79
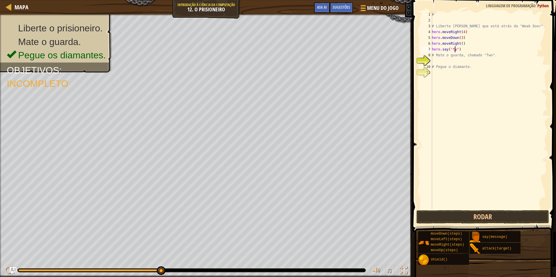
scroll to position [3, 2]
click at [452, 50] on div "# # Liberte [PERSON_NAME] que está atrás da "Weak Door". hero . moveRight ( 4 )…" at bounding box center [489, 116] width 117 height 209
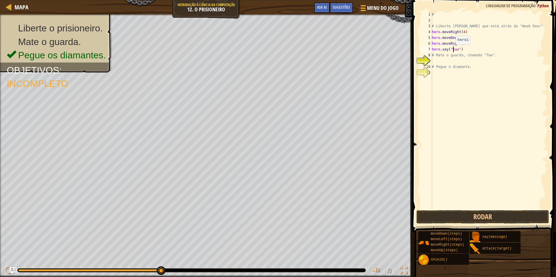
click at [452, 50] on div "# # Liberte [PERSON_NAME] que está atrás da "Weak Door". hero . moveRight ( 4 )…" at bounding box center [489, 116] width 117 height 209
click at [491, 55] on div "# # Liberte [PERSON_NAME] que está atrás da "Weak Door". hero . moveRight ( 4 )…" at bounding box center [489, 116] width 117 height 209
type textarea "#"
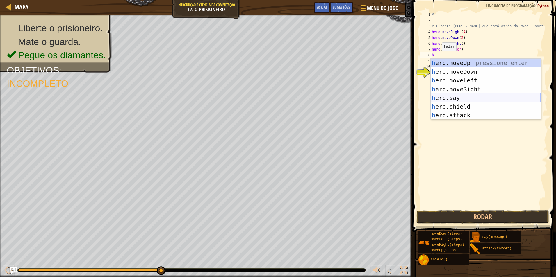
click at [452, 95] on div "h ero.moveUp pressione enter h ero.moveDown pressione enter h ero.moveLeft pres…" at bounding box center [486, 98] width 110 height 79
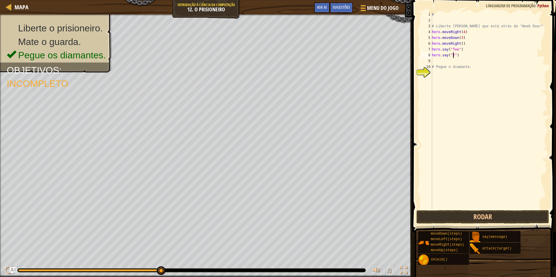
scroll to position [3, 2]
click at [442, 220] on button "Rodar" at bounding box center [482, 217] width 133 height 13
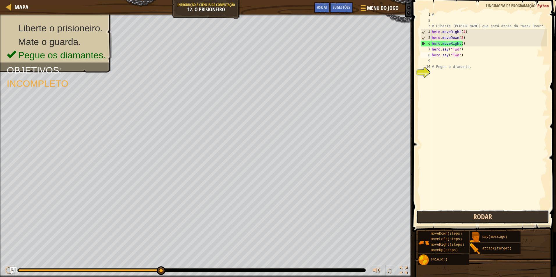
click at [468, 212] on button "Rodar" at bounding box center [482, 217] width 133 height 13
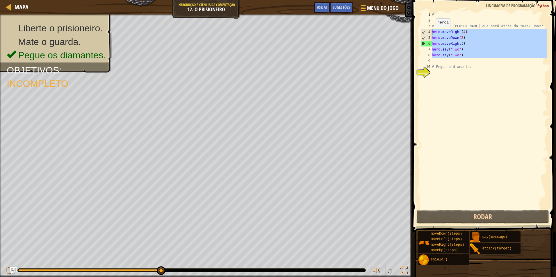
drag, startPoint x: 461, startPoint y: 59, endPoint x: 431, endPoint y: 30, distance: 42.4
click at [431, 30] on div "hero.say("Two") 1 2 3 4 5 6 7 8 9 10 11 # # Liberte [PERSON_NAME] que está atrá…" at bounding box center [483, 111] width 128 height 198
type textarea "hero.moveRight(4) hero.moveDown(3)"
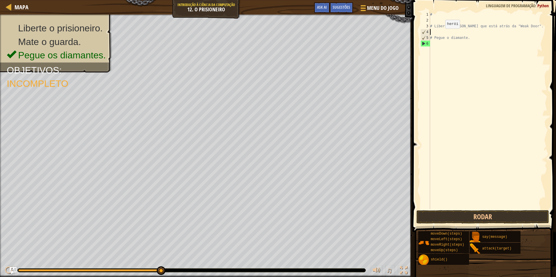
scroll to position [3, 0]
click at [432, 41] on div "# # Liberte [PERSON_NAME] que está atrás da "Weak Door". # Pegue o diamante." at bounding box center [488, 116] width 118 height 209
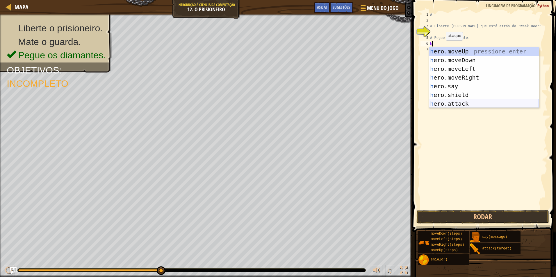
click at [457, 104] on div "h ero.moveUp pressione enter h ero.moveDown pressione enter h ero.moveLeft pres…" at bounding box center [484, 86] width 110 height 79
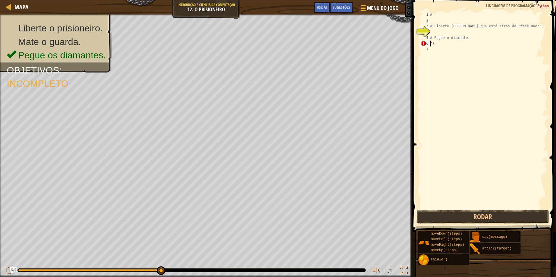
click at [452, 44] on div "# # Liberte [PERSON_NAME] que está atrás da "Weak Door". # Pegue o diamante. ")" at bounding box center [488, 116] width 118 height 209
type textarea """
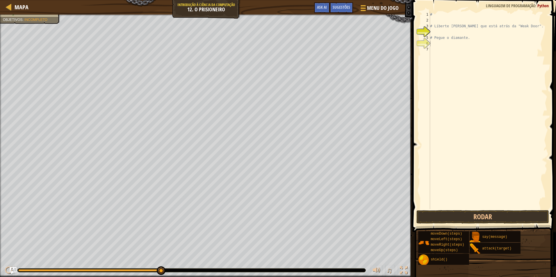
drag, startPoint x: 25, startPoint y: 272, endPoint x: 17, endPoint y: 266, distance: 9.7
click at [16, 266] on div "♫" at bounding box center [206, 269] width 412 height 17
drag, startPoint x: 26, startPoint y: 269, endPoint x: 46, endPoint y: 274, distance: 19.7
click at [22, 269] on div at bounding box center [192, 270] width 348 height 3
drag, startPoint x: 162, startPoint y: 272, endPoint x: -1, endPoint y: 280, distance: 163.3
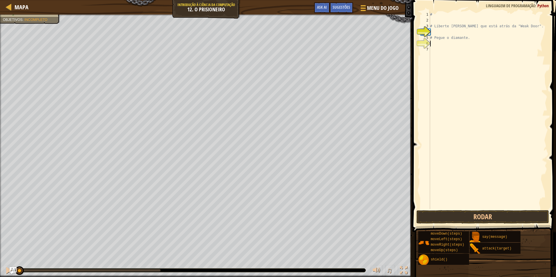
click at [0, 0] on html "Mapa Introdução à Ciência da Computação 12. O Prisioneiro Menu do Jogo Pronto S…" at bounding box center [278, 0] width 556 height 0
type textarea "H"
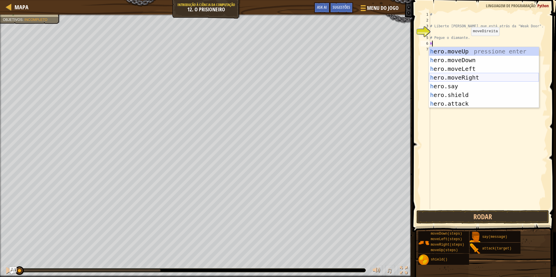
click at [460, 78] on div "h ero.moveUp pressione enter h ero.moveDown pressione enter h ero.moveLeft pres…" at bounding box center [484, 86] width 110 height 79
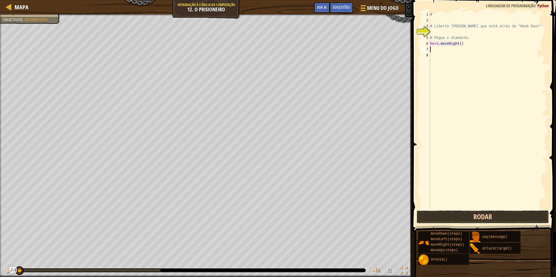
click at [486, 219] on button "Rodar" at bounding box center [482, 217] width 133 height 13
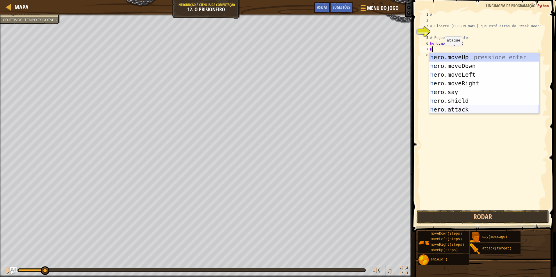
click at [468, 109] on div "h ero.moveUp pressione enter h ero.moveDown pressione enter h ero.moveLeft pres…" at bounding box center [484, 92] width 110 height 79
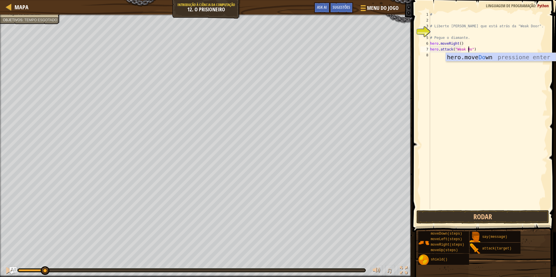
scroll to position [3, 3]
type textarea "hero.attack("Weak Door")"
click at [503, 213] on button "Rodar" at bounding box center [482, 217] width 133 height 13
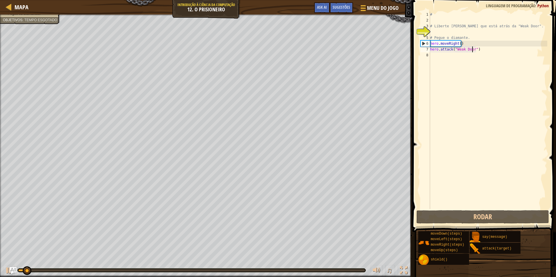
click at [435, 57] on div "# # Liberte [PERSON_NAME] que está atrás da "Weak Door". # Pegue o diamante. he…" at bounding box center [488, 116] width 118 height 209
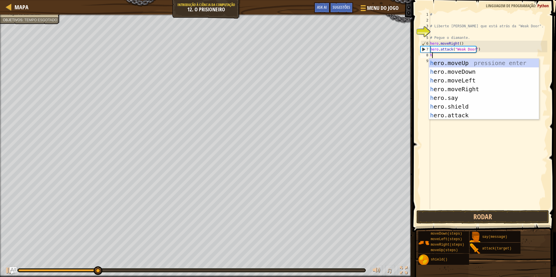
type textarea "he"
click at [463, 85] on div "he ro.moveUp pressione enter he ro.moveDown pressione enter he ro.moveLeft pres…" at bounding box center [484, 98] width 110 height 79
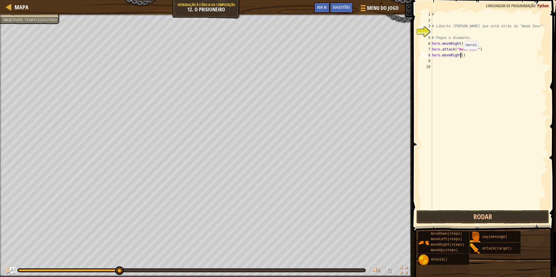
click at [461, 56] on div "# # Liberte [PERSON_NAME] que está atrás da "Weak Door". # Pegue o diamante. he…" at bounding box center [489, 116] width 117 height 209
type textarea "hero.moveRight(3)"
click at [470, 215] on button "Rodar" at bounding box center [482, 217] width 133 height 13
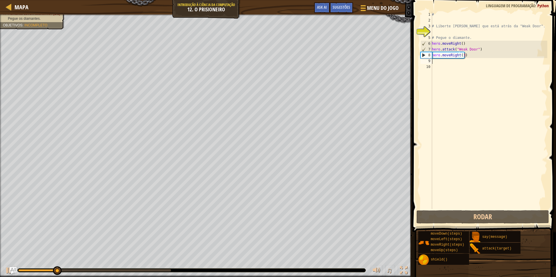
click at [435, 61] on div "# # Liberte [PERSON_NAME] que está atrás da "Weak Door". # Pegue o diamante. he…" at bounding box center [489, 116] width 117 height 209
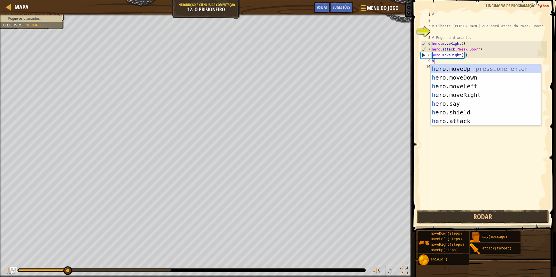
type textarea "he"
click at [446, 78] on div "he ro.moveUp pressione enter he ro.moveDown pressione enter he ro.moveLeft pres…" at bounding box center [486, 104] width 110 height 79
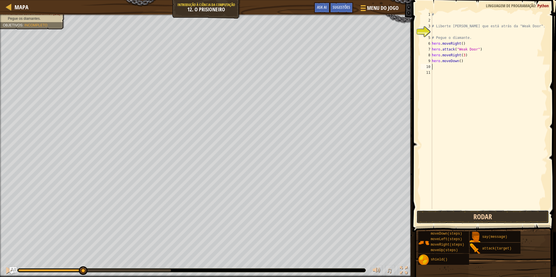
click at [476, 215] on button "Rodar" at bounding box center [482, 217] width 133 height 13
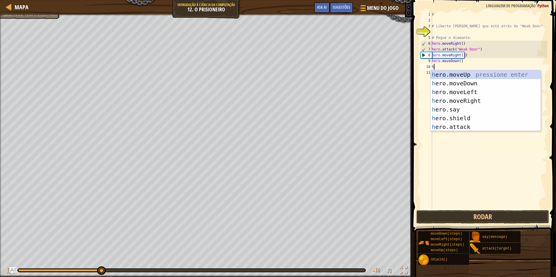
type textarea "he"
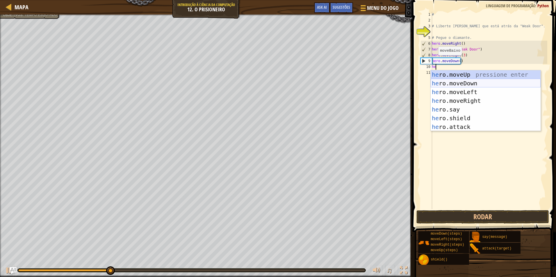
click at [458, 84] on div "he ro.moveUp pressione enter he ro.moveDown pressione enter he ro.moveLeft pres…" at bounding box center [486, 109] width 110 height 79
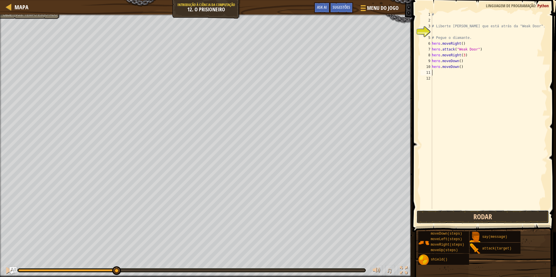
click at [465, 216] on button "Rodar" at bounding box center [482, 217] width 133 height 13
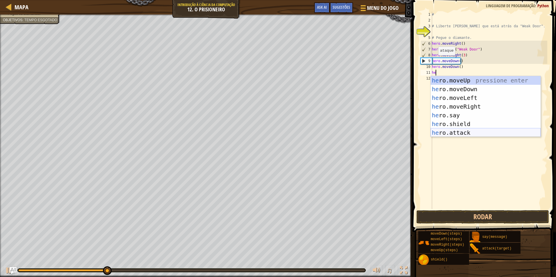
click at [454, 131] on div "he ro.moveUp pressione enter he ro.moveDown pressione enter he ro.moveLeft pres…" at bounding box center [486, 115] width 110 height 79
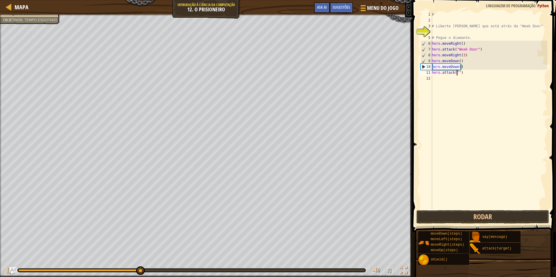
scroll to position [3, 2]
type textarea "hero.attack("Two")"
click at [439, 78] on div "# # Liberte [PERSON_NAME] que está atrás da "Weak Door". # Pegue o diamante. he…" at bounding box center [489, 116] width 117 height 209
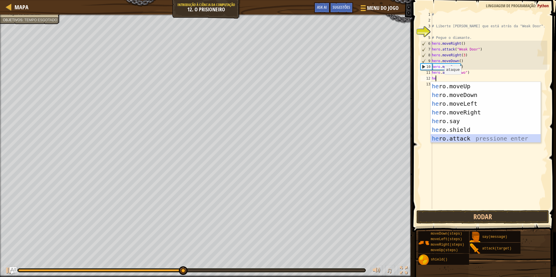
click at [472, 139] on div "he ro.moveUp pressione enter he ro.moveDown pressione enter he ro.moveLeft pres…" at bounding box center [486, 121] width 110 height 79
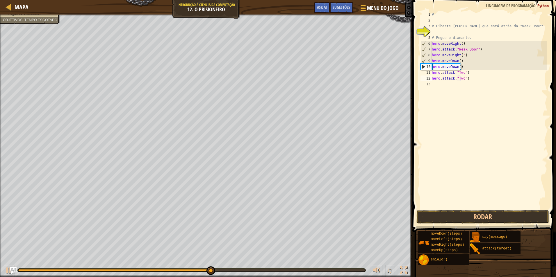
scroll to position [3, 3]
type textarea "hero.attack("Two")"
click at [465, 214] on button "Rodar" at bounding box center [482, 217] width 133 height 13
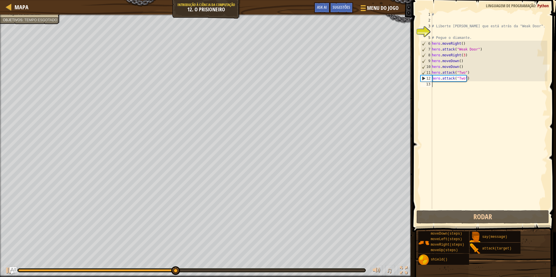
click at [434, 86] on div "# # Liberte [PERSON_NAME] que está atrás da "Weak Door". # Pegue o diamante. he…" at bounding box center [489, 116] width 117 height 209
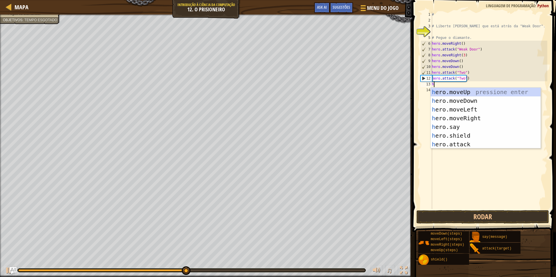
type textarea "he"
click at [463, 100] on div "he ro.moveUp pressione enter he ro.moveDown pressione enter he ro.moveLeft pres…" at bounding box center [486, 127] width 110 height 79
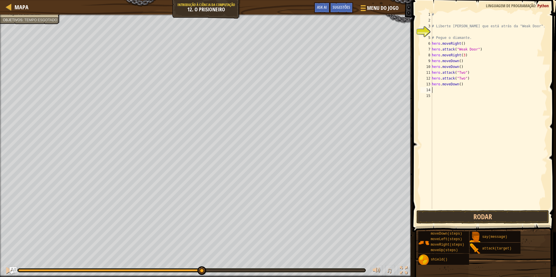
type textarea "h"
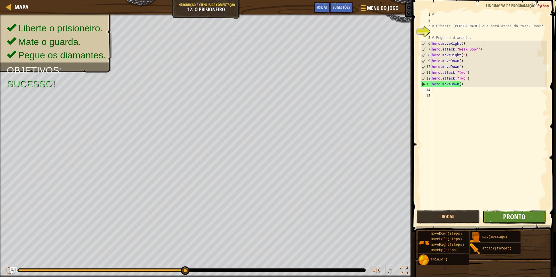
click at [504, 215] on span "Pronto" at bounding box center [514, 216] width 22 height 9
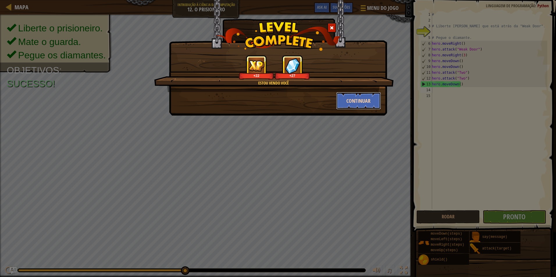
click at [351, 101] on button "Continuar" at bounding box center [358, 100] width 45 height 17
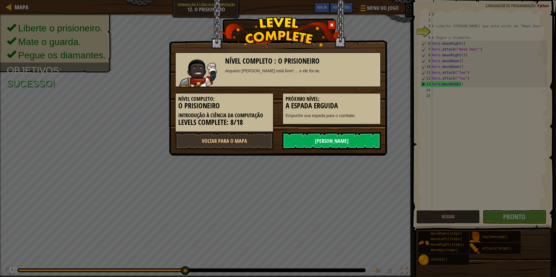
click at [329, 138] on link "[PERSON_NAME]" at bounding box center [331, 140] width 99 height 17
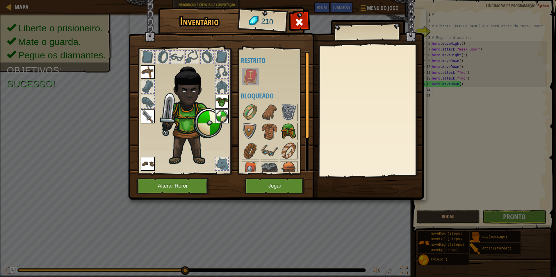
click at [290, 132] on img at bounding box center [289, 132] width 16 height 16
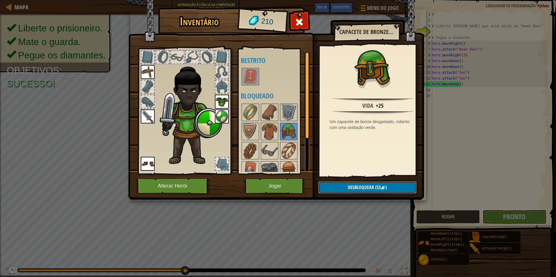
click at [358, 185] on span "Desbloquear" at bounding box center [361, 187] width 26 height 6
click at [377, 185] on button "Confirmar" at bounding box center [367, 188] width 98 height 12
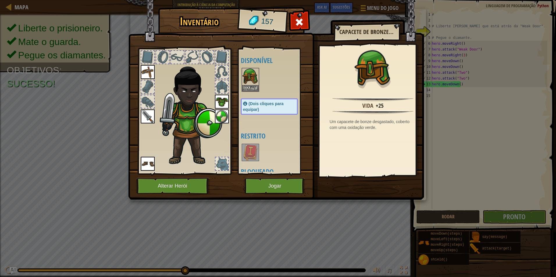
drag, startPoint x: 244, startPoint y: 78, endPoint x: 300, endPoint y: 133, distance: 78.9
click at [245, 81] on img at bounding box center [250, 77] width 16 height 16
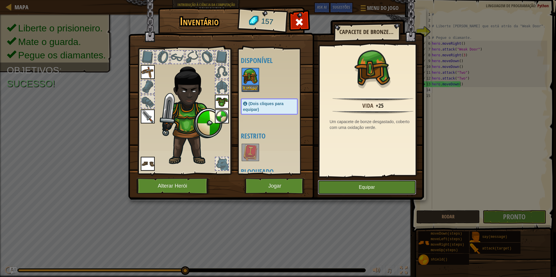
click at [370, 186] on button "Equipar" at bounding box center [367, 187] width 98 height 15
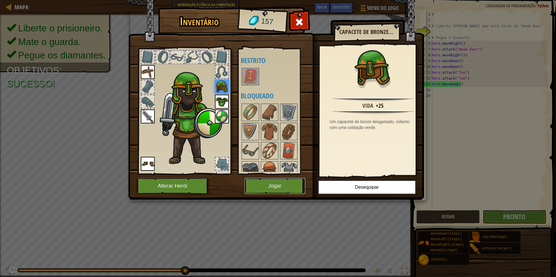
click at [276, 180] on button "Jogar" at bounding box center [275, 186] width 61 height 16
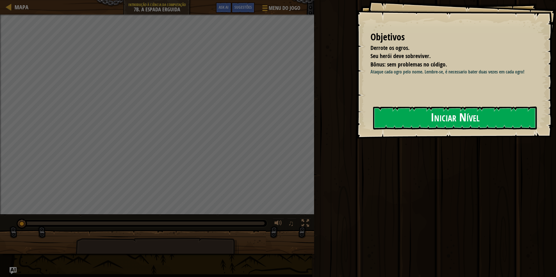
click at [412, 119] on button "Iniciar Nível" at bounding box center [455, 118] width 164 height 23
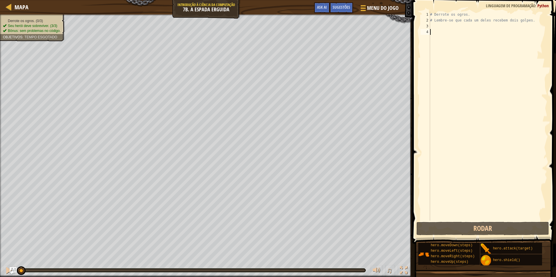
click at [432, 24] on div "# Derrote os ogros. # Lembre-se que cada um deles recebem dois golpes." at bounding box center [488, 122] width 118 height 221
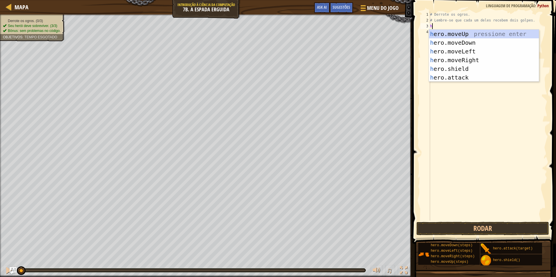
scroll to position [3, 0]
click at [464, 77] on div "h ero.moveUp pressione enter h ero.moveDown pressione enter h ero.moveLeft pres…" at bounding box center [484, 65] width 110 height 70
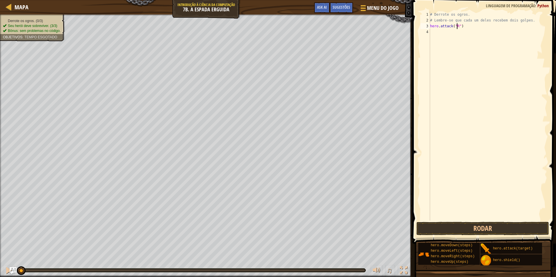
scroll to position [3, 2]
type textarea "hero.attack("Rig")"
click at [432, 31] on div "# Derrote os ogros. # Lembre-se que cada um deles recebem dois golpes. hero . a…" at bounding box center [488, 122] width 118 height 221
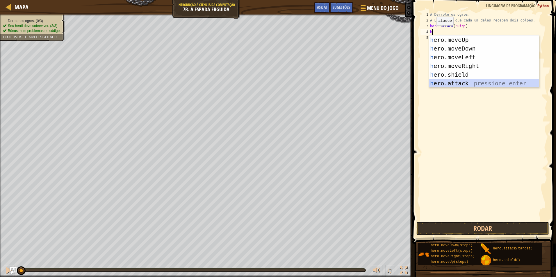
click at [456, 82] on div "h ero.moveUp pressione enter h ero.moveDown pressione enter h ero.moveLeft pres…" at bounding box center [484, 70] width 110 height 70
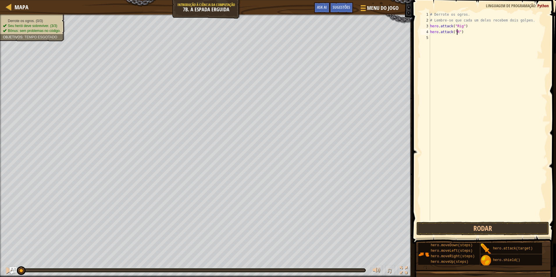
scroll to position [3, 2]
type textarea "hero.attack("Rig")"
click at [466, 31] on div "# Derrote os ogros. # Lembre-se que cada um deles recebem dois golpes. hero . a…" at bounding box center [488, 122] width 118 height 221
click at [434, 38] on div "# Derrote os ogros. # Lembre-se que cada um deles recebem dois golpes. hero . a…" at bounding box center [488, 122] width 118 height 221
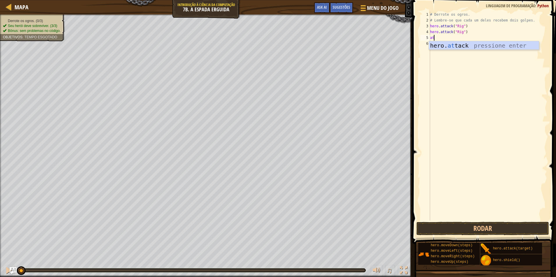
scroll to position [3, 0]
click at [447, 47] on div "hero. att ack pressione enter" at bounding box center [484, 54] width 110 height 26
click at [455, 38] on div "# Derrote os ogros. # Lembre-se que cada um deles recebem dois golpes. hero . a…" at bounding box center [488, 122] width 118 height 221
click at [456, 38] on div "# Derrote os ogros. # Lembre-se que cada um deles recebem dois golpes. hero . a…" at bounding box center [488, 122] width 118 height 221
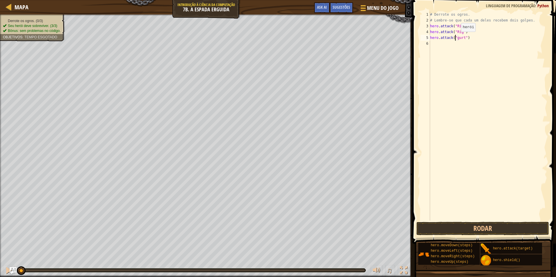
click at [456, 38] on div "# Derrote os ogros. # Lembre-se que cada um deles recebem dois golpes. hero . a…" at bounding box center [488, 122] width 118 height 221
click at [457, 38] on div "# Derrote os ogros. # Lembre-se que cada um deles recebem dois golpes. hero . a…" at bounding box center [488, 122] width 118 height 221
type textarea "hero.attack("Gurt")"
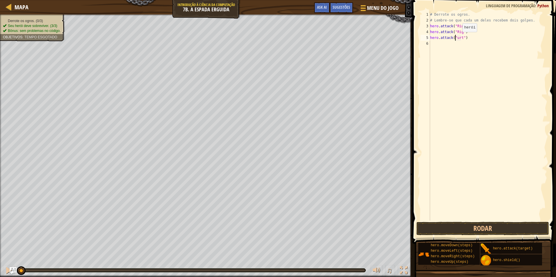
scroll to position [3, 2]
drag, startPoint x: 466, startPoint y: 38, endPoint x: 425, endPoint y: 38, distance: 41.0
click at [425, 38] on div "hero.attack("Gurt") 1 2 3 4 5 6 # Derrote os ogros. # Lembre-se que cada um del…" at bounding box center [483, 116] width 128 height 209
click at [437, 42] on div "# Derrote os ogros. # Lembre-se que cada um deles recebem dois golpes. hero . a…" at bounding box center [488, 122] width 118 height 221
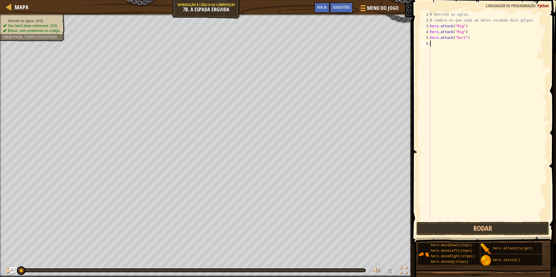
scroll to position [3, 0]
type textarea "hero.attack("Gurt")"
click at [435, 49] on div "# Derrote os ogros. # Lembre-se que cada um deles recebem dois golpes. hero . a…" at bounding box center [488, 122] width 118 height 221
drag, startPoint x: 462, startPoint y: 49, endPoint x: 454, endPoint y: 49, distance: 7.9
click at [454, 49] on div "# Derrote os ogros. # Lembre-se que cada um deles recebem dois golpes. hero . a…" at bounding box center [488, 122] width 118 height 221
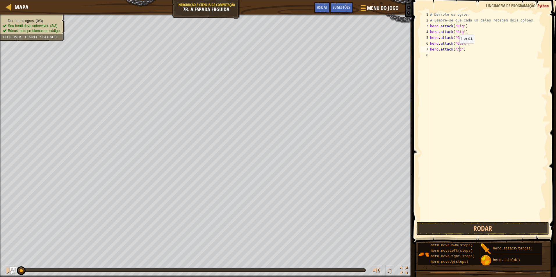
scroll to position [3, 3]
drag, startPoint x: 465, startPoint y: 50, endPoint x: 427, endPoint y: 48, distance: 37.5
click at [427, 48] on div "hero.attack("Ack") 1 2 3 4 5 6 7 8 # Derrote os ogros. # Lembre-se que cada um …" at bounding box center [483, 116] width 128 height 209
click at [427, 48] on div "7" at bounding box center [425, 50] width 10 height 6
type textarea "hero.attack("Ack")"
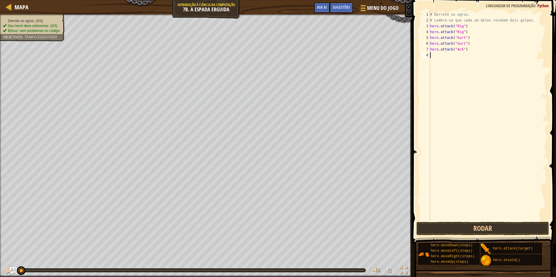
click at [435, 56] on div "# Derrote os ogros. # Lembre-se que cada um deles recebem dois golpes. hero . a…" at bounding box center [488, 122] width 118 height 221
click at [443, 227] on button "Rodar" at bounding box center [482, 228] width 133 height 13
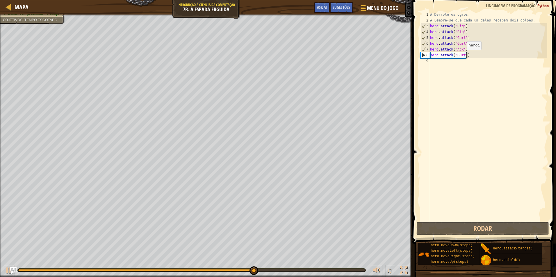
click at [462, 56] on div "# Derrote os ogros. # Lembre-se que cada um deles recebem dois golpes. hero . a…" at bounding box center [488, 122] width 118 height 221
click at [463, 56] on div "# Derrote os ogros. # Lembre-se que cada um deles recebem dois golpes. hero . a…" at bounding box center [488, 122] width 118 height 221
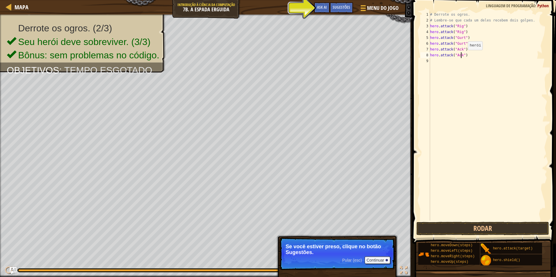
scroll to position [3, 3]
type textarea "hero.attack("Ack")"
click at [449, 228] on button "Rodar" at bounding box center [482, 228] width 133 height 13
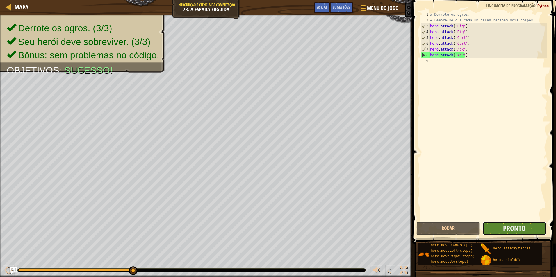
click at [527, 224] on button "Pronto" at bounding box center [514, 228] width 63 height 13
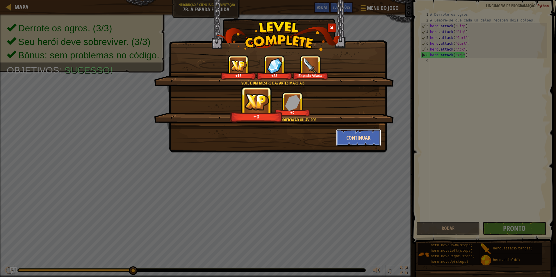
click at [352, 134] on button "Continuar" at bounding box center [358, 137] width 45 height 17
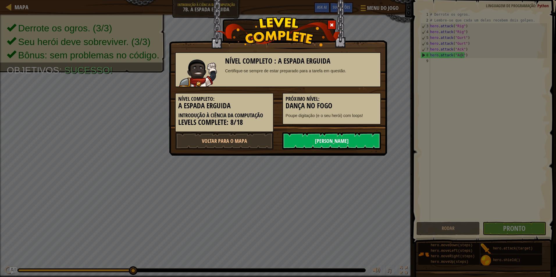
click at [348, 137] on link "[PERSON_NAME]" at bounding box center [331, 140] width 99 height 17
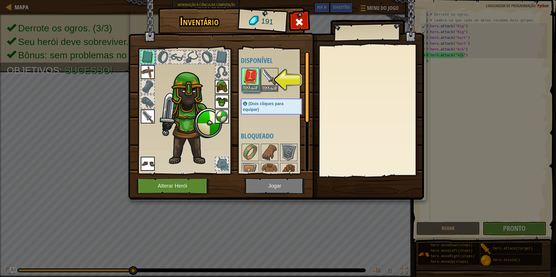
click at [251, 71] on img at bounding box center [250, 77] width 16 height 16
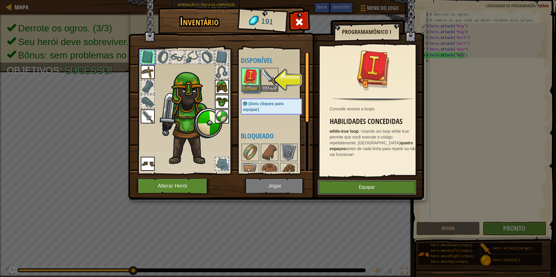
click at [366, 188] on button "Equipar" at bounding box center [367, 187] width 98 height 15
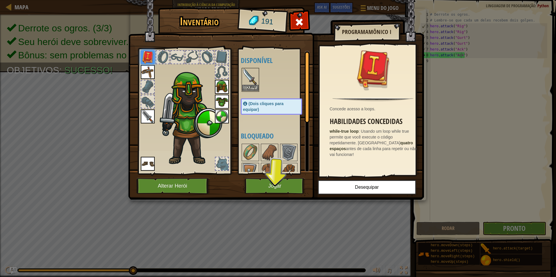
click at [251, 76] on div "Inventário 191 Disponível [GEOGRAPHIC_DATA] [GEOGRAPHIC_DATA] [GEOGRAPHIC_DATA]…" at bounding box center [278, 138] width 556 height 277
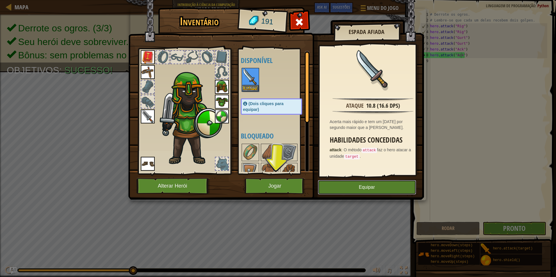
click at [370, 186] on button "Equipar" at bounding box center [367, 187] width 98 height 15
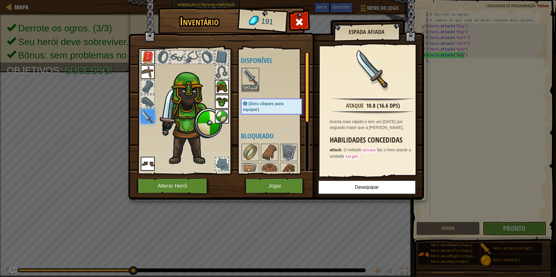
click at [251, 77] on img at bounding box center [250, 77] width 16 height 16
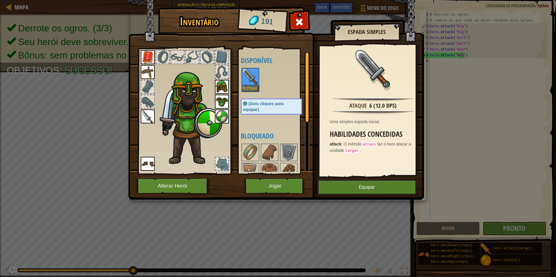
click at [256, 119] on div "Disponível [GEOGRAPHIC_DATA] [GEOGRAPHIC_DATA] [GEOGRAPHIC_DATA] [GEOGRAPHIC_DA…" at bounding box center [277, 111] width 73 height 121
drag, startPoint x: 290, startPoint y: 54, endPoint x: 301, endPoint y: 39, distance: 19.0
click at [295, 46] on div "Inventário 191 Disponível [GEOGRAPHIC_DATA] [GEOGRAPHIC_DATA] [GEOGRAPHIC_DATA]…" at bounding box center [278, 105] width 296 height 192
click at [265, 181] on button "Jogar" at bounding box center [275, 186] width 61 height 16
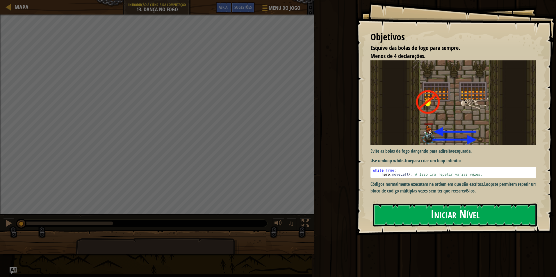
click at [394, 215] on button "Iniciar Nível" at bounding box center [455, 215] width 164 height 23
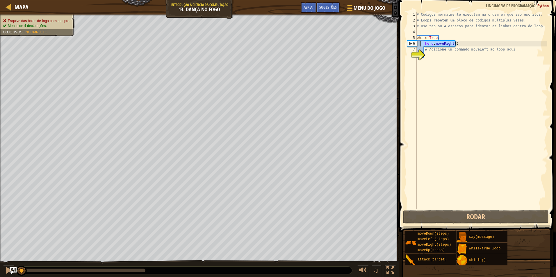
drag, startPoint x: 461, startPoint y: 44, endPoint x: 421, endPoint y: 43, distance: 40.4
click at [421, 43] on div "# Códigos normalmente executam na ordem em que são escritos. # Loops repetem um…" at bounding box center [481, 116] width 132 height 209
type textarea "hero.moveRight()"
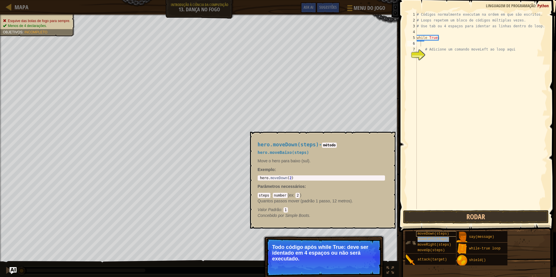
type textarea "moveLeft(steps)"
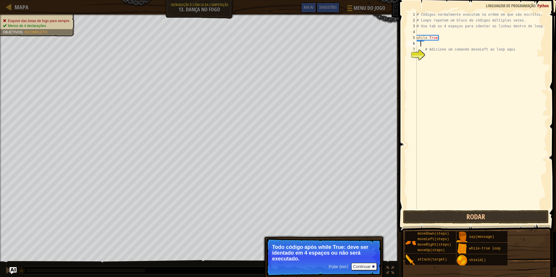
type textarea "h"
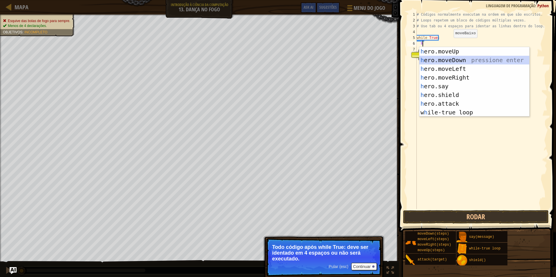
click at [456, 63] on div "h ero.moveUp pressione enter h ero.moveDown pressione enter h ero.moveLeft pres…" at bounding box center [474, 90] width 110 height 87
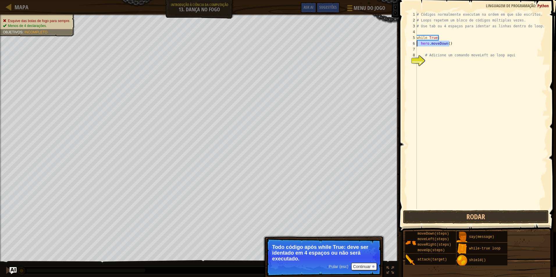
drag, startPoint x: 451, startPoint y: 45, endPoint x: 416, endPoint y: 41, distance: 34.8
click at [416, 41] on div "1 2 3 4 5 6 7 8 9 # Códigos normalmente executam na ordem em que são escritos. …" at bounding box center [476, 111] width 141 height 198
type textarea "hero.moveDown()"
type textarea "h"
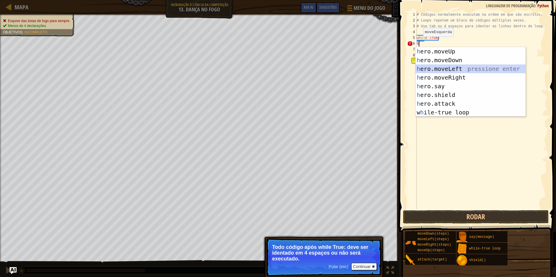
click at [440, 67] on div "h ero.moveUp pressione enter h ero.moveDown pressione enter h ero.moveLeft pres…" at bounding box center [470, 90] width 110 height 87
